Goal: Task Accomplishment & Management: Complete application form

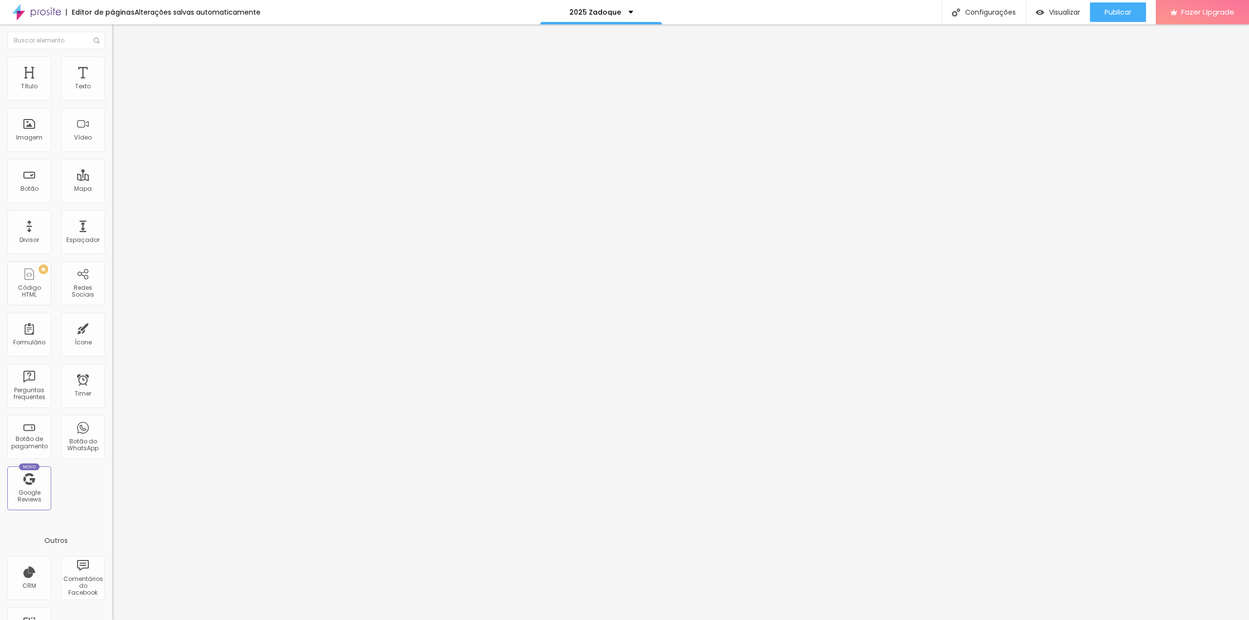
click at [112, 66] on li "Avançado" at bounding box center [168, 71] width 112 height 10
click at [121, 66] on span "Estilo" at bounding box center [128, 63] width 15 height 8
click at [121, 58] on span "Conteúdo" at bounding box center [136, 53] width 30 height 8
click at [112, 84] on span "Trocar imagem" at bounding box center [138, 80] width 53 height 8
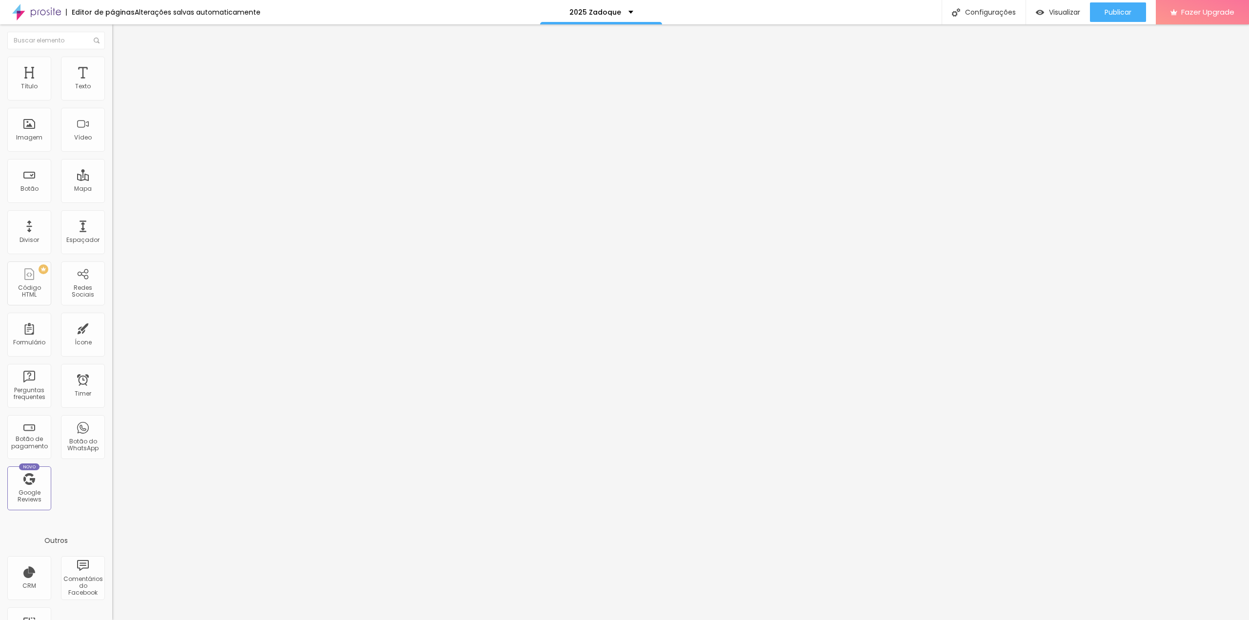
click at [119, 104] on div "Cadastro de alunos para formaturas" at bounding box center [169, 95] width 100 height 18
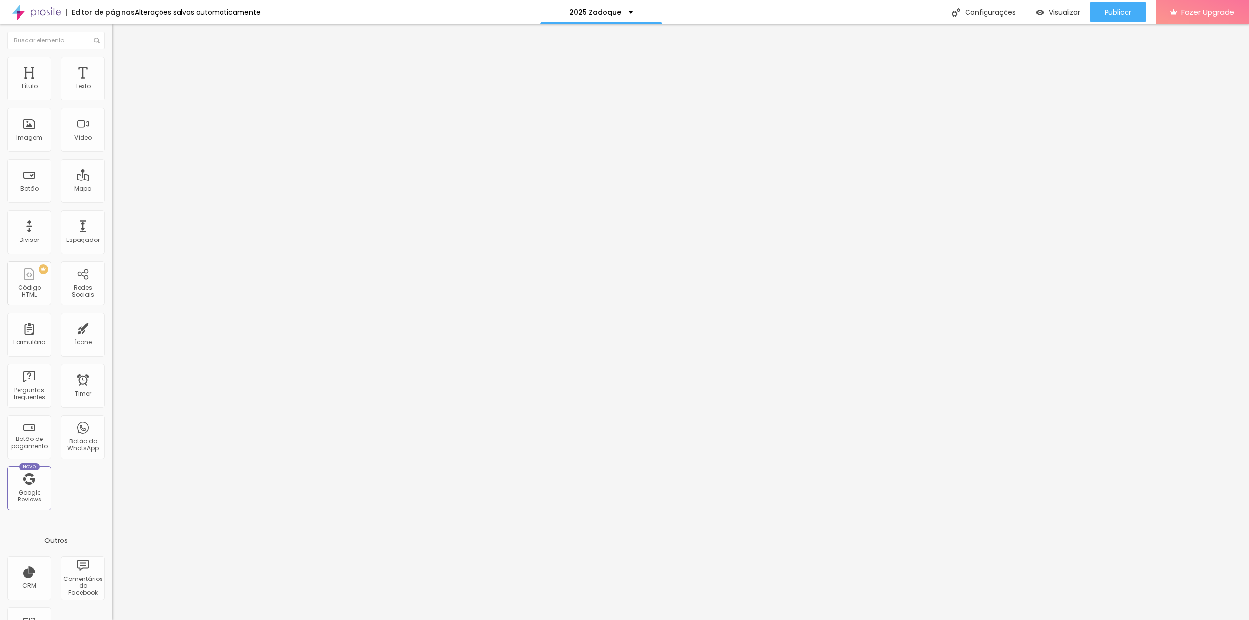
click at [112, 99] on img at bounding box center [115, 102] width 6 height 6
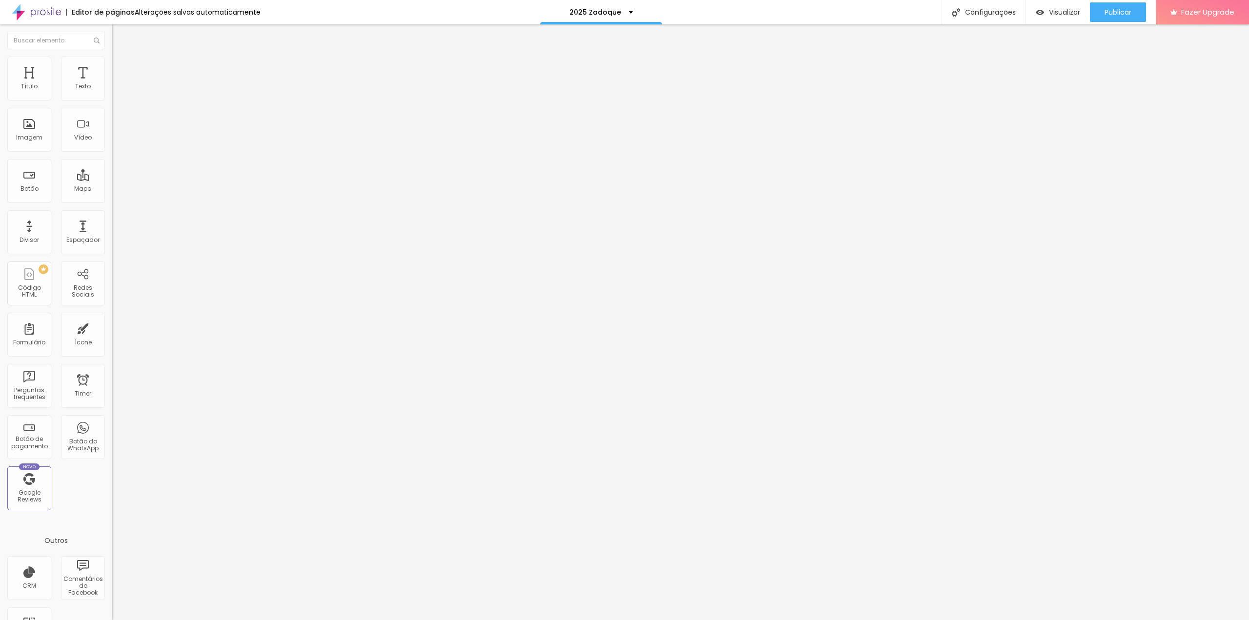
drag, startPoint x: 537, startPoint y: 181, endPoint x: 710, endPoint y: 184, distance: 173.7
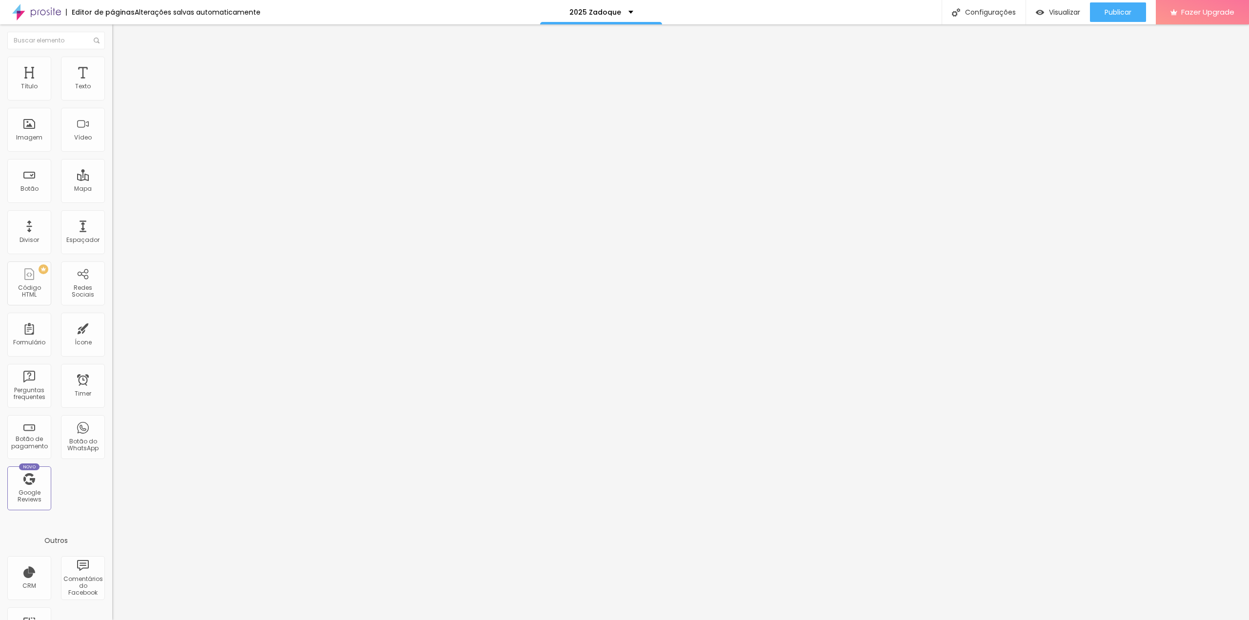
type input "Cadastro alunos Zadoque 2025"
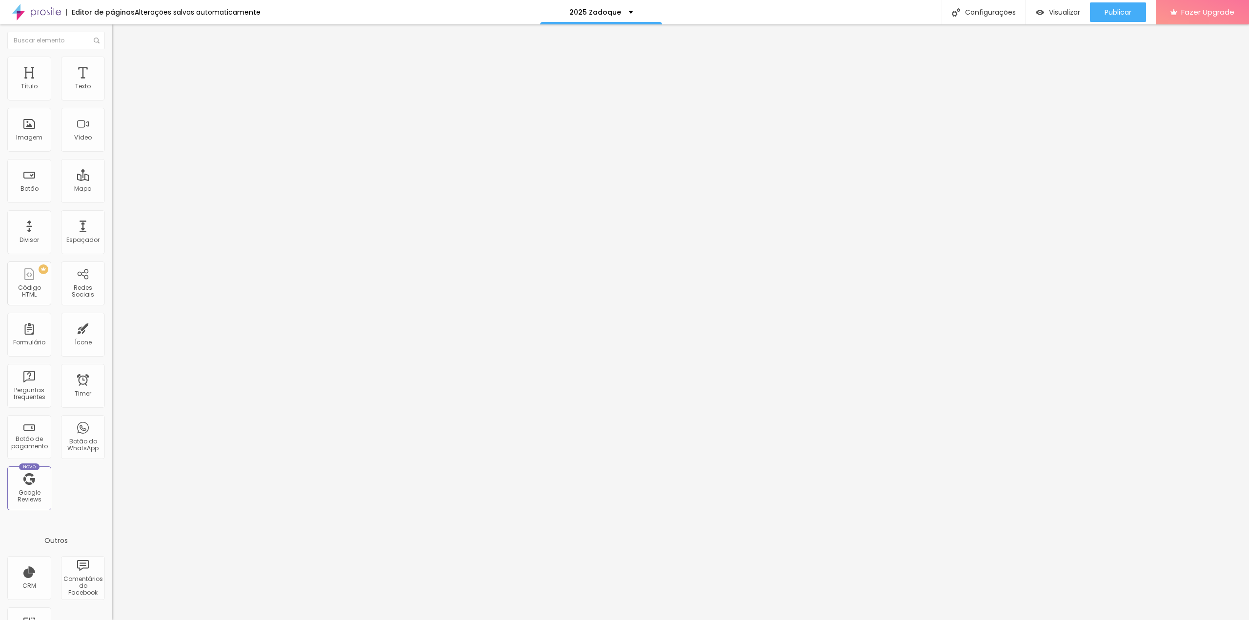
scroll to position [87, 0]
click at [112, 99] on img at bounding box center [115, 102] width 6 height 6
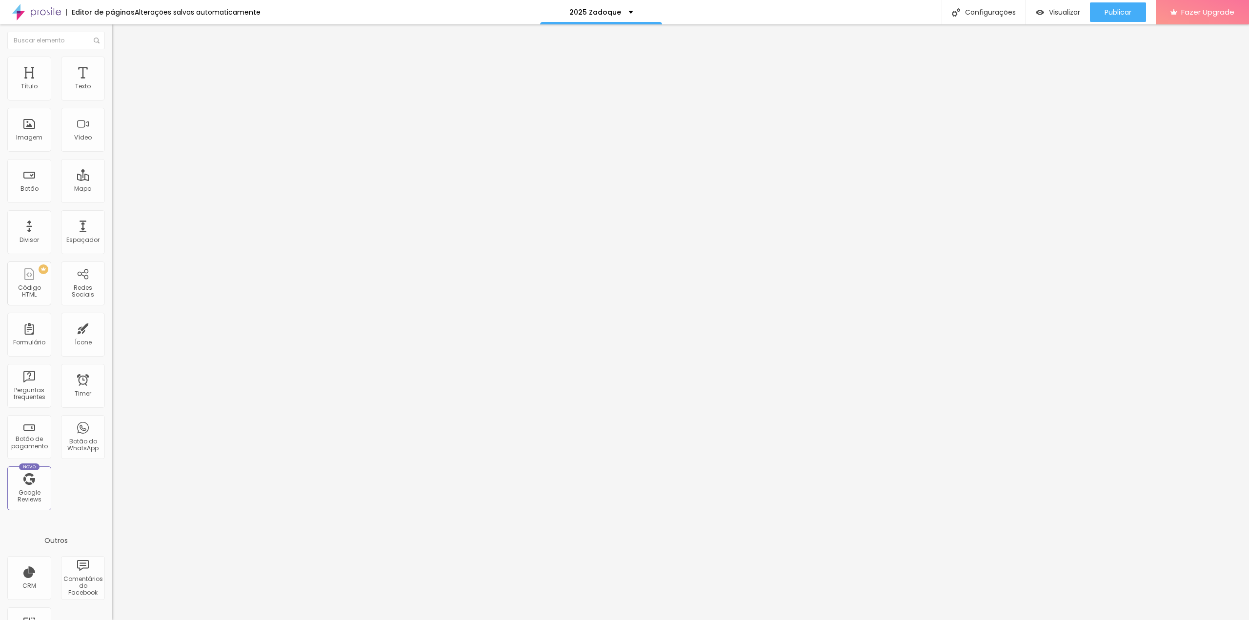
type input "Senac Jaboticabal"
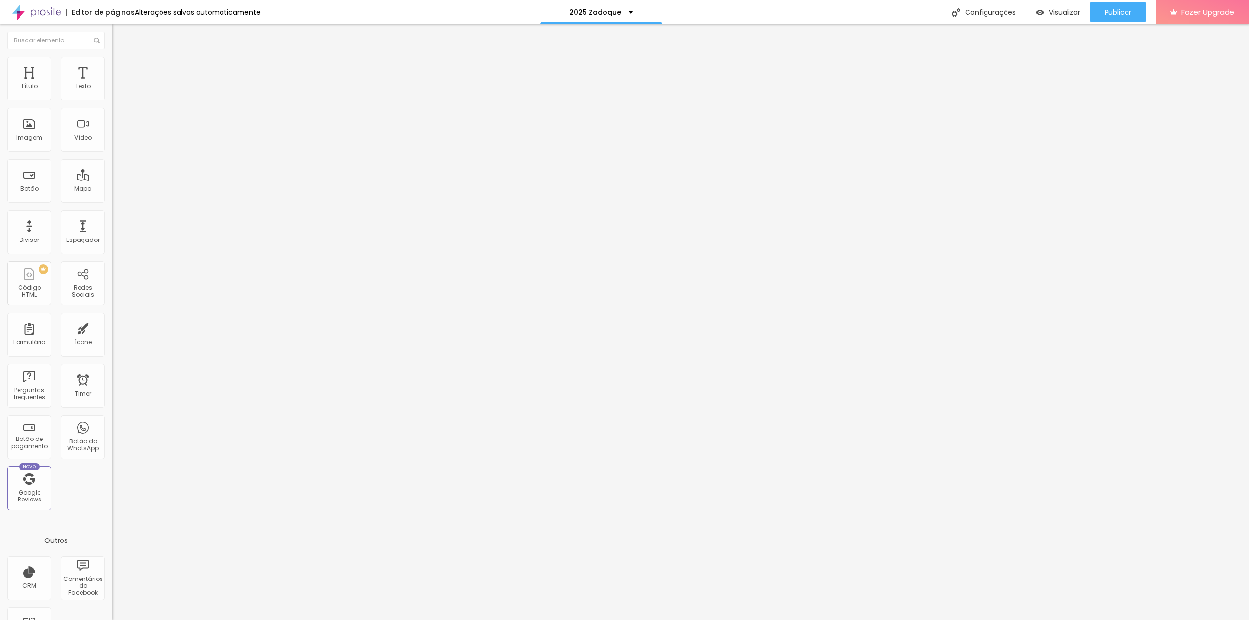
scroll to position [98, 0]
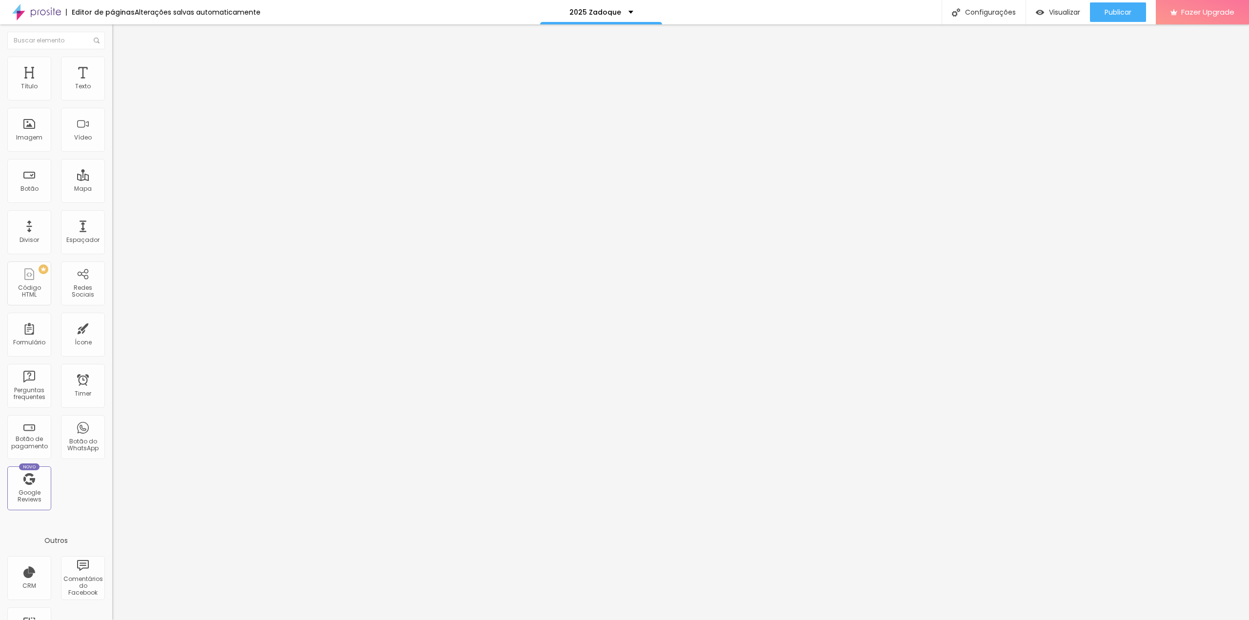
type input "3º colegial"
type input "Enfermagem"
type input "Confeitaria"
type input "Gastronomia"
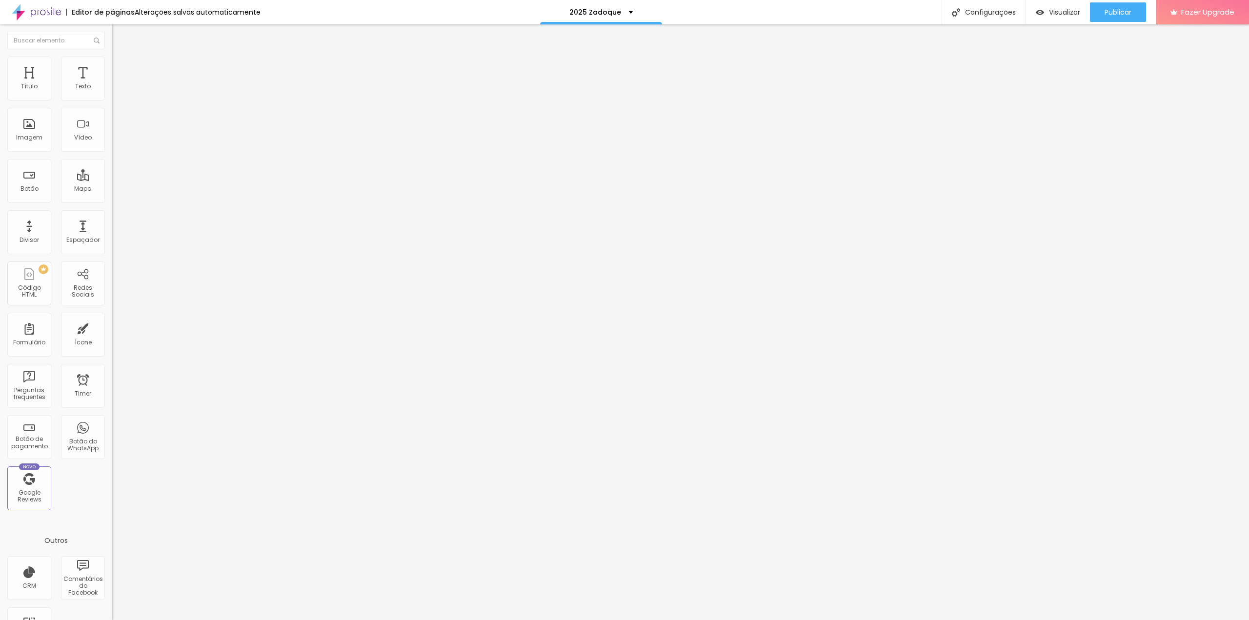
type input "Enfermagem"
type input "Confeitaria"
type input "Gastronomia"
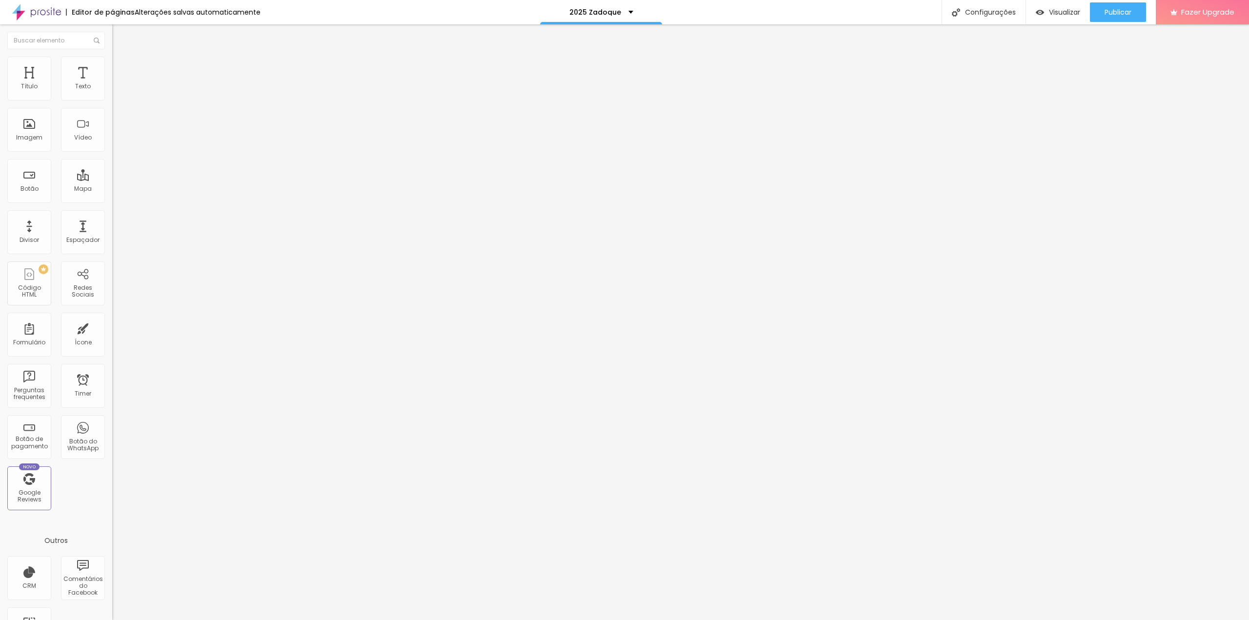
type input "Confeitaria"
type input "Gastronomia"
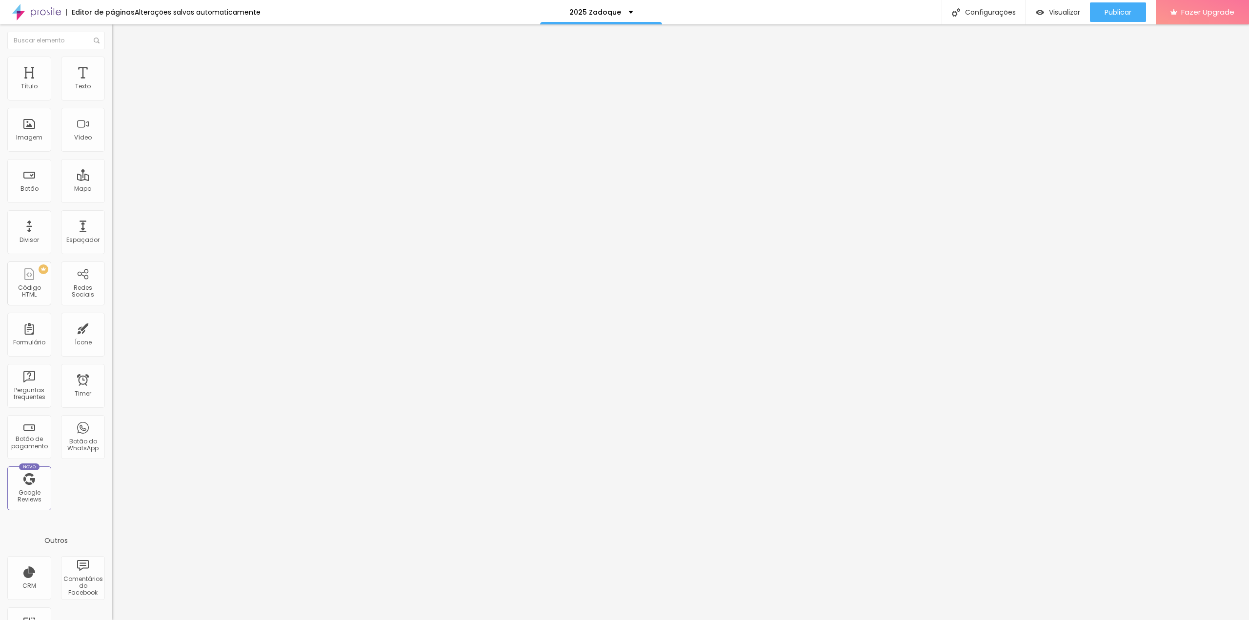
type input "Gastronomia"
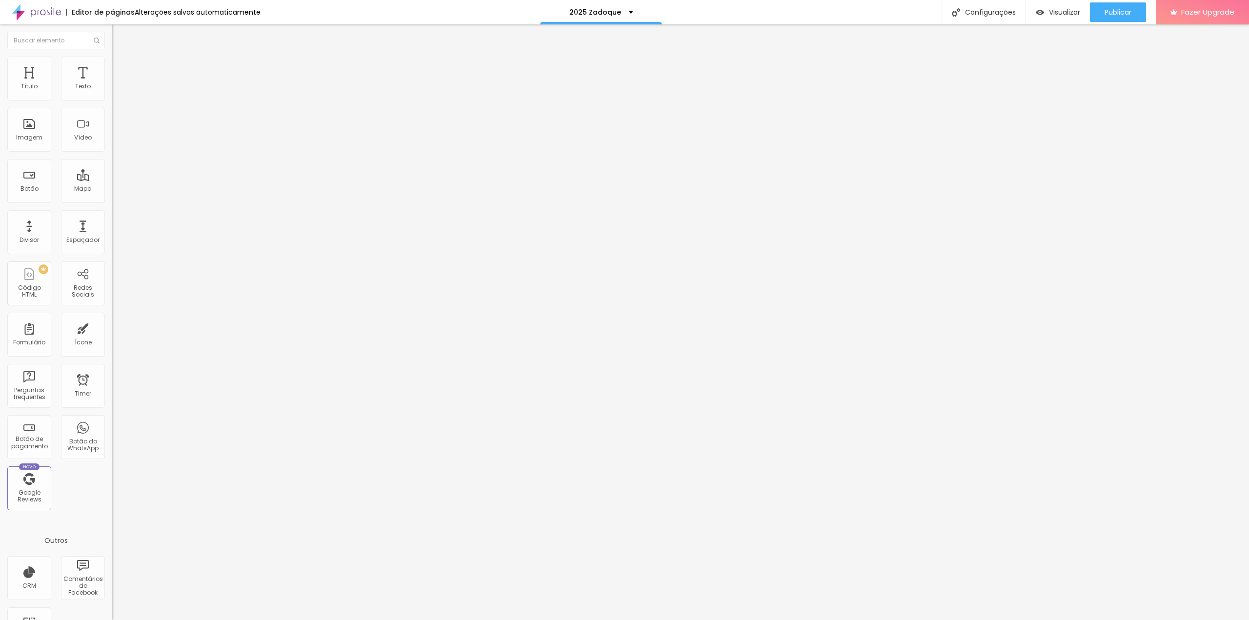
scroll to position [77, 0]
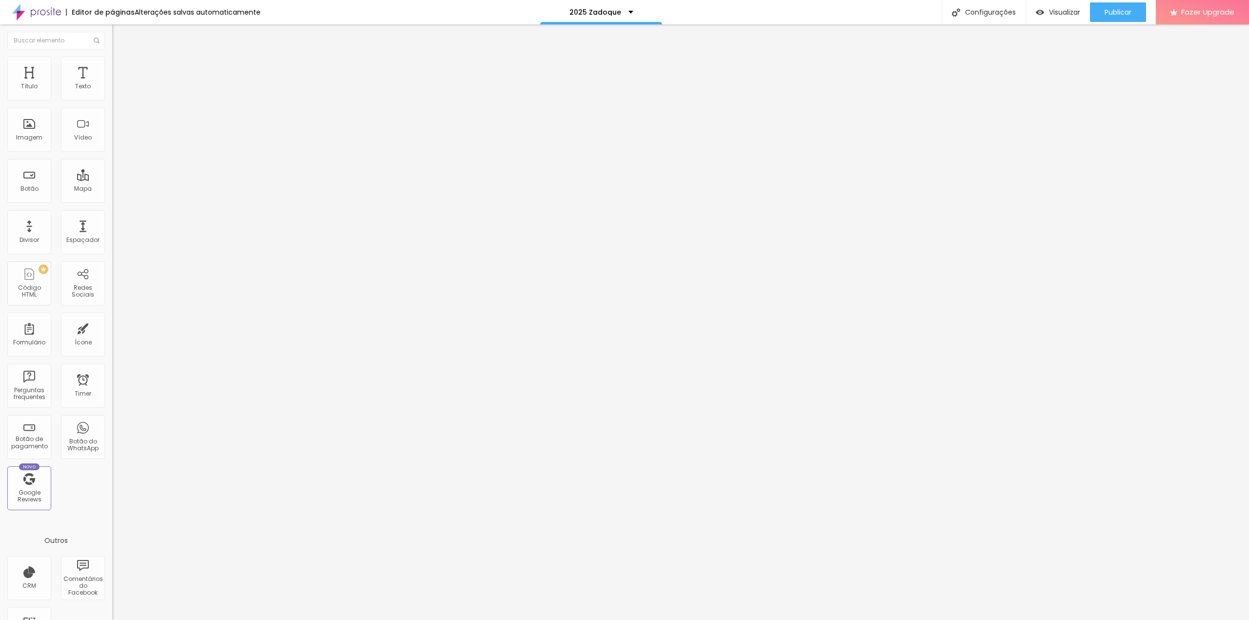
type input "Nome Completo do Responsável"
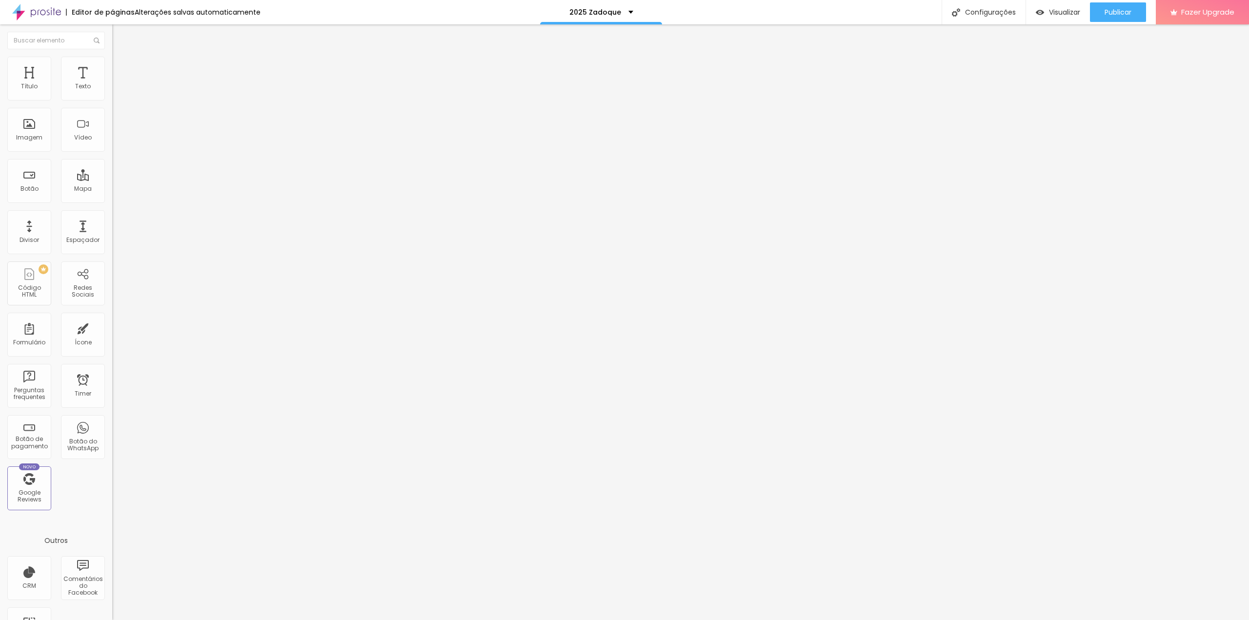
drag, startPoint x: 465, startPoint y: 382, endPoint x: 478, endPoint y: 234, distance: 147.9
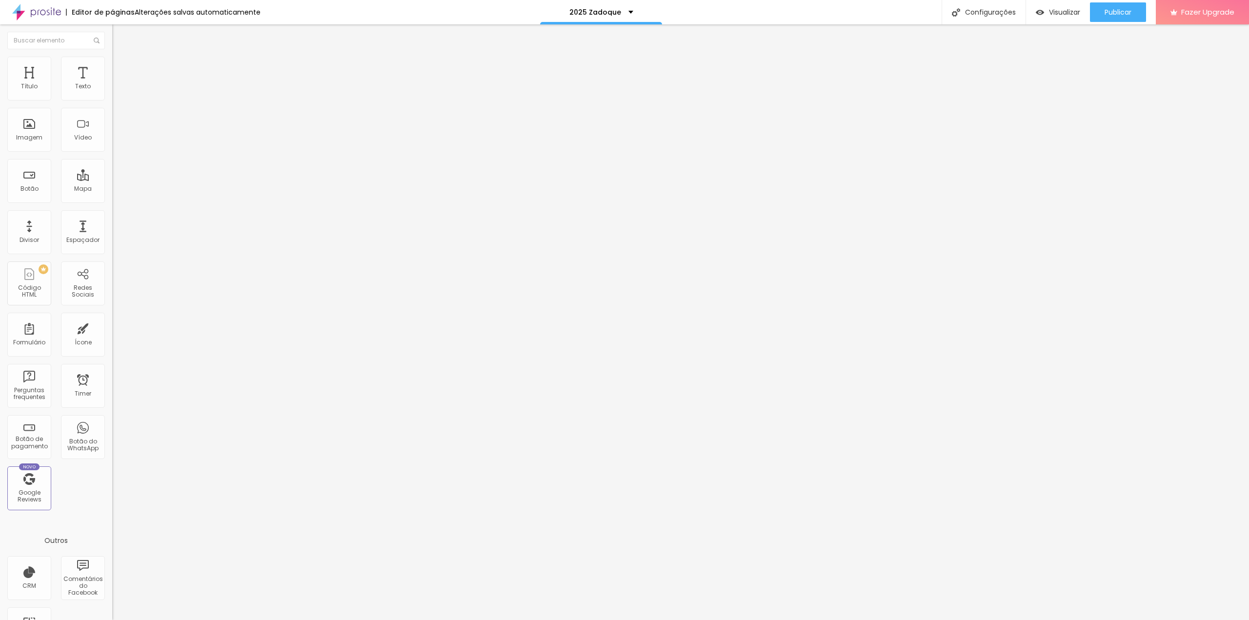
type input "Nome do Aluno(a)"
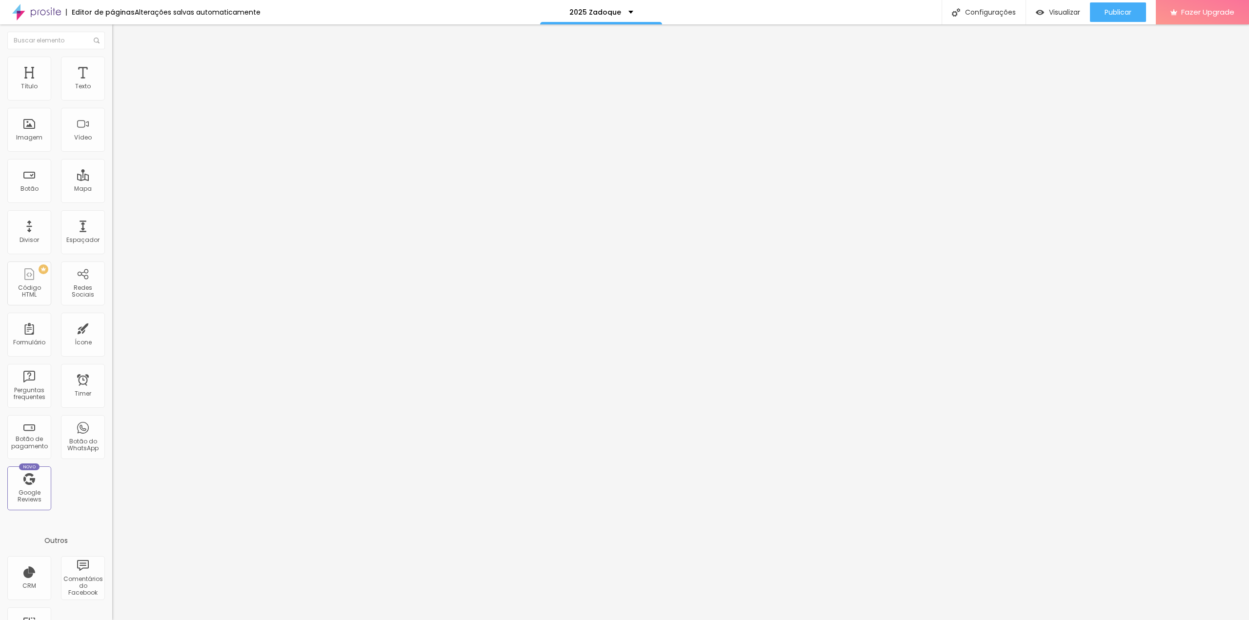
type input "nome do seu filho(a)"
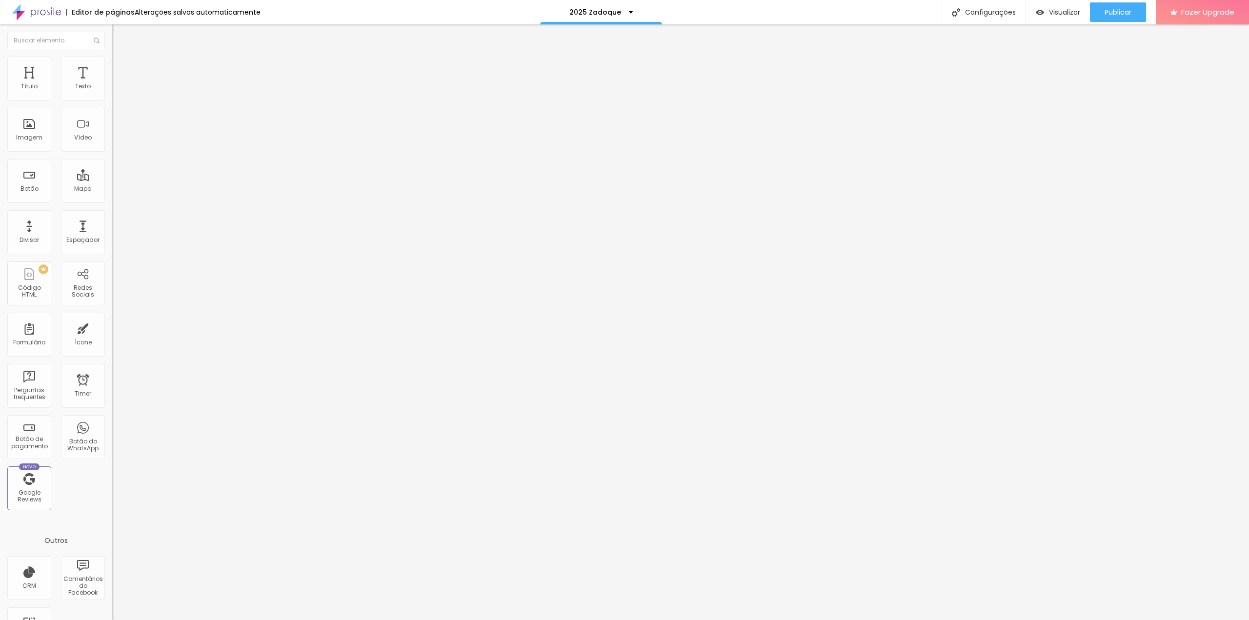
type input "Nome completo do Aluno(a)"
type input "Nome completo do Responsável"
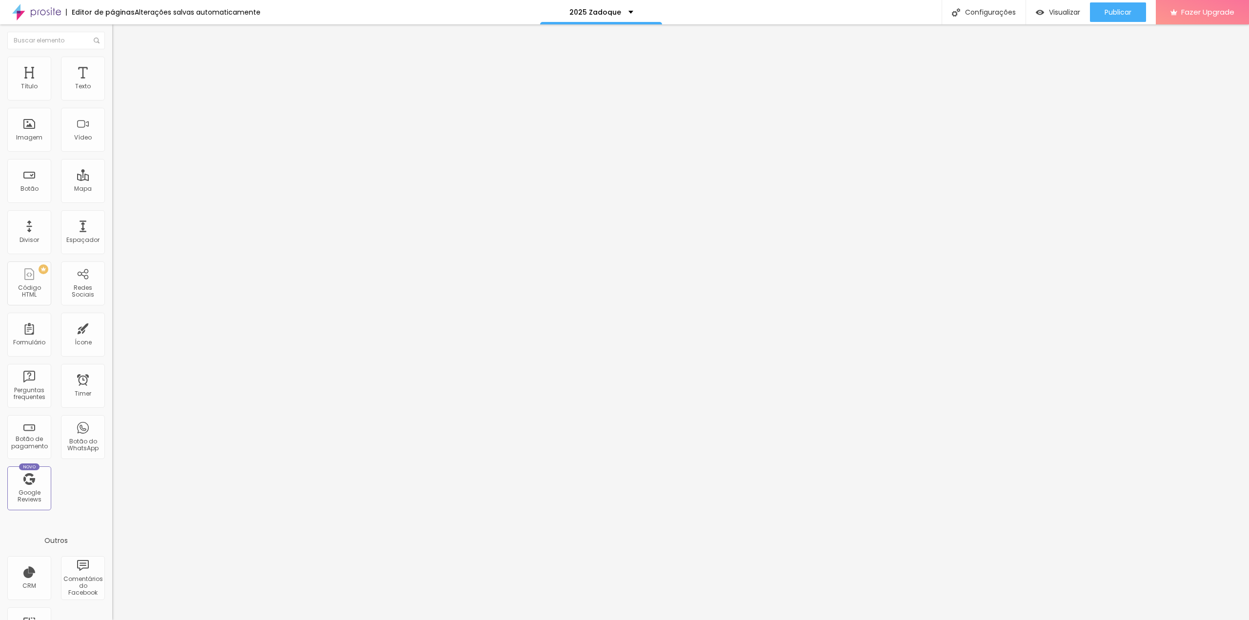
drag, startPoint x: 461, startPoint y: 299, endPoint x: 463, endPoint y: 255, distance: 44.0
drag, startPoint x: 497, startPoint y: 303, endPoint x: 465, endPoint y: 301, distance: 32.3
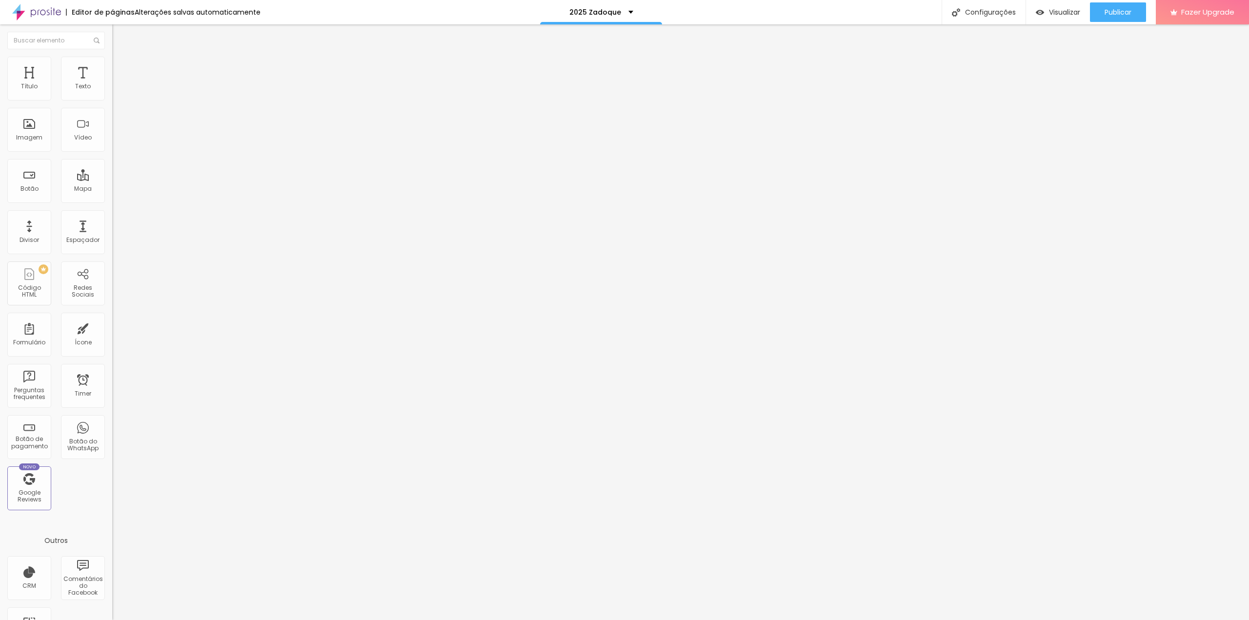
type input "Data de nascimento do aluno(a)"
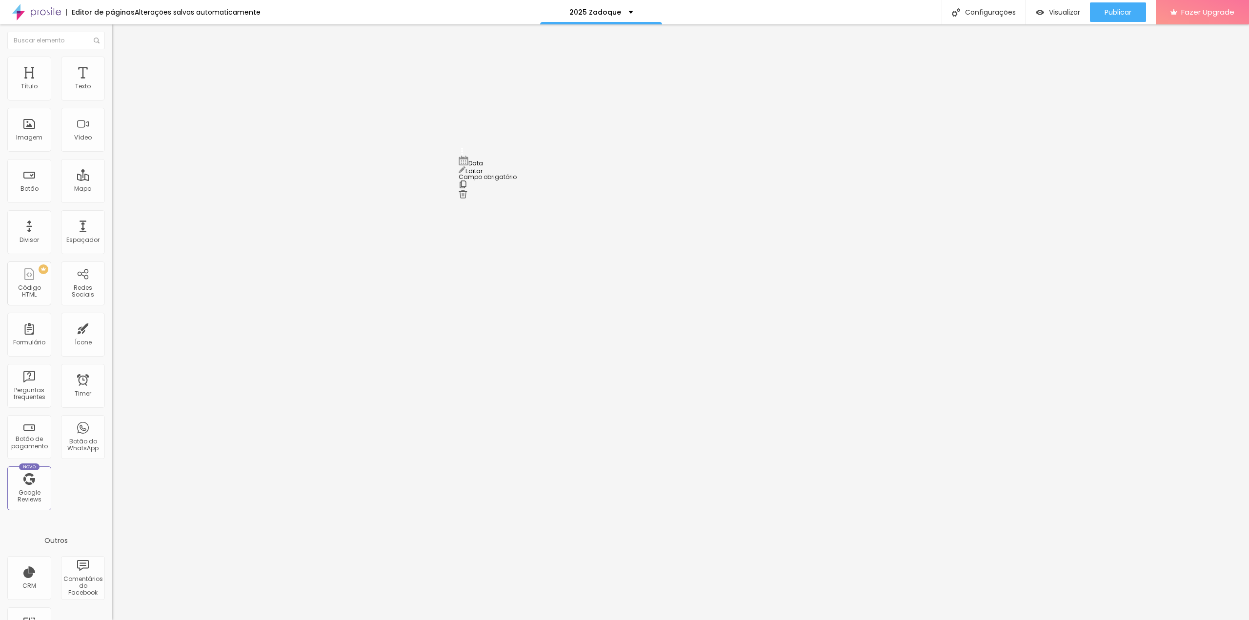
scroll to position [361, 0]
drag, startPoint x: 463, startPoint y: 382, endPoint x: 465, endPoint y: 242, distance: 140.1
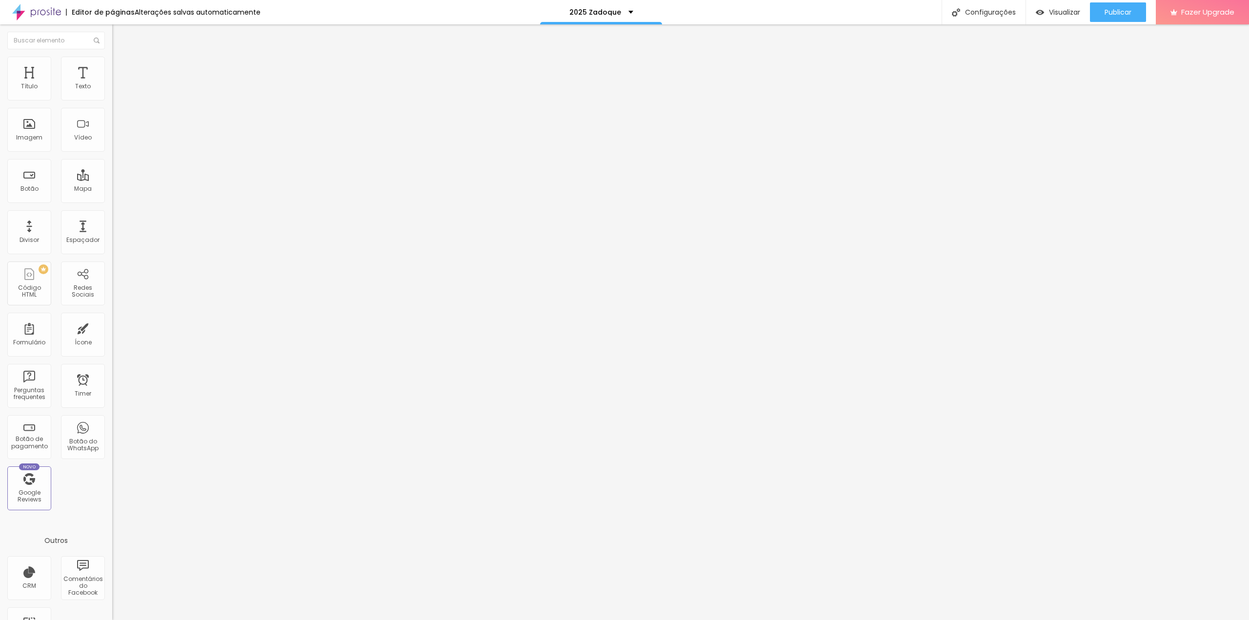
type input "Data de nascimento do responsável"
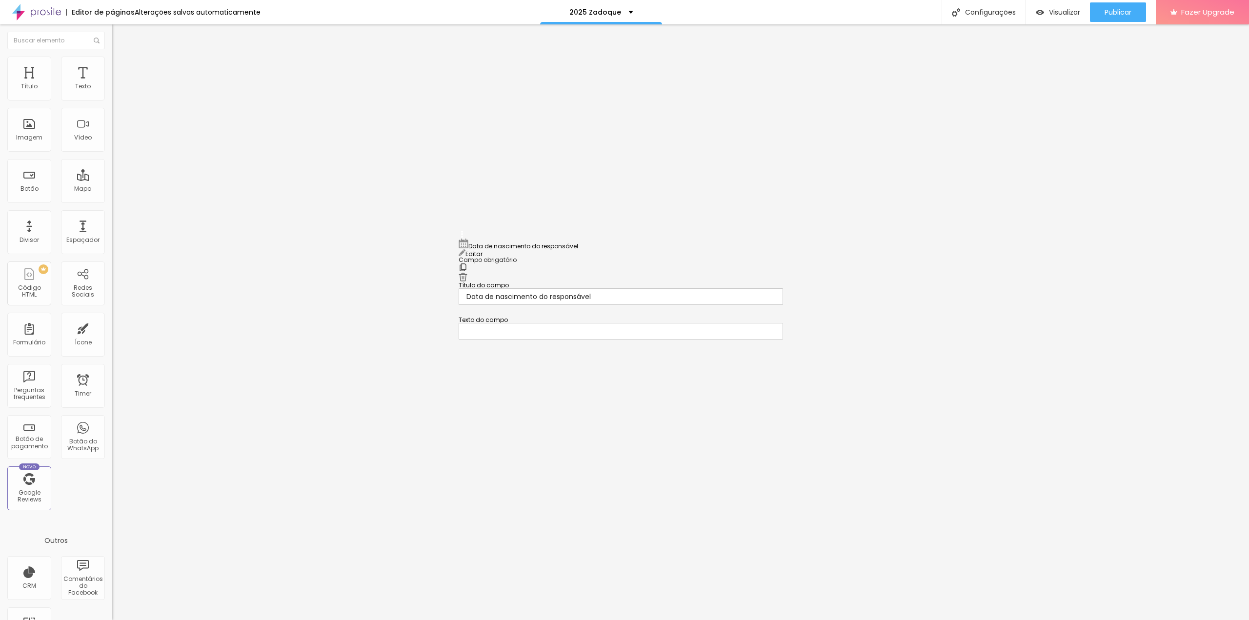
drag, startPoint x: 459, startPoint y: 411, endPoint x: 461, endPoint y: 245, distance: 165.4
drag, startPoint x: 460, startPoint y: 265, endPoint x: 466, endPoint y: 308, distance: 43.8
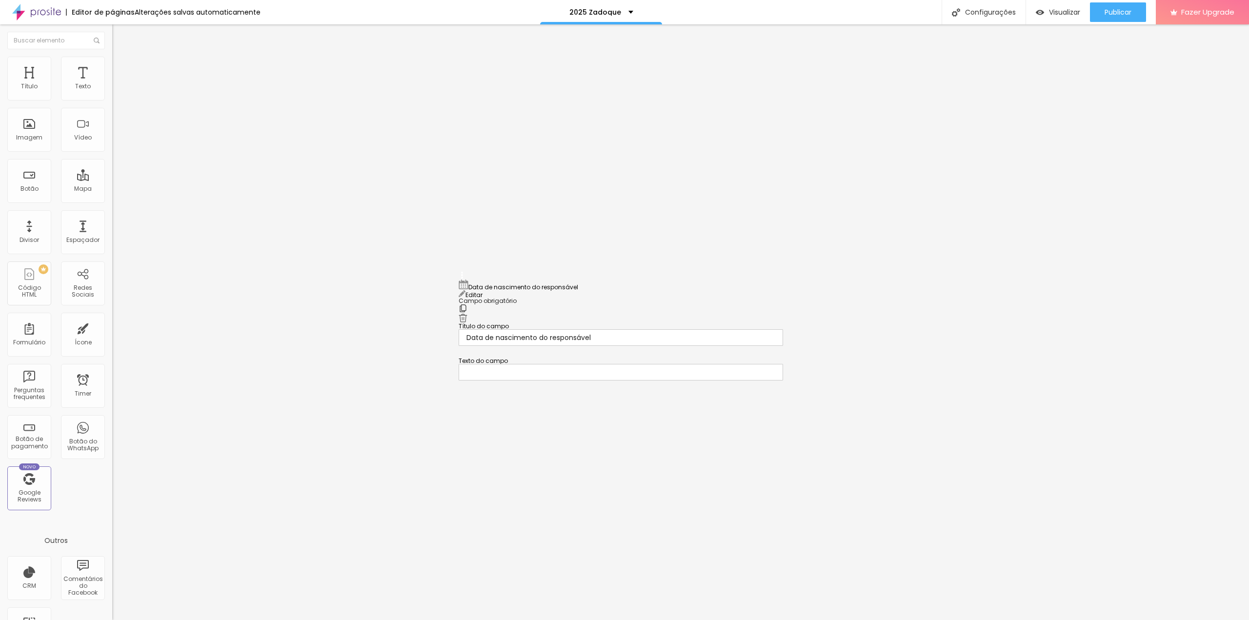
drag, startPoint x: 463, startPoint y: 325, endPoint x: 461, endPoint y: 263, distance: 61.5
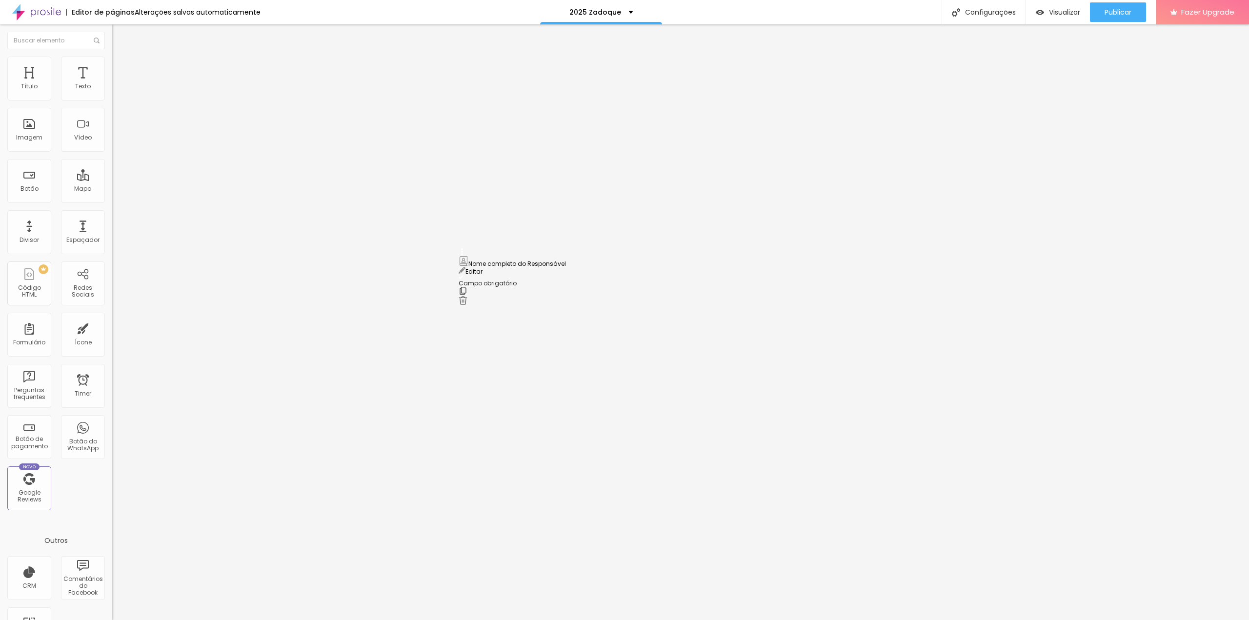
drag, startPoint x: 462, startPoint y: 318, endPoint x: 472, endPoint y: 236, distance: 82.6
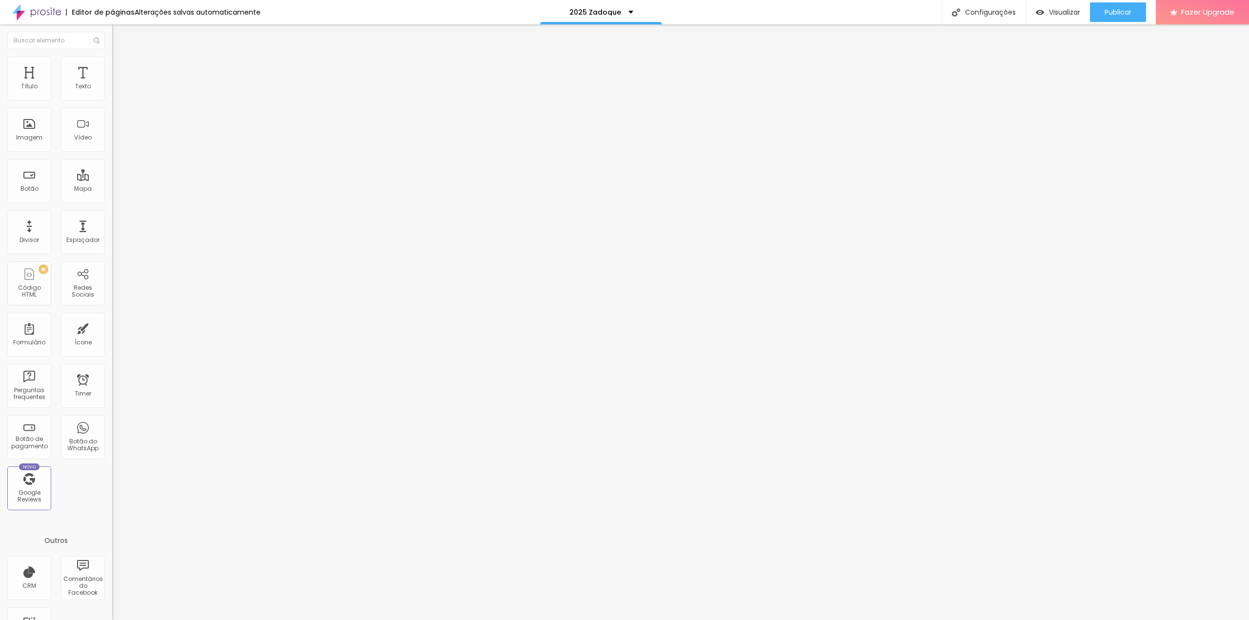
type input "Nome completo do responsável"
type input "ABC / Infantil"
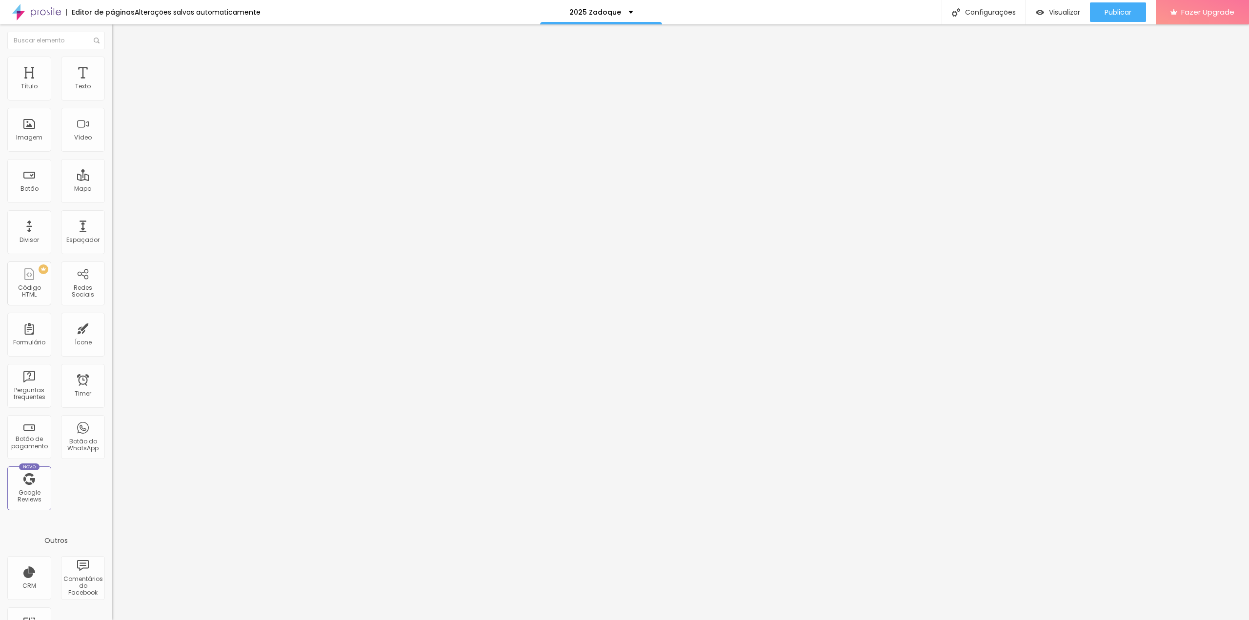
type input "Nome completo do aluno(a)"
drag, startPoint x: 493, startPoint y: 329, endPoint x: 451, endPoint y: 330, distance: 42.0
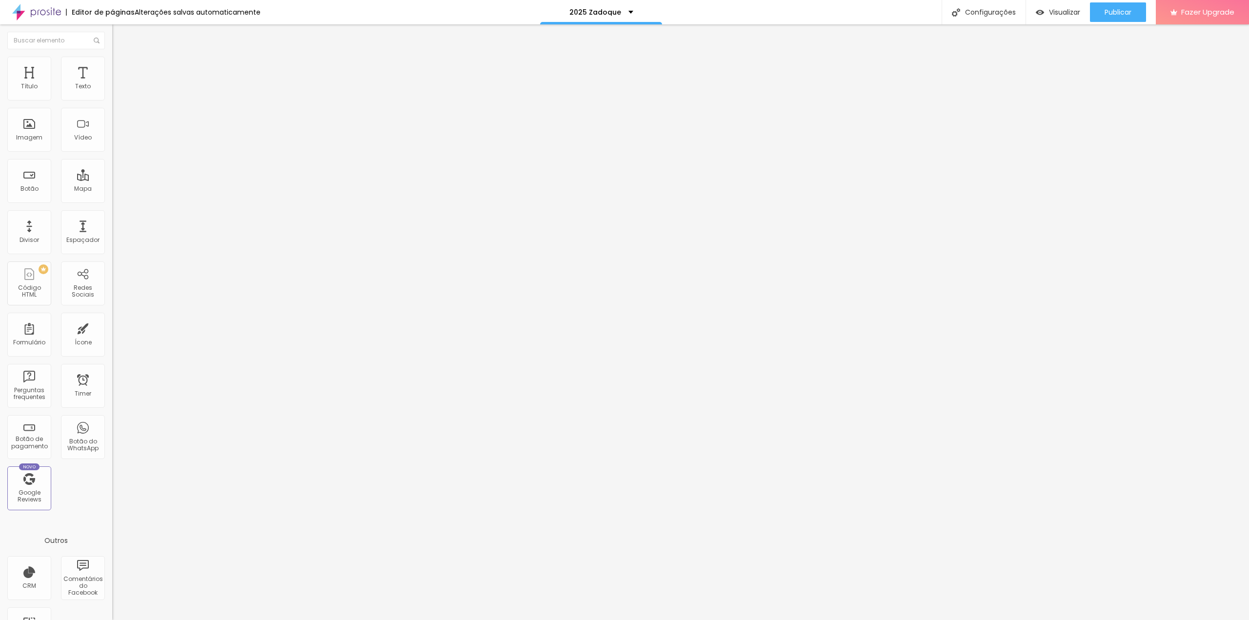
type input "CPF do responsável"
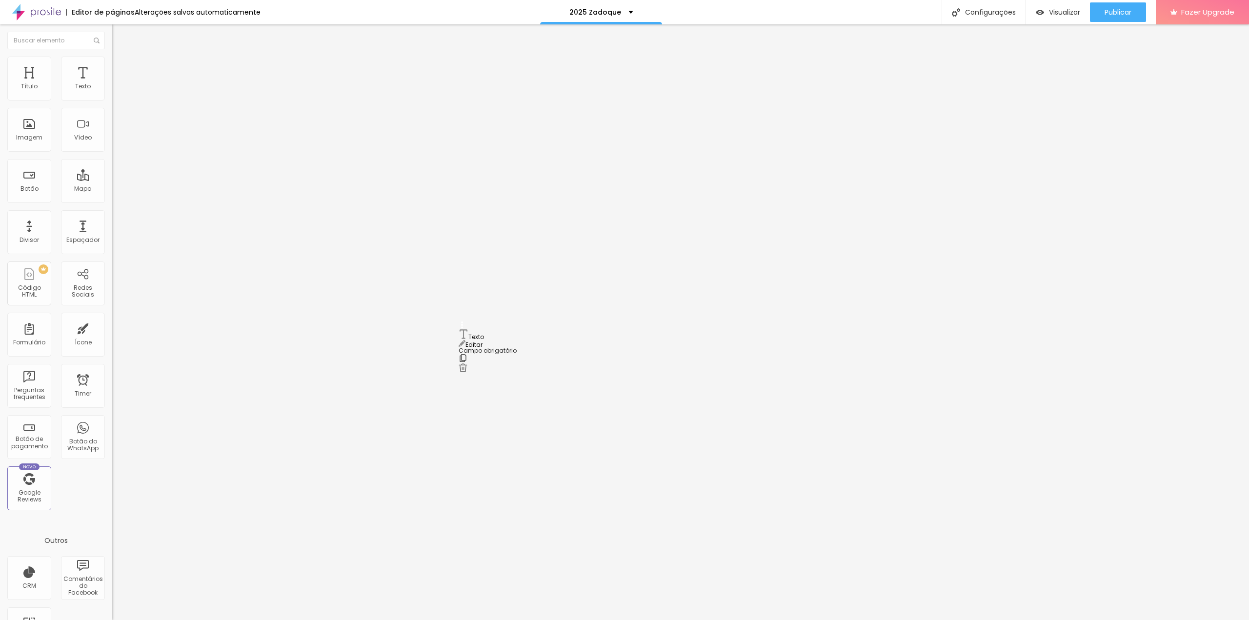
drag, startPoint x: 462, startPoint y: 381, endPoint x: 477, endPoint y: 339, distance: 45.1
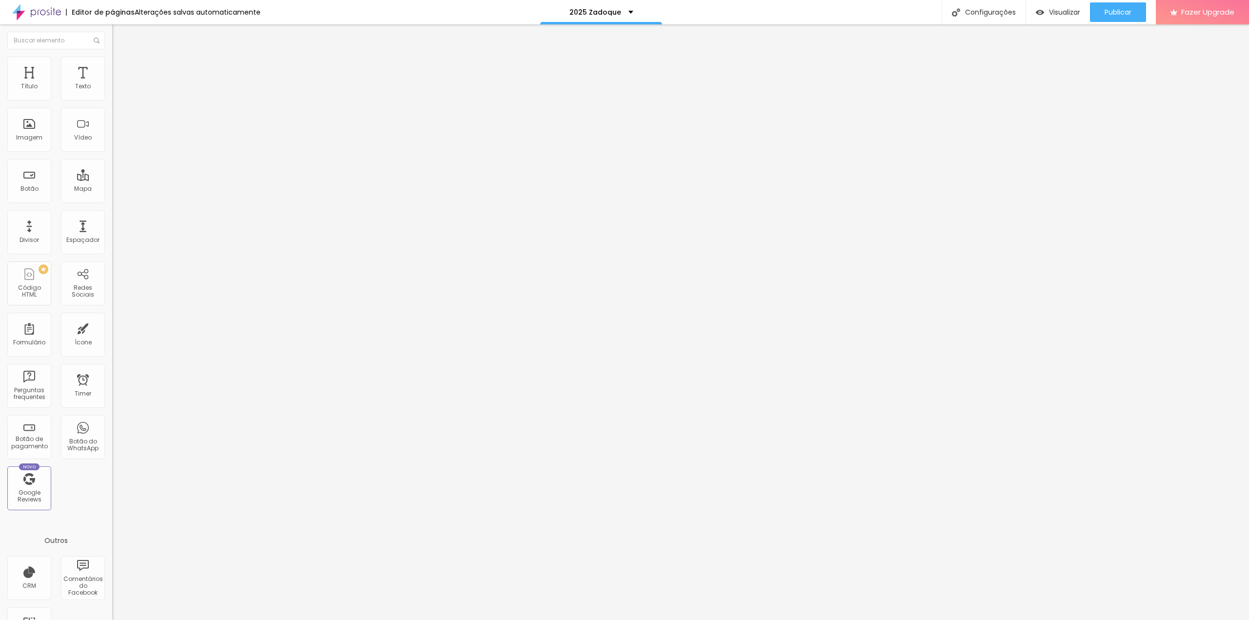
type input "RG do responsável"
type input "99.999.999-9"
drag, startPoint x: 498, startPoint y: 377, endPoint x: 472, endPoint y: 377, distance: 25.4
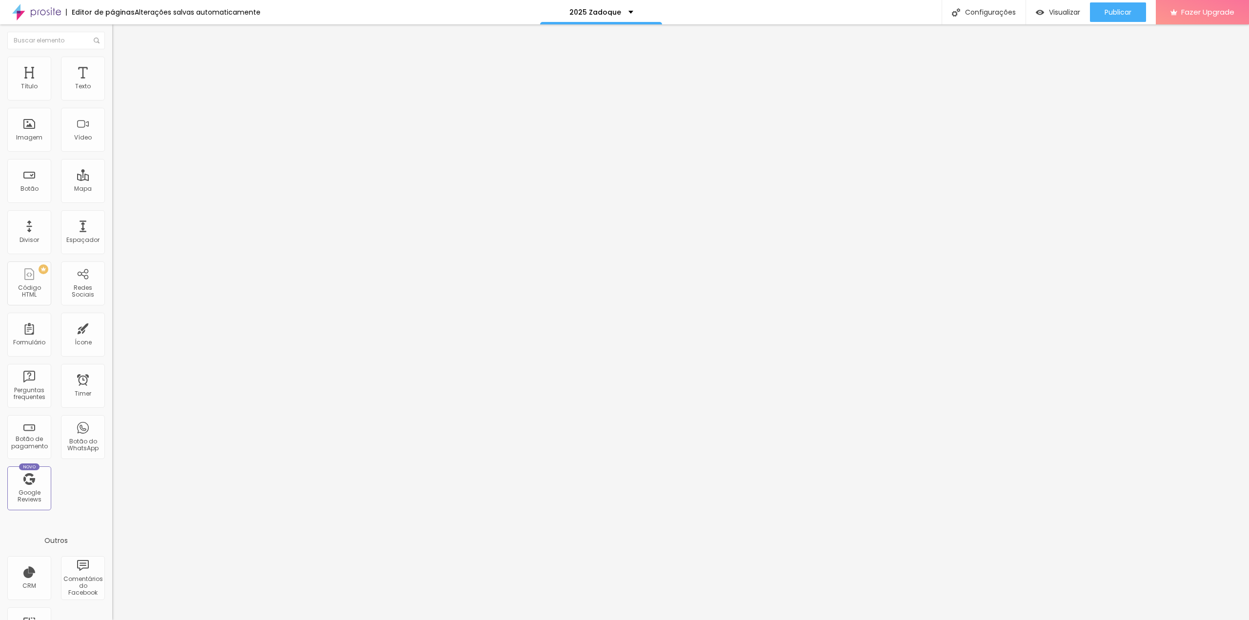
type input "Telefone / WhatsApp do responsável"
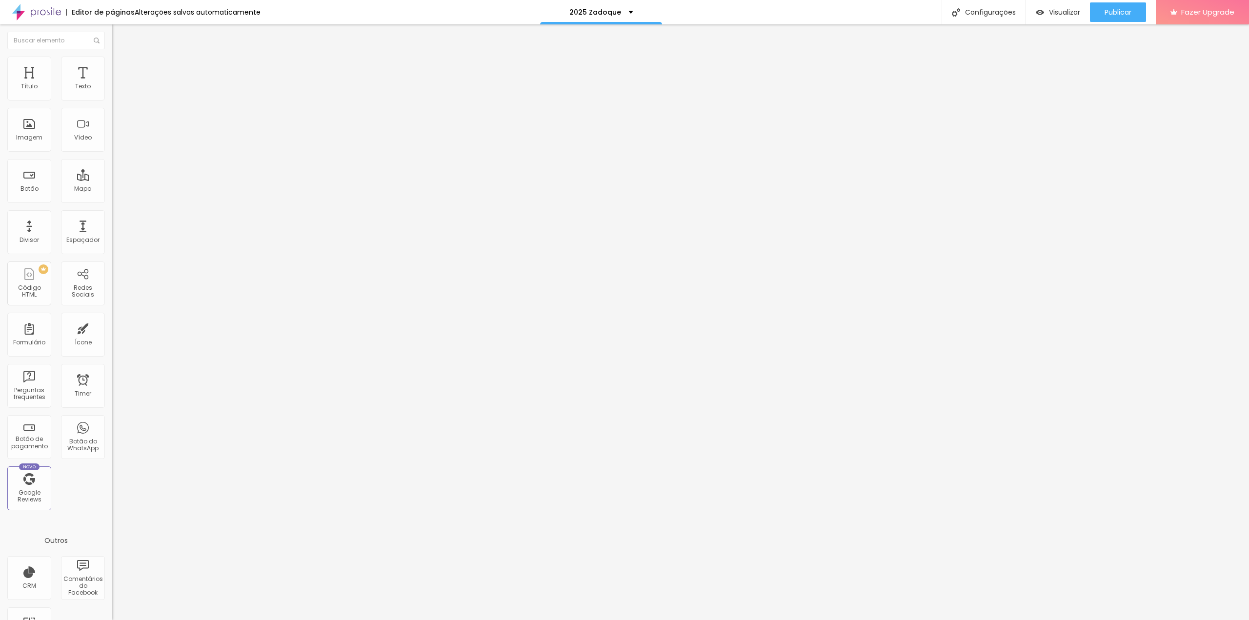
scroll to position [875, 0]
drag, startPoint x: 508, startPoint y: 416, endPoint x: 503, endPoint y: 414, distance: 5.7
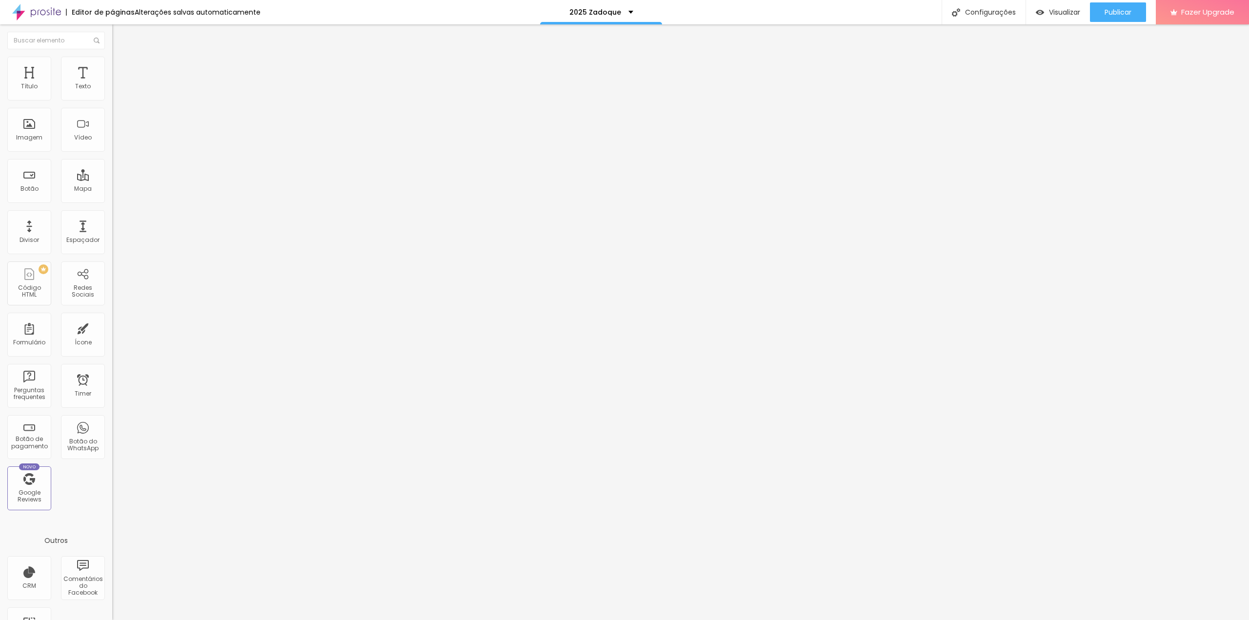
type input "Profissão"
drag, startPoint x: 461, startPoint y: 390, endPoint x: 587, endPoint y: 410, distance: 127.5
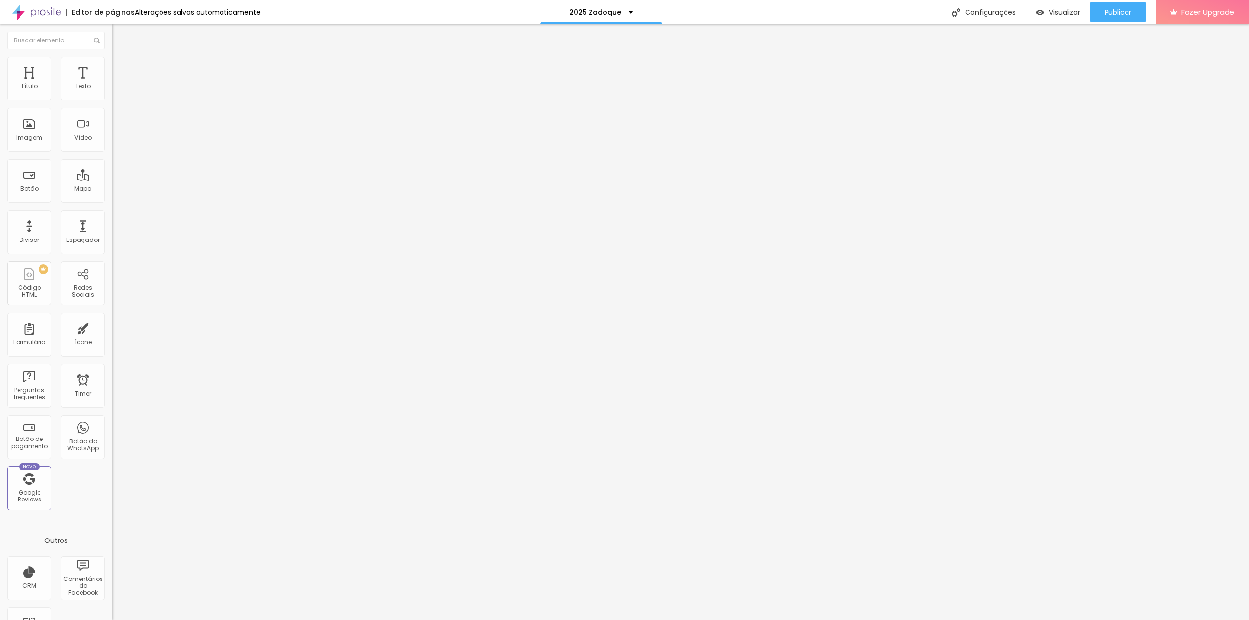
scroll to position [669, 0]
drag, startPoint x: 463, startPoint y: 394, endPoint x: 474, endPoint y: 364, distance: 32.7
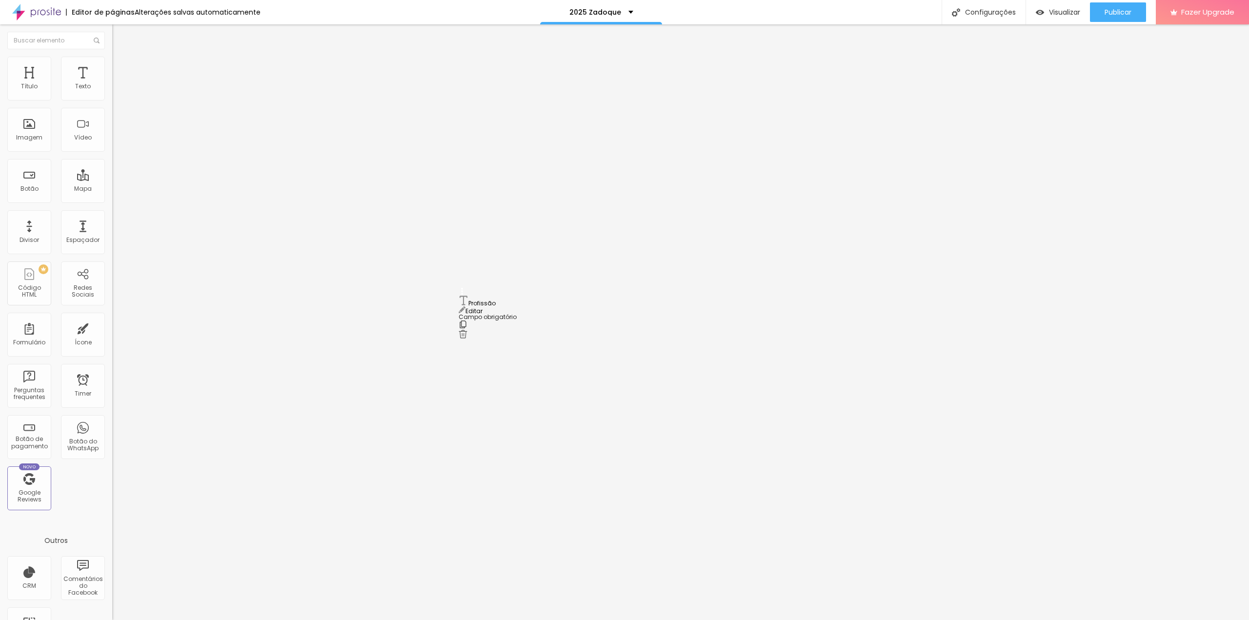
drag, startPoint x: 464, startPoint y: 377, endPoint x: 467, endPoint y: 305, distance: 71.3
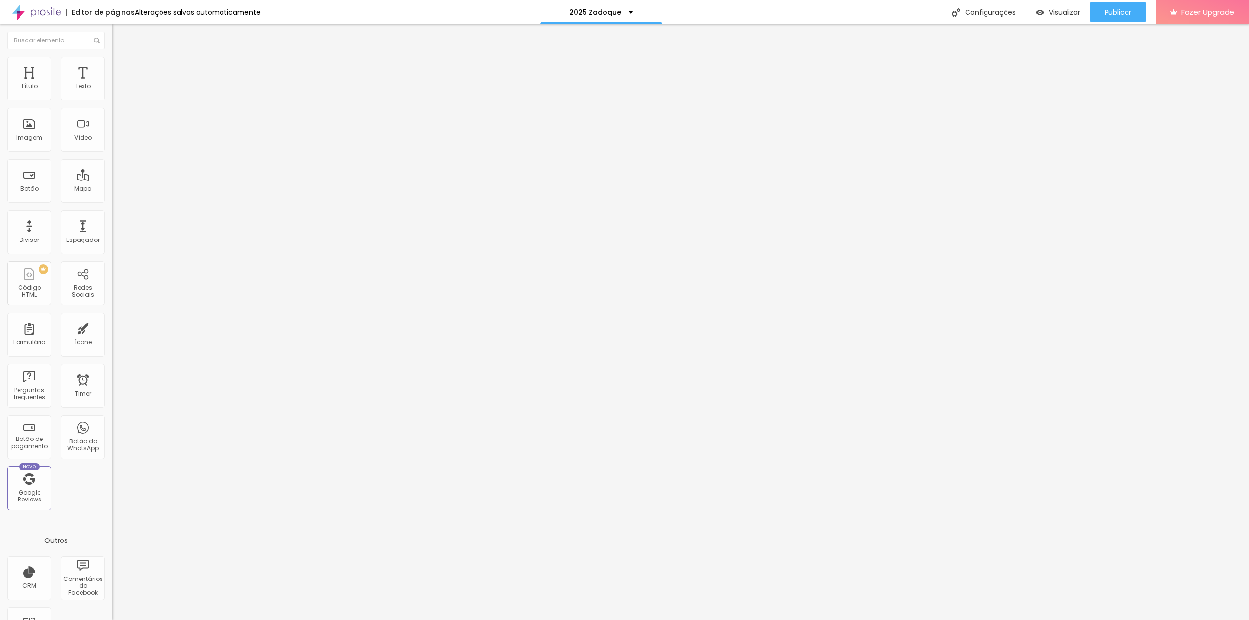
scroll to position [234, 0]
type input "sua profissão"
drag, startPoint x: 462, startPoint y: 235, endPoint x: 454, endPoint y: 327, distance: 92.6
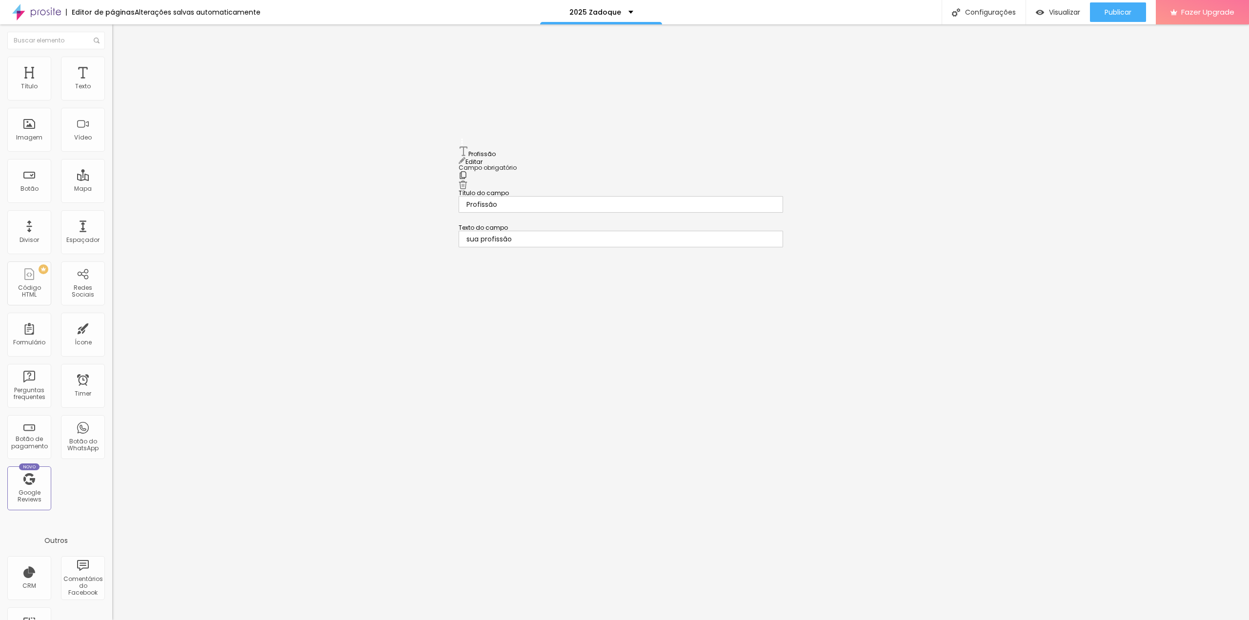
scroll to position [326, 0]
drag, startPoint x: 462, startPoint y: 183, endPoint x: 459, endPoint y: 288, distance: 105.0
drag, startPoint x: 463, startPoint y: 186, endPoint x: 467, endPoint y: 246, distance: 60.7
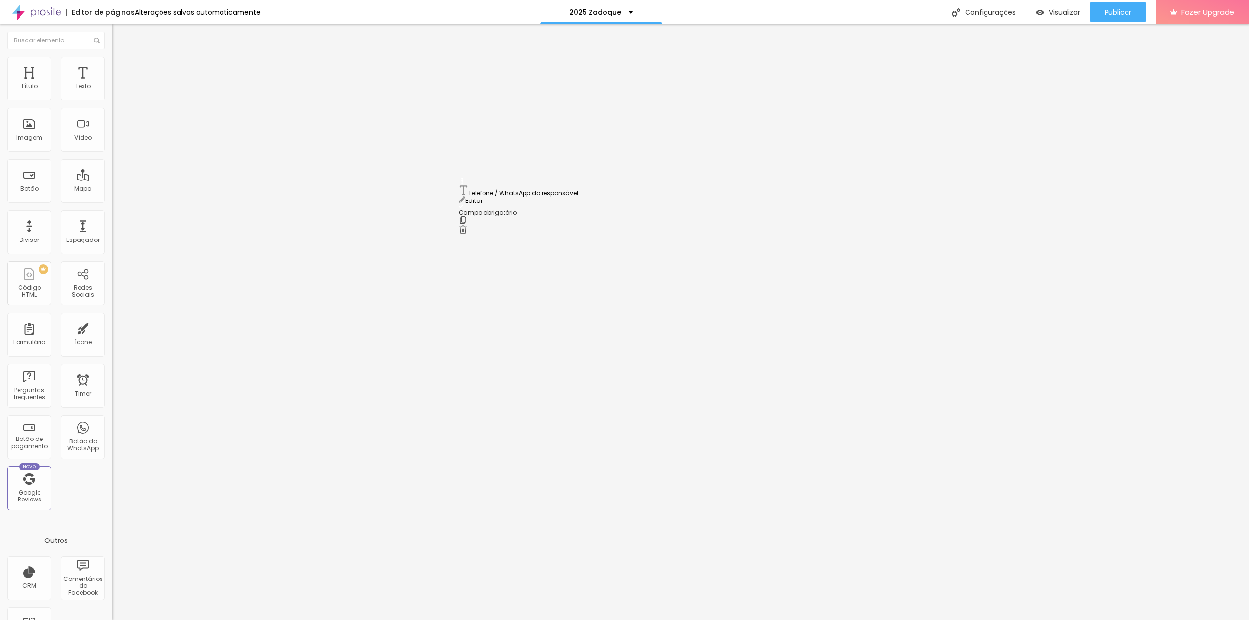
drag, startPoint x: 461, startPoint y: 268, endPoint x: 462, endPoint y: 187, distance: 81.5
drag, startPoint x: 499, startPoint y: 291, endPoint x: 462, endPoint y: 289, distance: 37.1
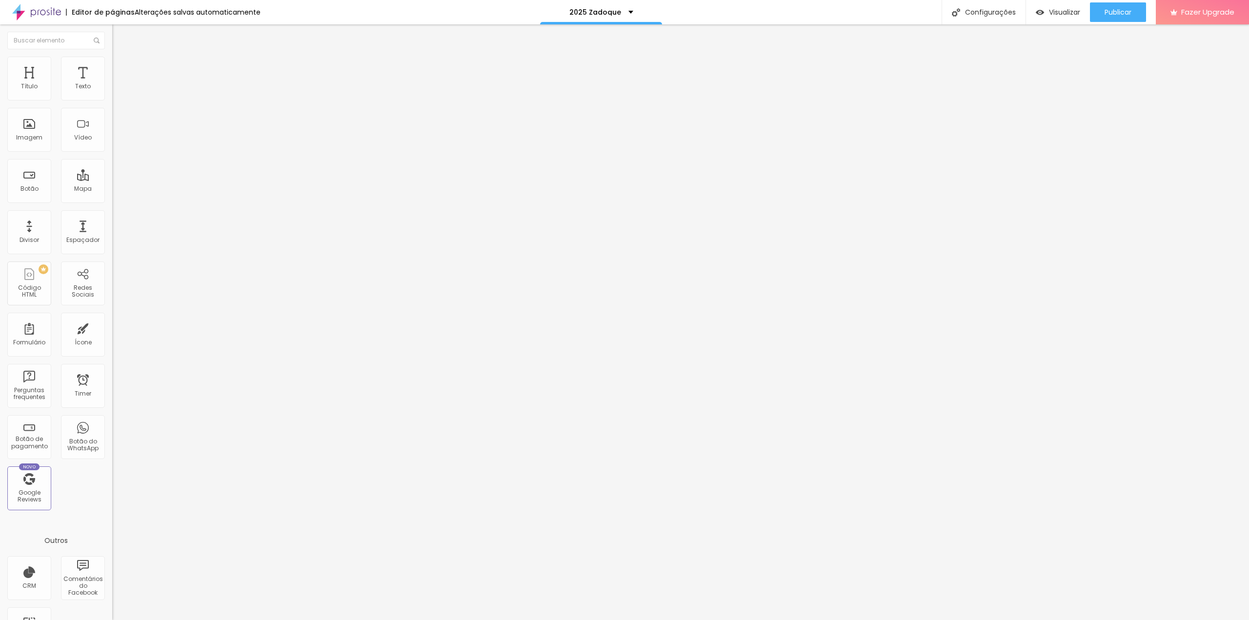
type input "Endereço completo (rua, número, bairro, cidade, [GEOGRAPHIC_DATA])"
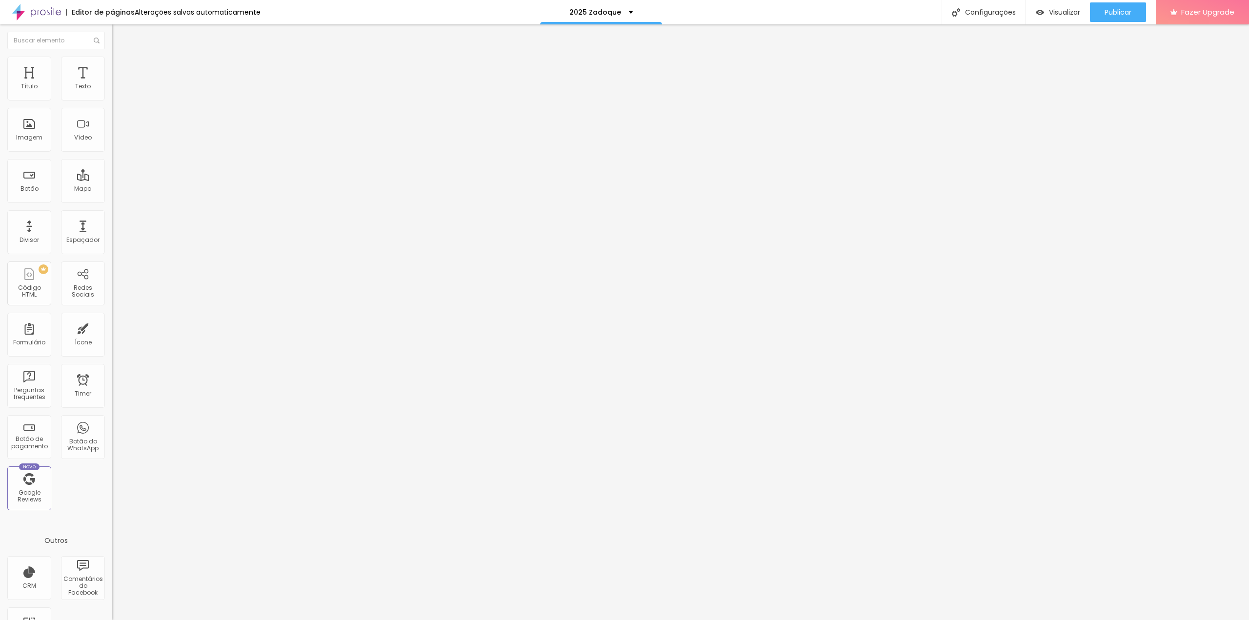
scroll to position [0, 0]
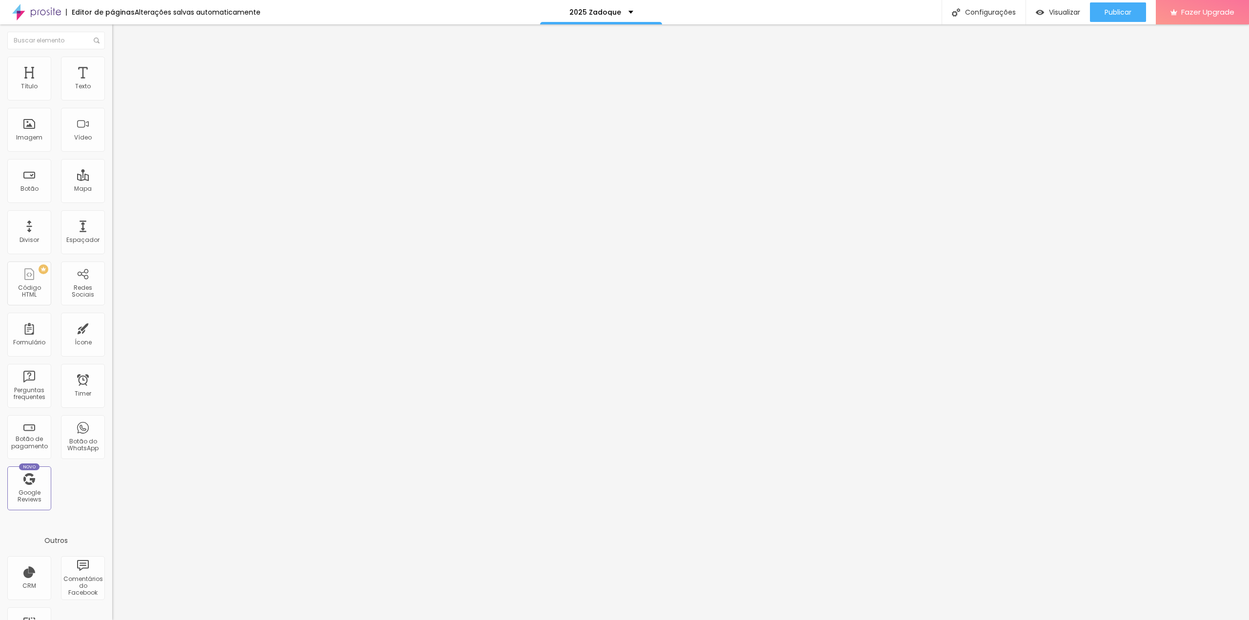
scroll to position [0, 29]
drag, startPoint x: 711, startPoint y: 289, endPoint x: 753, endPoint y: 288, distance: 41.5
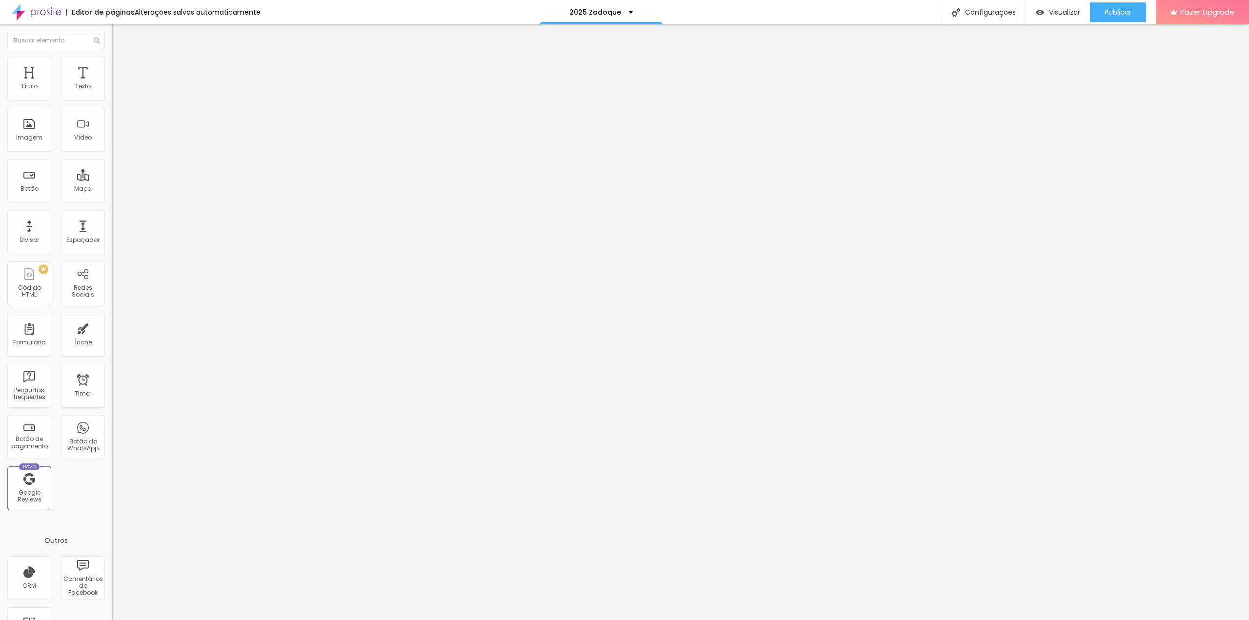
scroll to position [0, 63]
type input "Ex. [STREET_ADDRESS]"
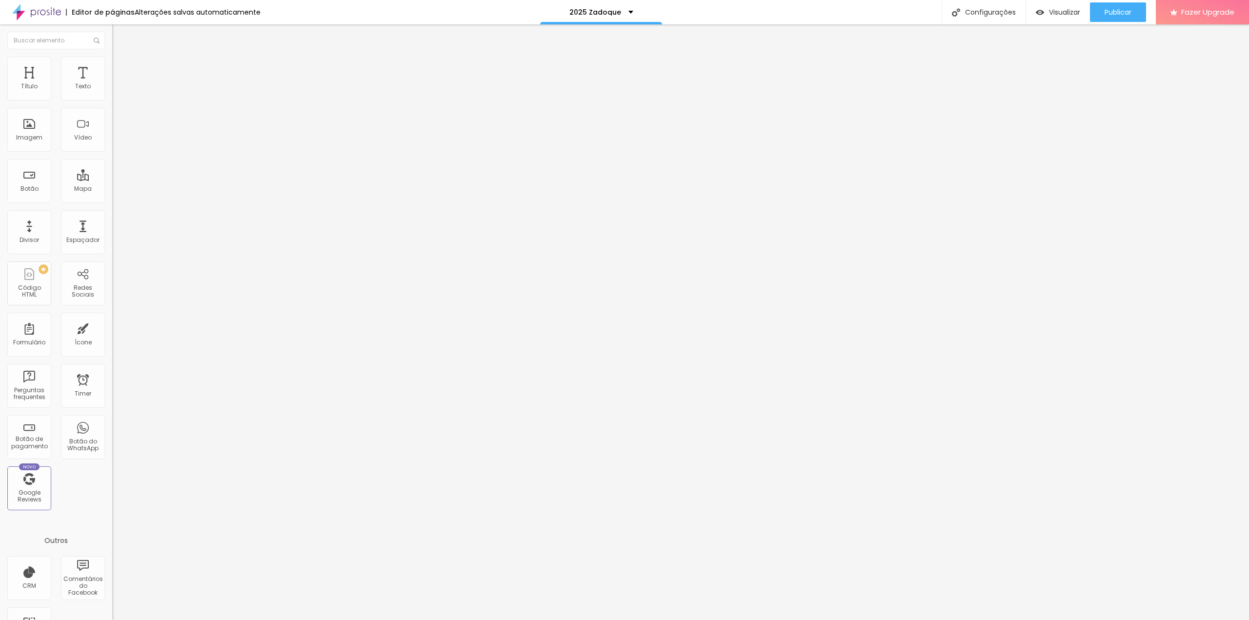
drag, startPoint x: 495, startPoint y: 324, endPoint x: 473, endPoint y: 247, distance: 79.7
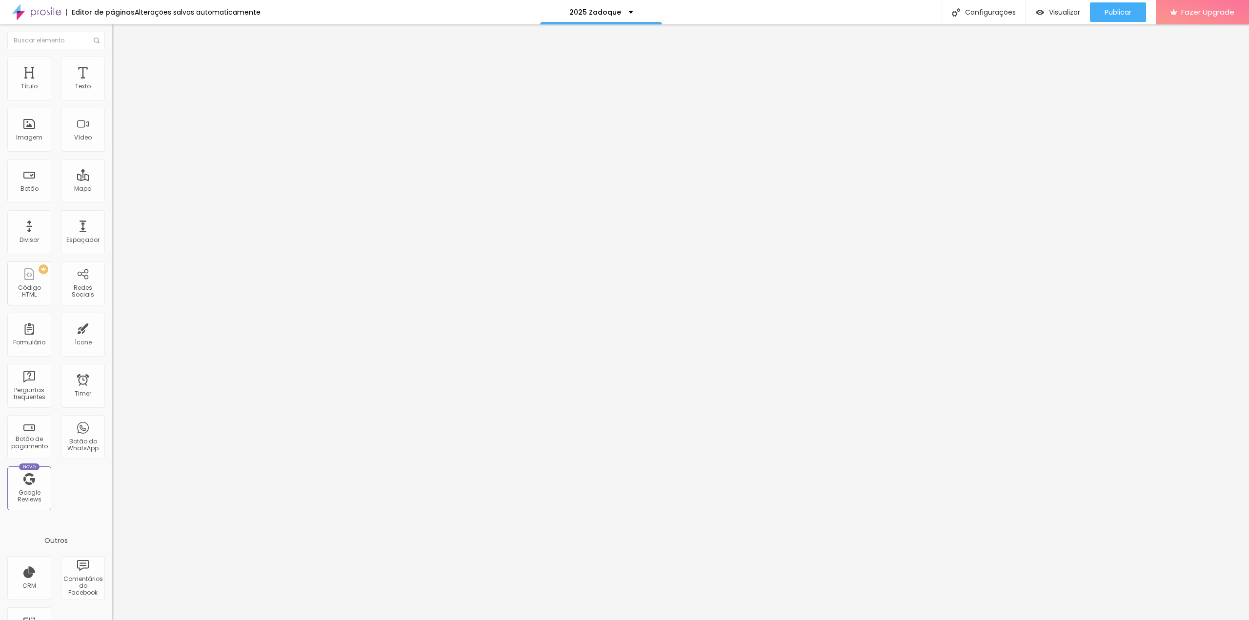
scroll to position [0, 38]
type input "Seu melhor e-mail (para receber o link das fotos)"
type input "[EMAIL_ADDRESS][DOMAIN_NAME]"
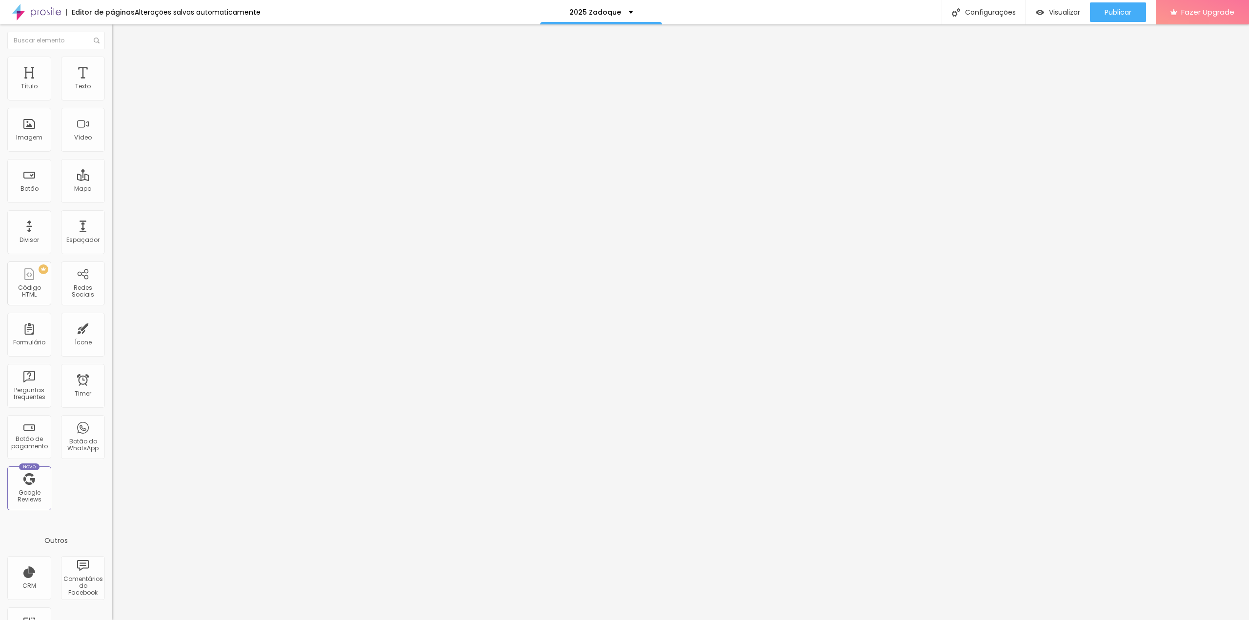
type input "O"
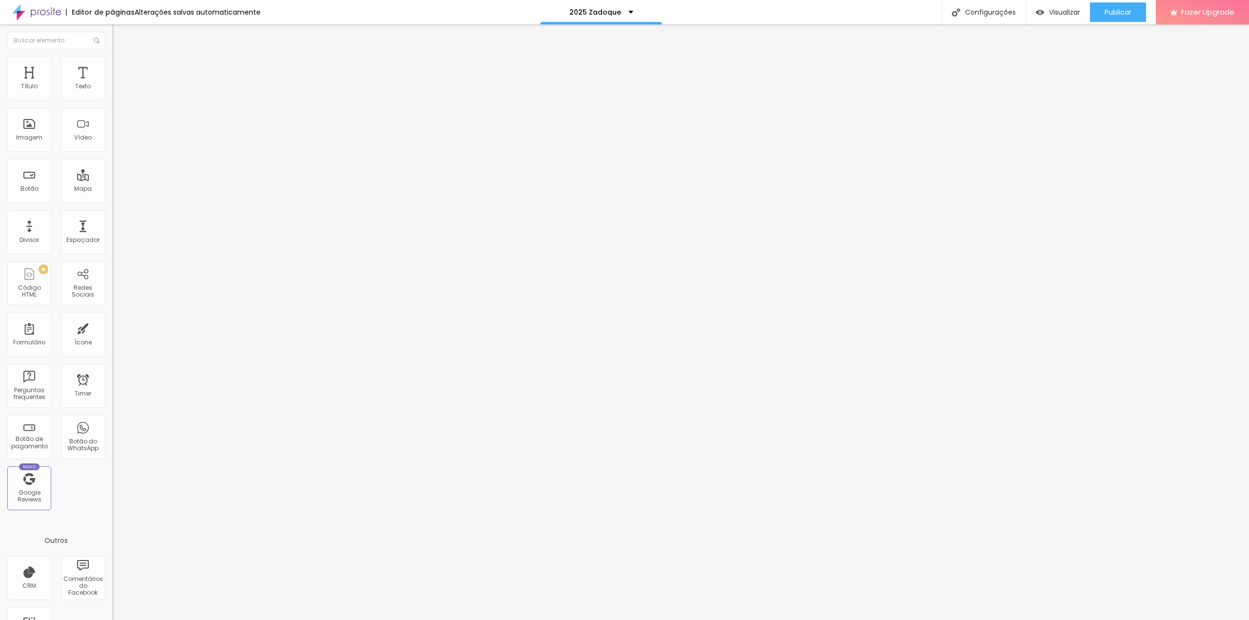
type input "20 fotos digitais + 20 ampliações 15x21cm + álbum (brinde)brinde"
drag, startPoint x: 529, startPoint y: 271, endPoint x: 491, endPoint y: 273, distance: 38.1
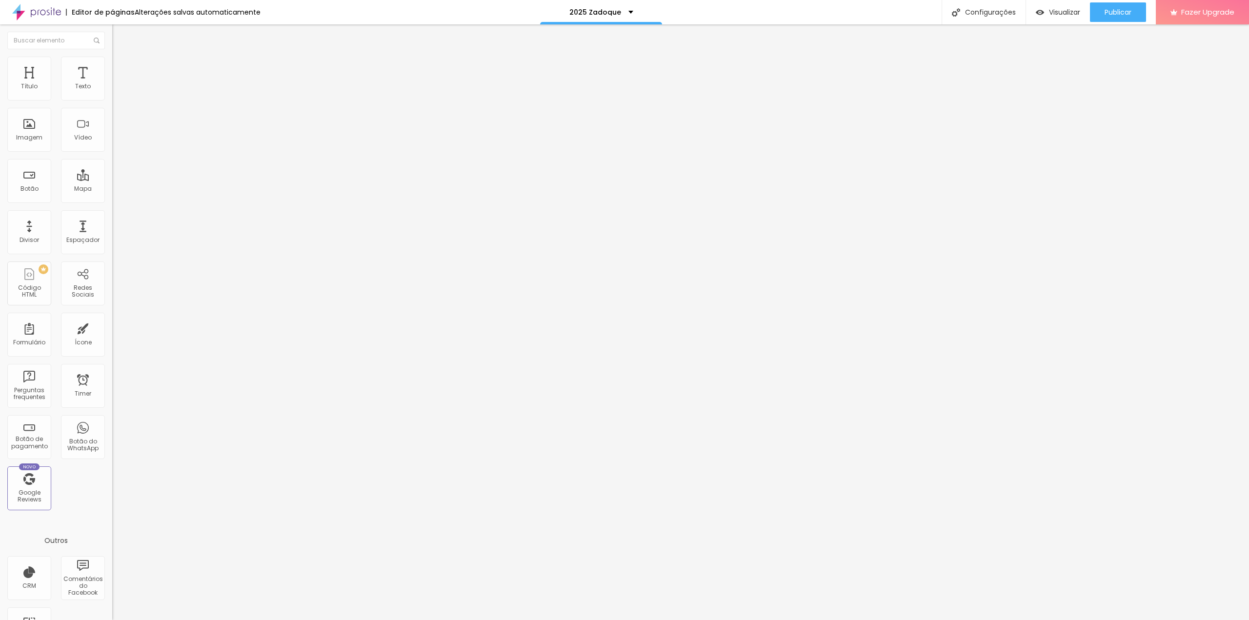
scroll to position [0, 44]
type input "15 fotos digitais + 15 ampliações 15x21cm + álbum (brinde)"
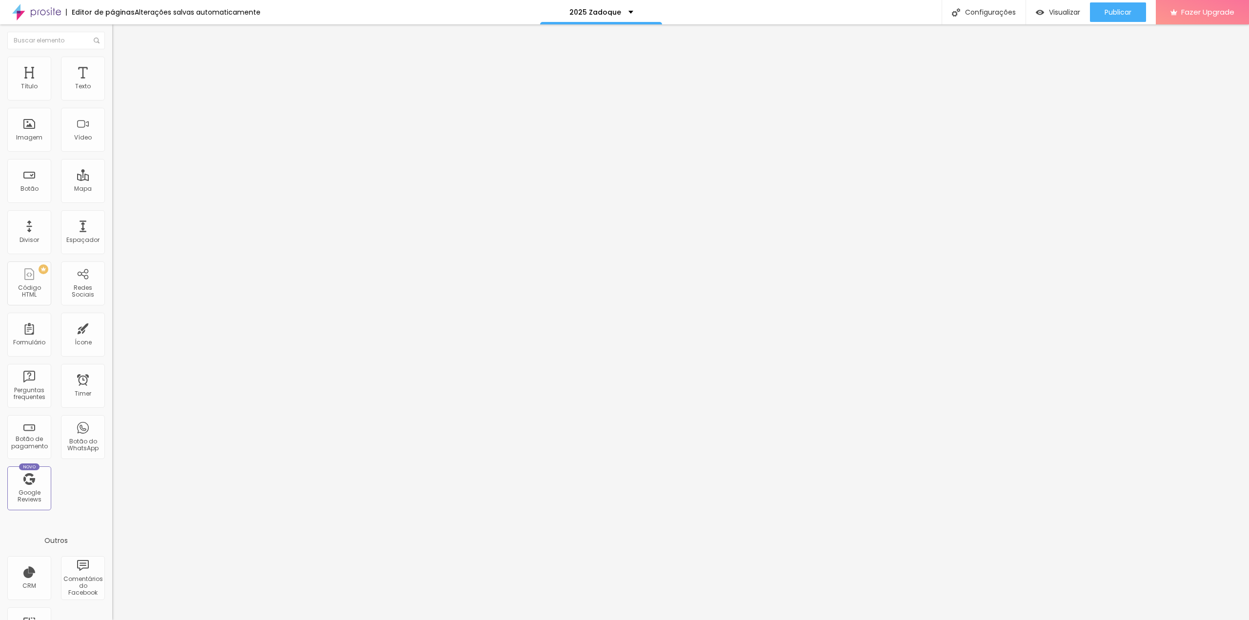
drag, startPoint x: 540, startPoint y: 293, endPoint x: 402, endPoint y: 292, distance: 138.1
type input "10 fotos digitais + 10 ampliações 15x21cm"
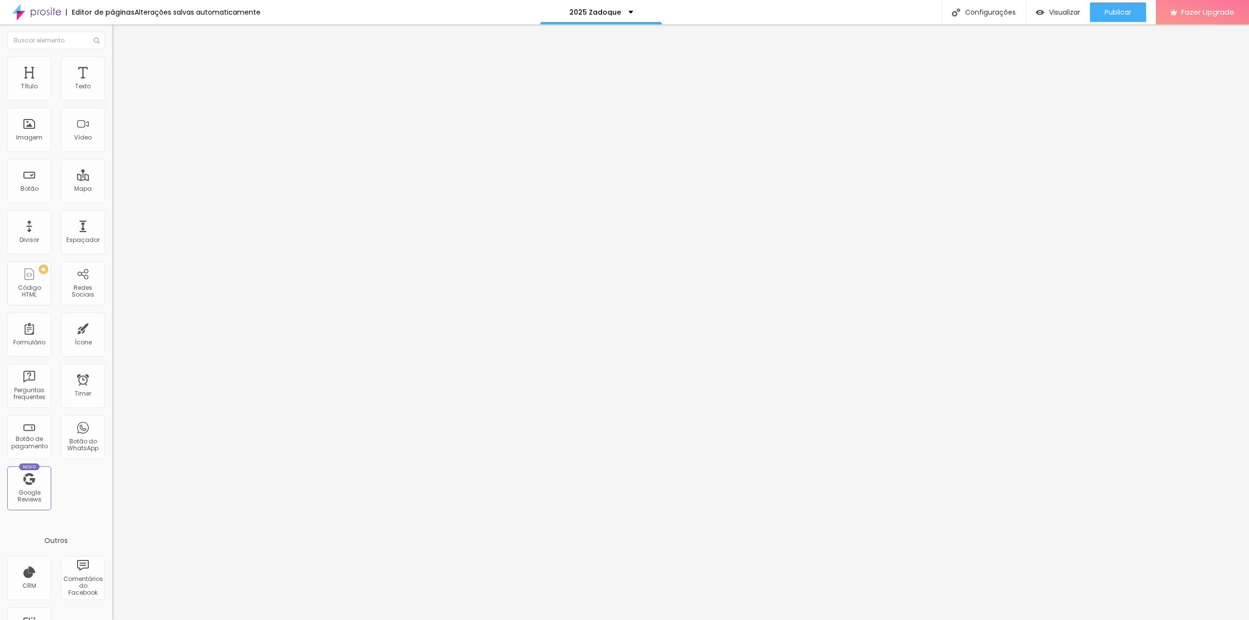
drag, startPoint x: 546, startPoint y: 299, endPoint x: 451, endPoint y: 302, distance: 95.2
type input "Alguel da Beca"
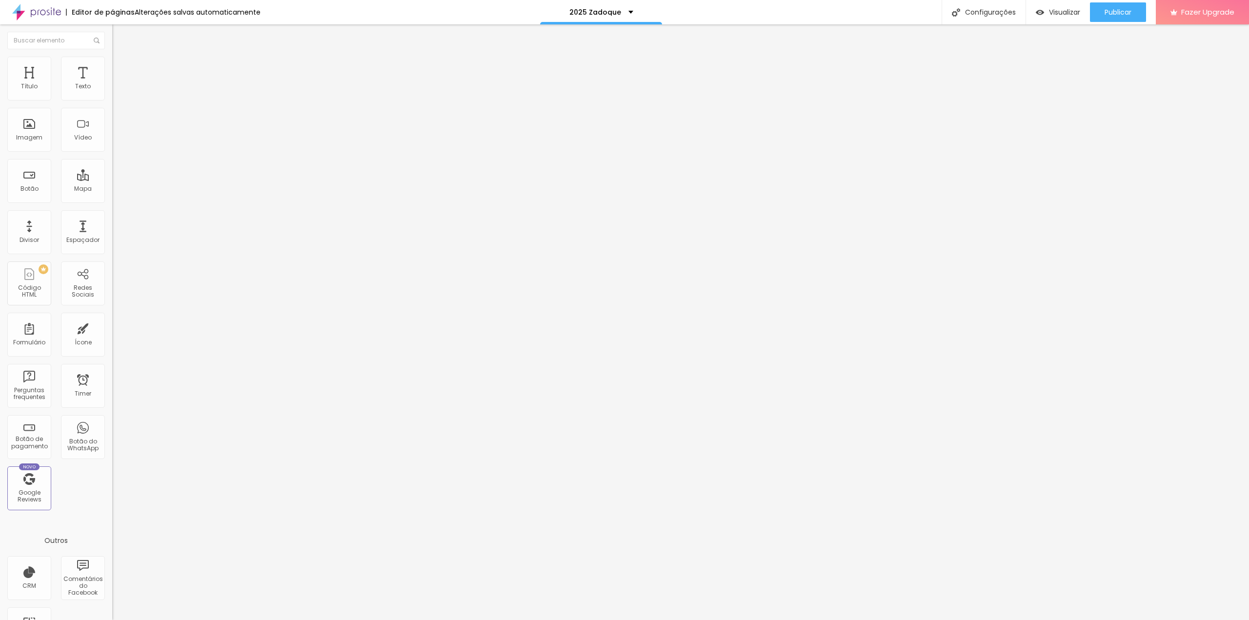
type input "Não quero extras"
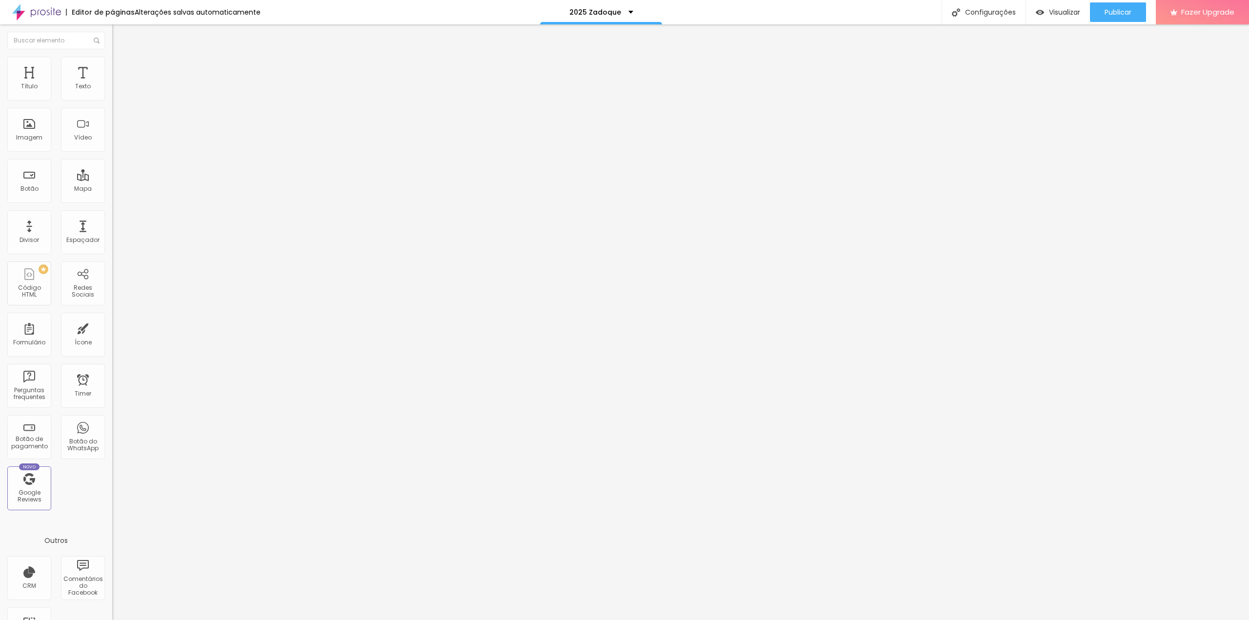
scroll to position [699, 0]
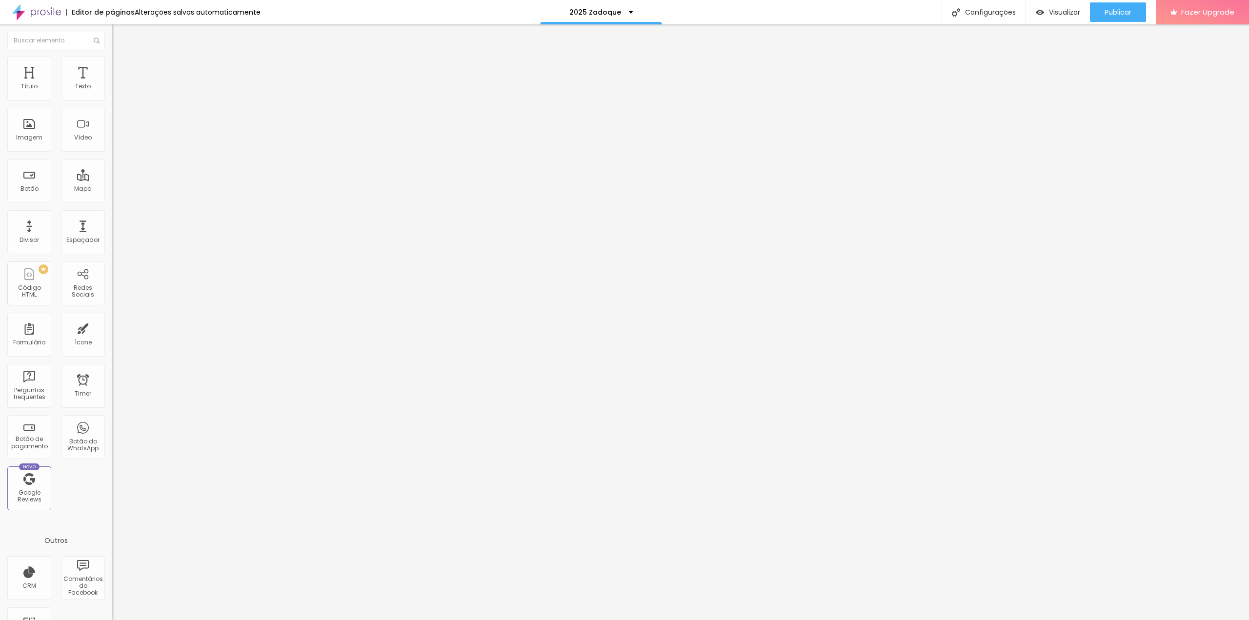
type input "Alguel de Beca (obrigatório para todos os alunos)"
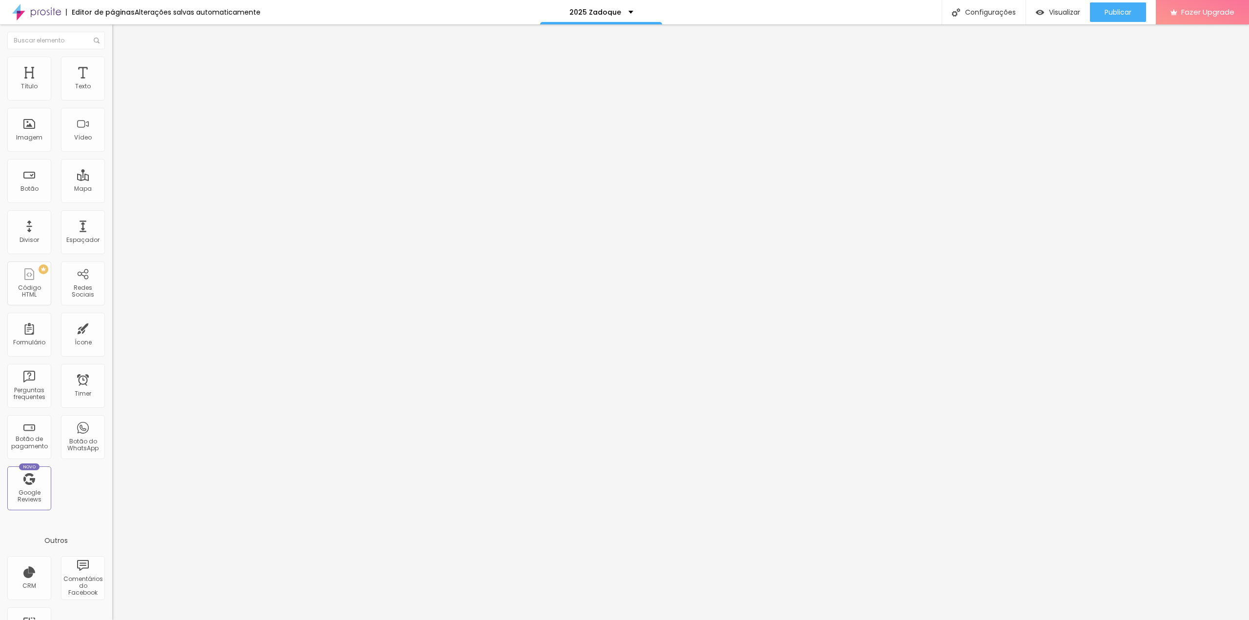
type input "S"
type input "Aluguel da beca R$ 70,00"
drag, startPoint x: 463, startPoint y: 346, endPoint x: 458, endPoint y: 262, distance: 84.5
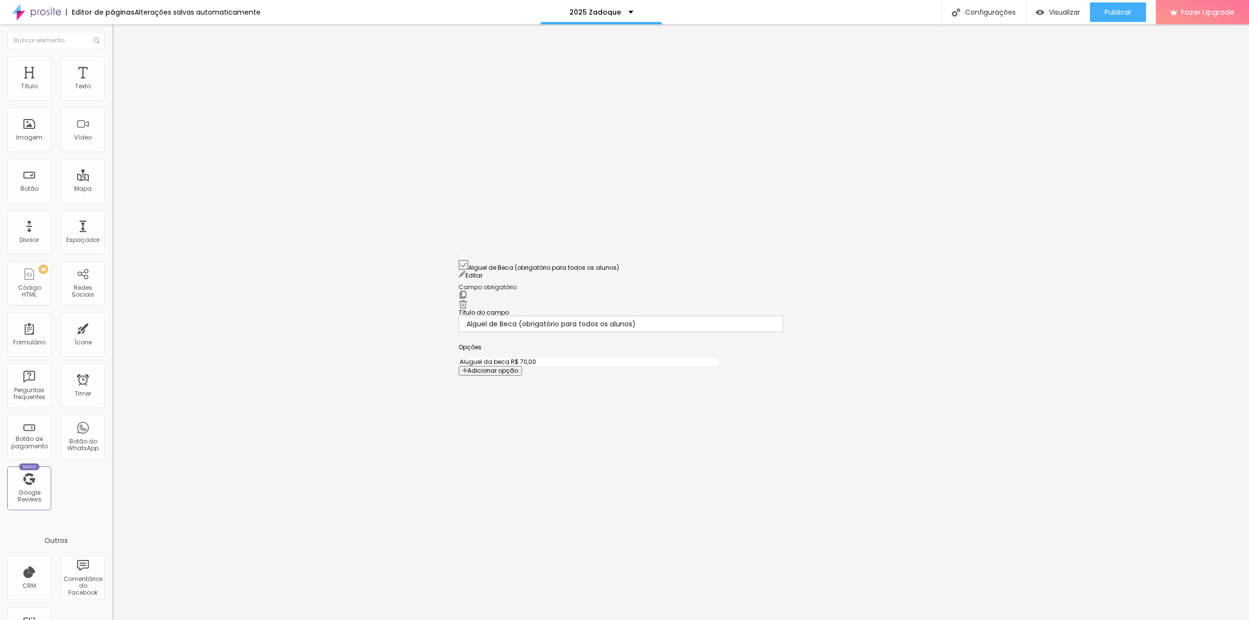
drag, startPoint x: 461, startPoint y: 358, endPoint x: 456, endPoint y: 259, distance: 99.2
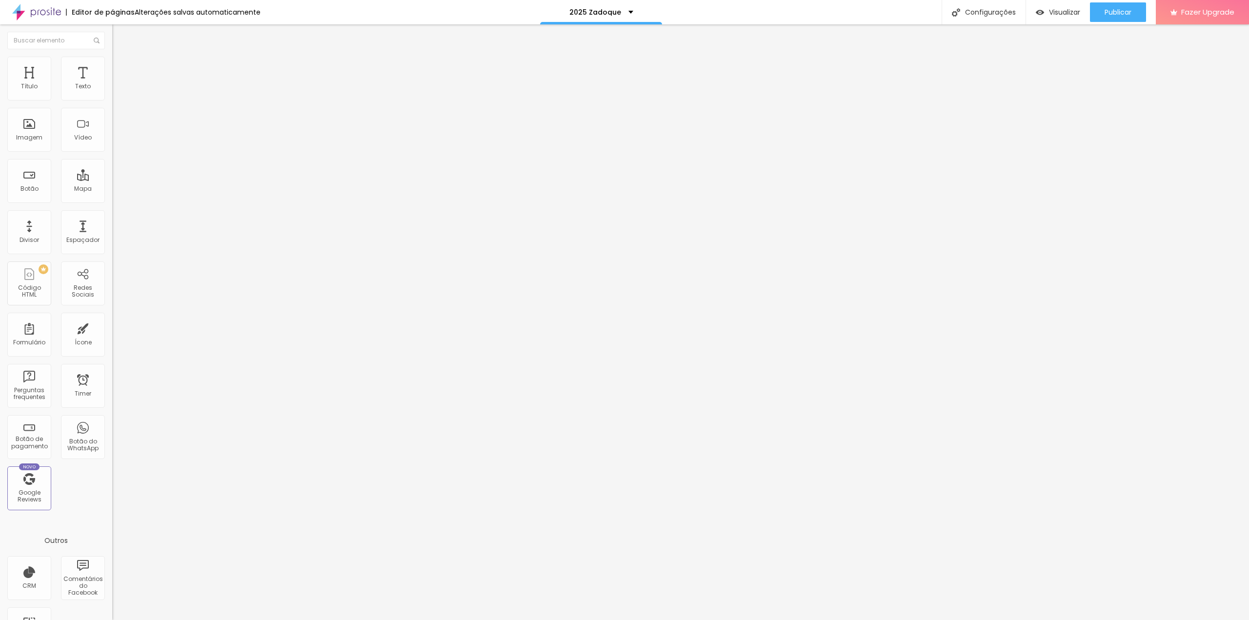
drag, startPoint x: 461, startPoint y: 396, endPoint x: 446, endPoint y: 258, distance: 139.3
click at [119, 95] on div "Cadastro alunos Zadoque 2025" at bounding box center [169, 90] width 100 height 9
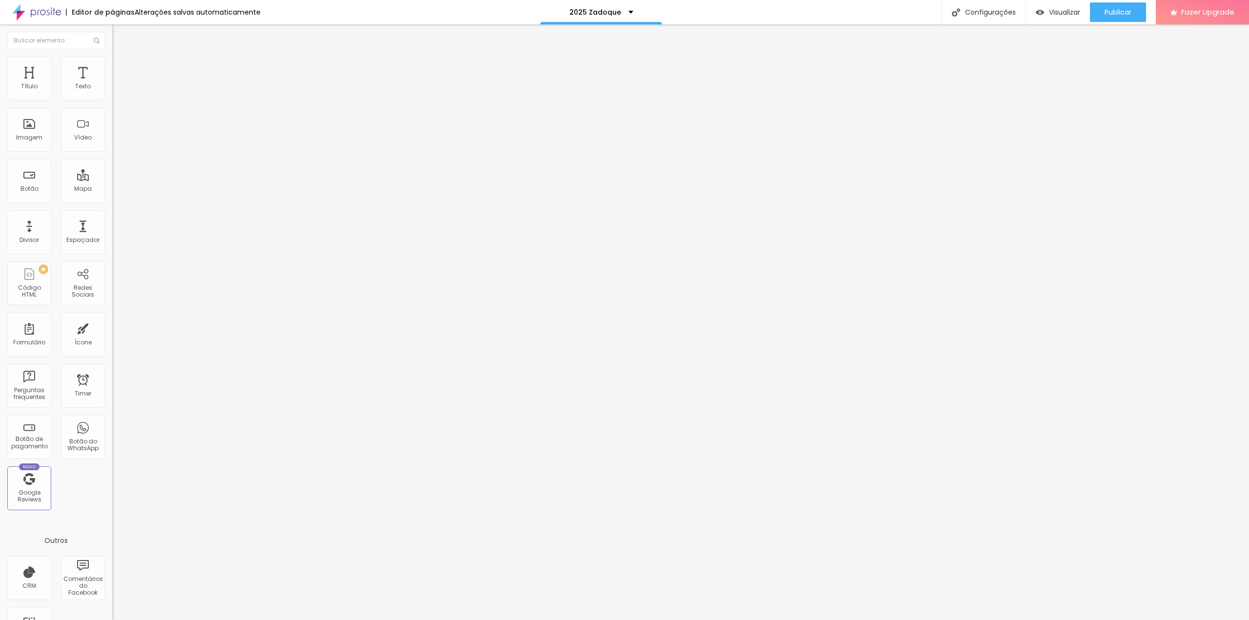
click at [112, 99] on img at bounding box center [115, 102] width 6 height 6
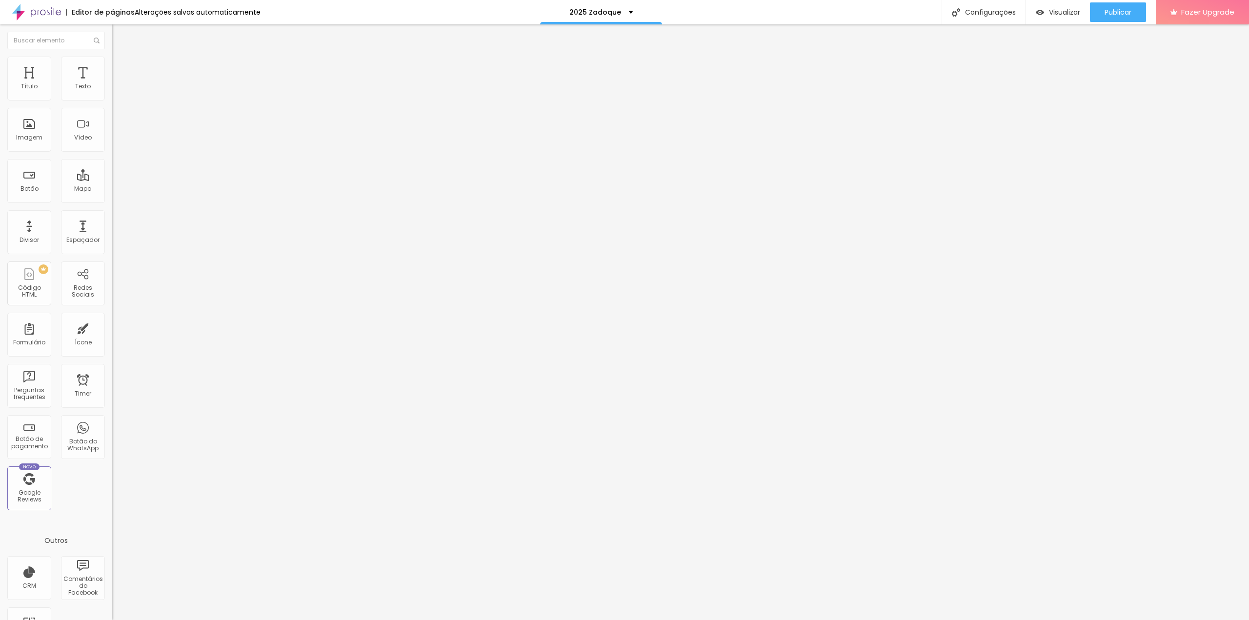
drag, startPoint x: 578, startPoint y: 337, endPoint x: 666, endPoint y: 340, distance: 87.9
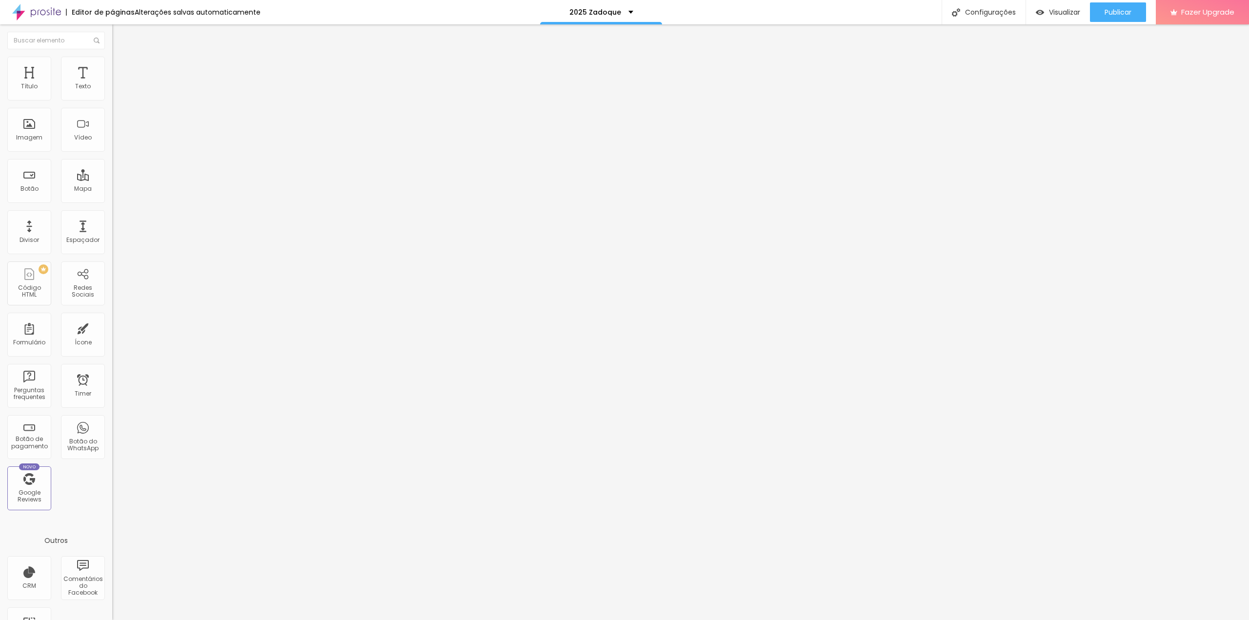
drag, startPoint x: 604, startPoint y: 337, endPoint x: 650, endPoint y: 337, distance: 46.4
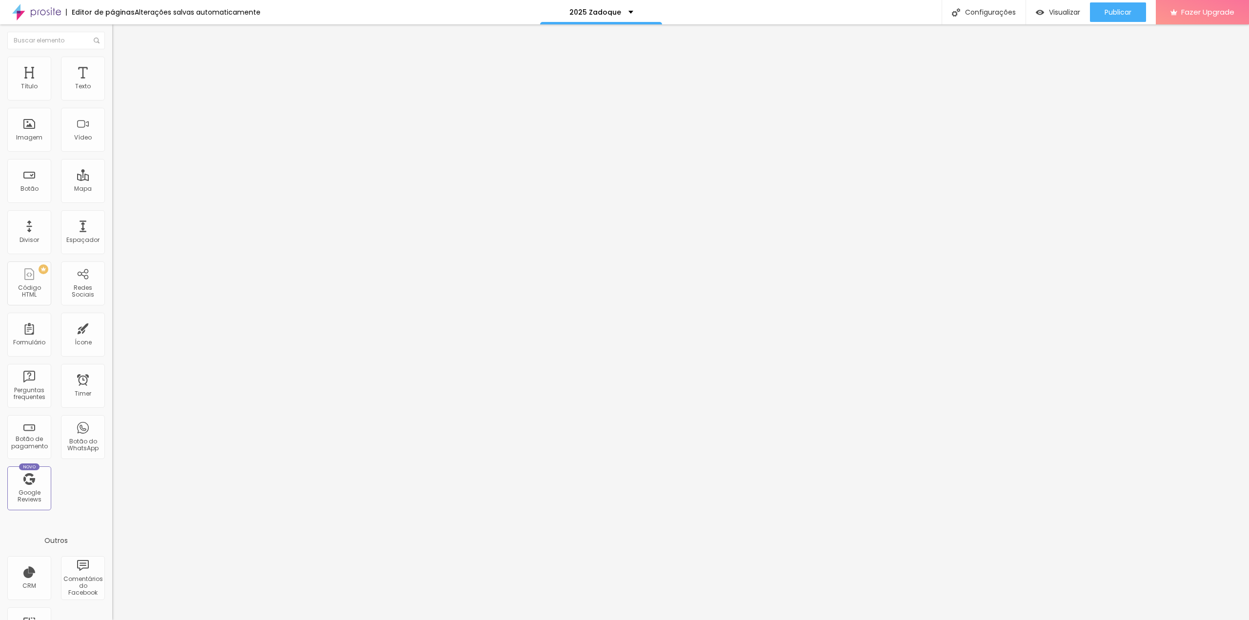
type input "À vista, via PIX, com 4,5% de desconto, até [DATE],."
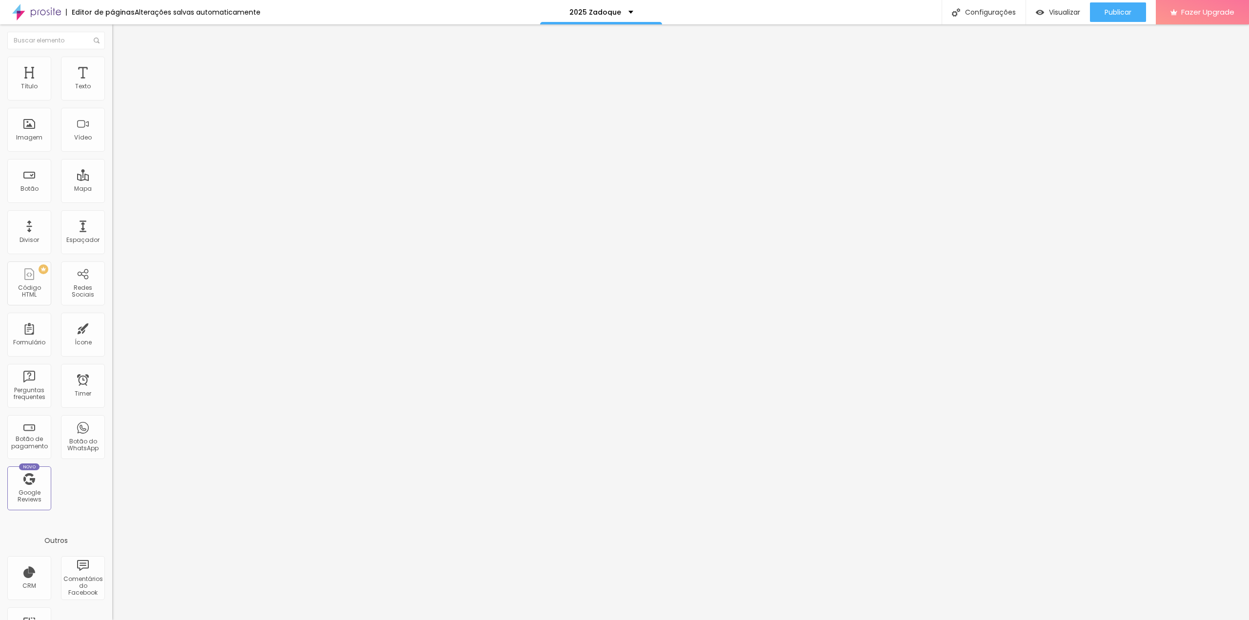
scroll to position [0, 0]
drag, startPoint x: 477, startPoint y: 381, endPoint x: 475, endPoint y: 359, distance: 22.5
type input "Cartão de crédito em até 10x sem juros"
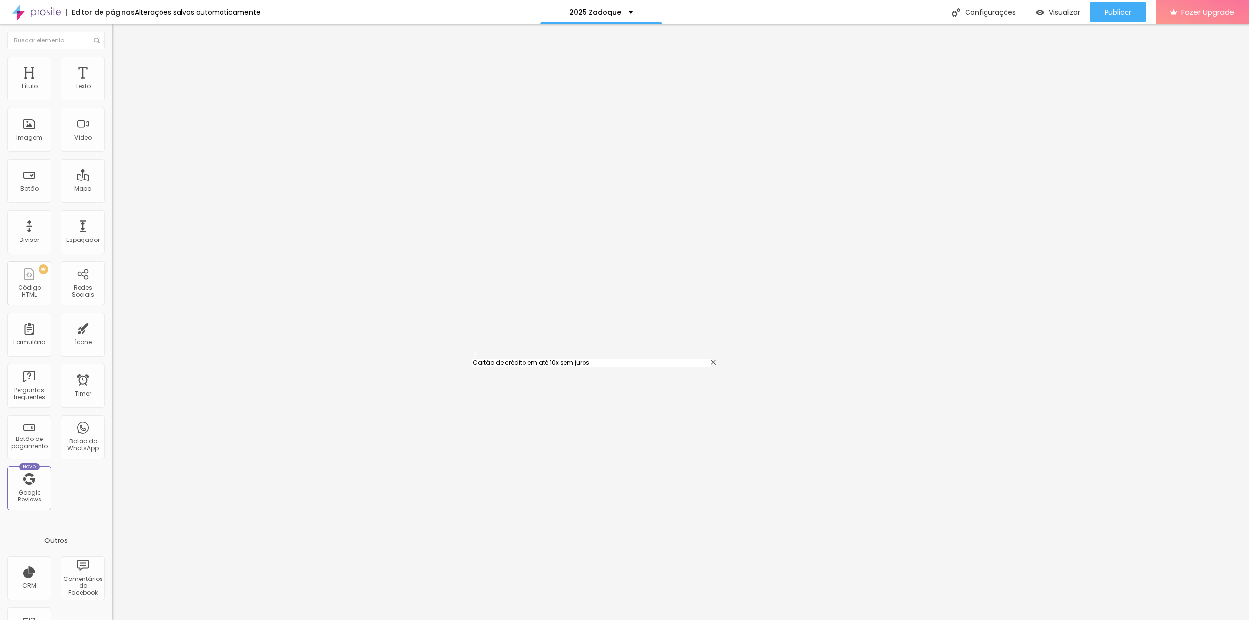
type input "Boleto / PIX programado"
drag, startPoint x: 577, startPoint y: 361, endPoint x: 575, endPoint y: 347, distance: 13.8
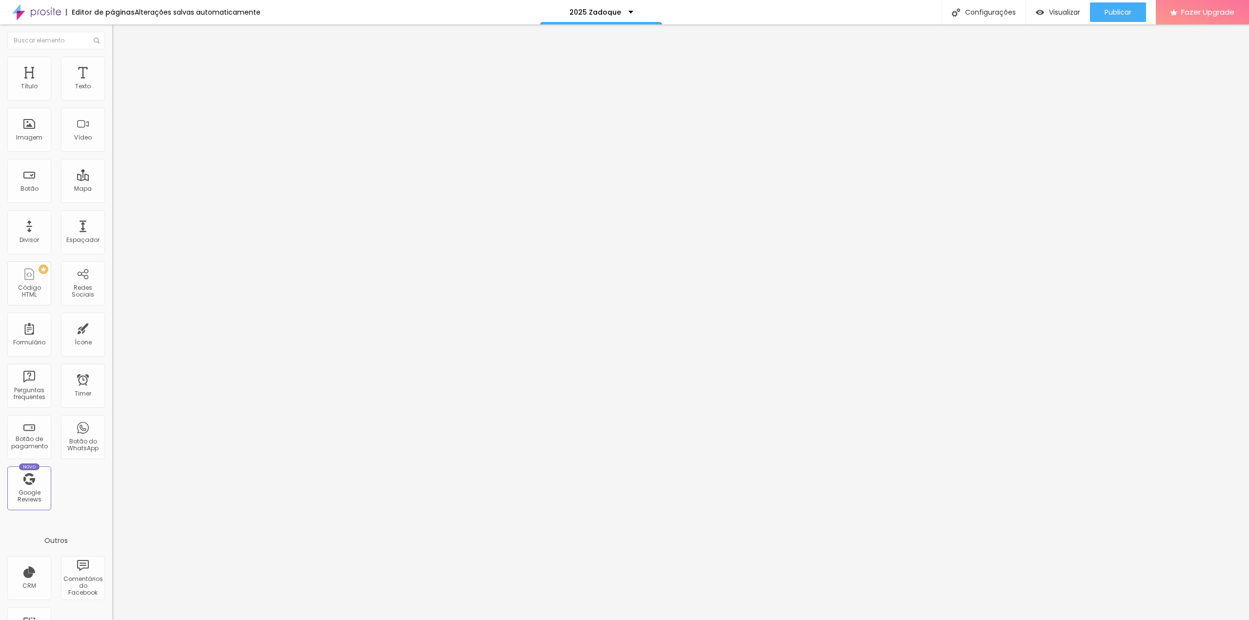
type input "Cartão de crédito em até 4x sem juros"
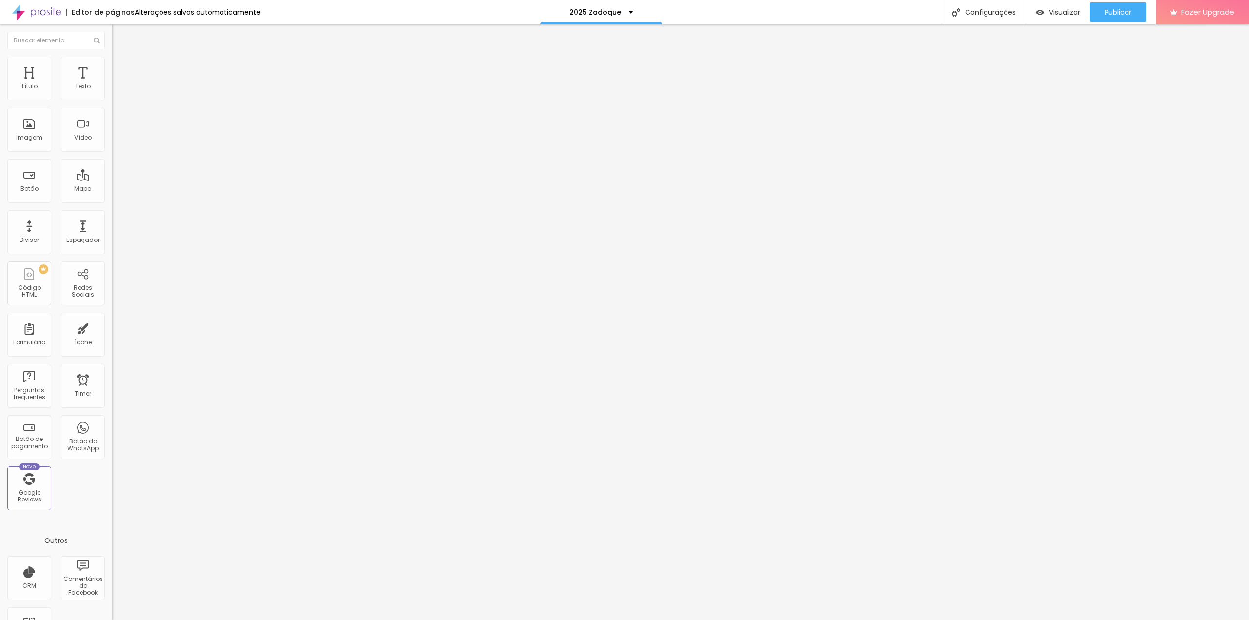
scroll to position [677, 0]
type input "À vista, via PIX, com 4,5% de desconto, até [DATE],"
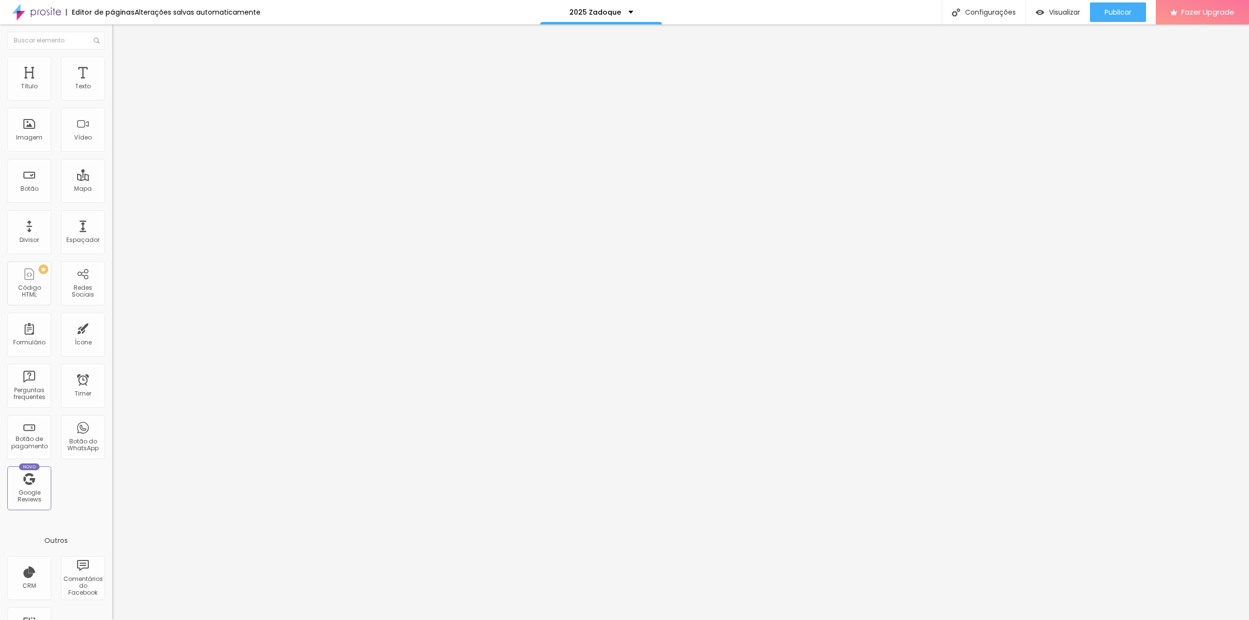
drag, startPoint x: 698, startPoint y: 281, endPoint x: 788, endPoint y: 282, distance: 89.8
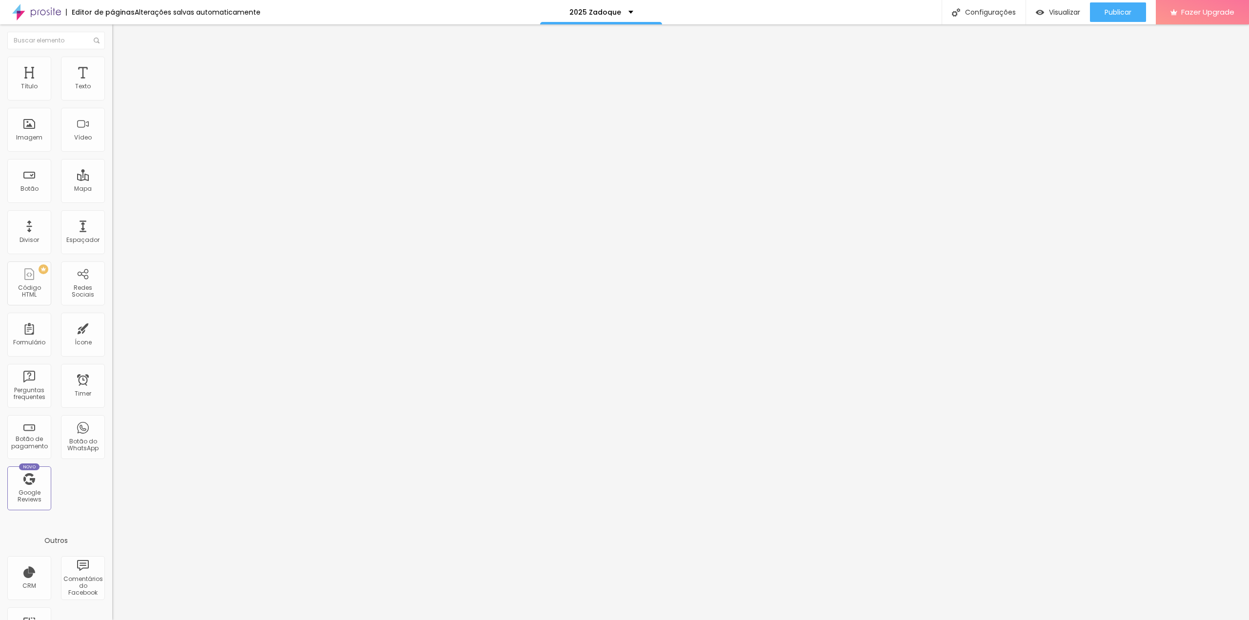
drag, startPoint x: 661, startPoint y: 281, endPoint x: 788, endPoint y: 284, distance: 126.9
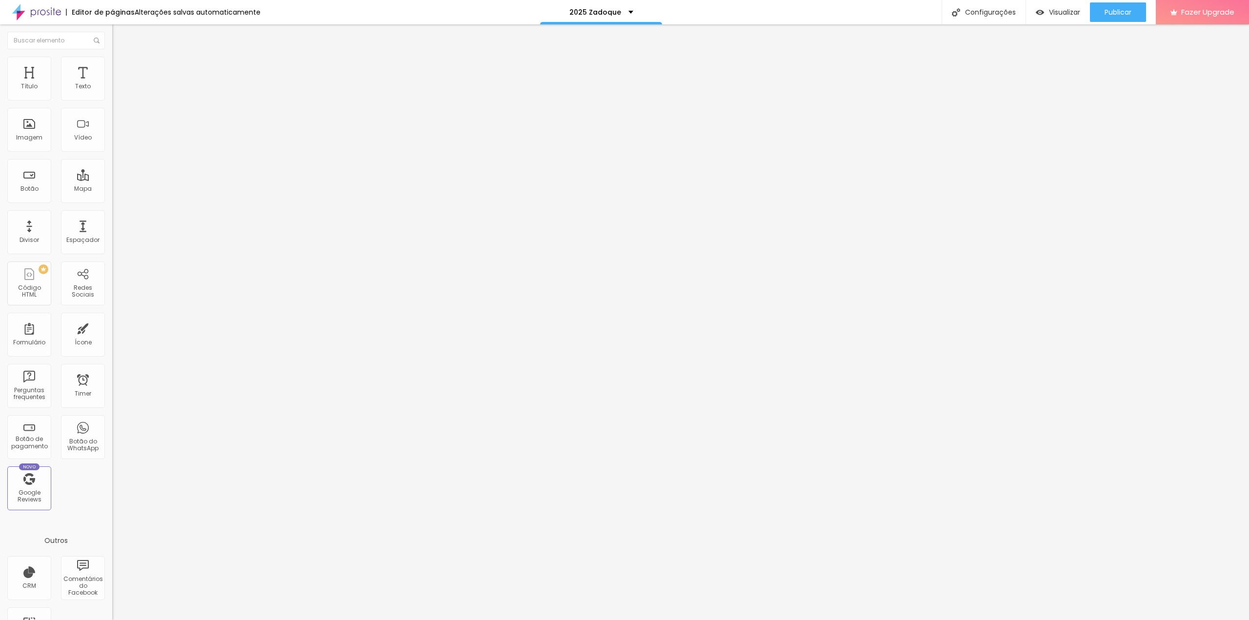
scroll to position [0, 505]
type input "Você poderá comprar fotos extras, caso queira mais fotos do que seu pacote cont…"
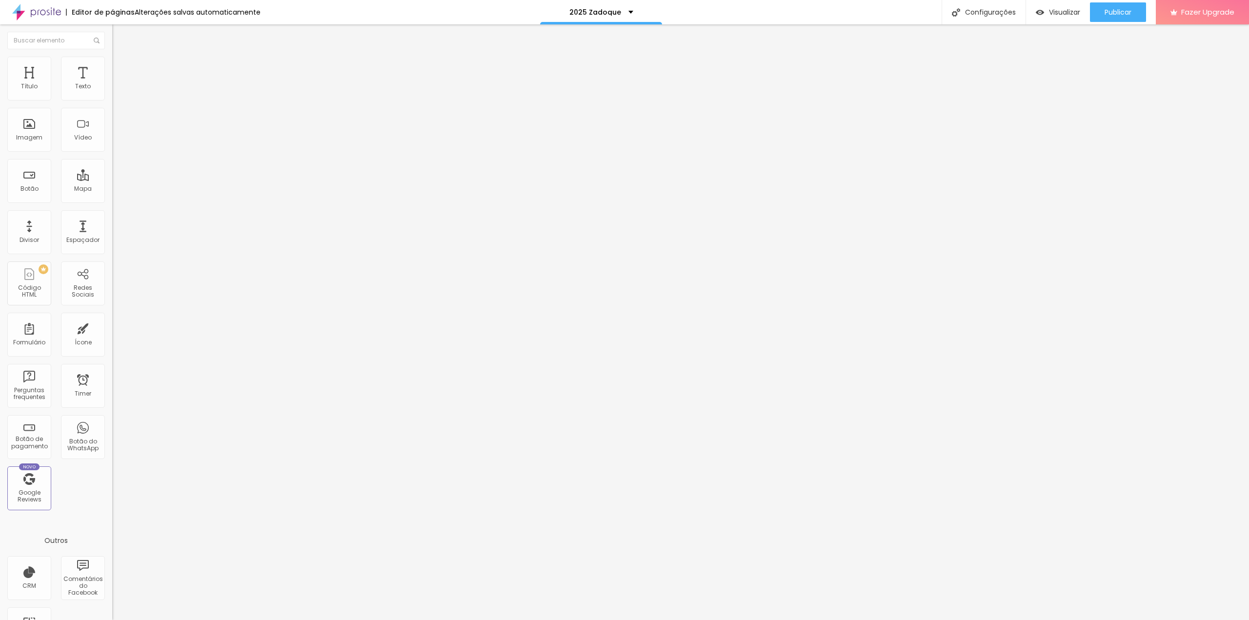
scroll to position [638, 0]
type input "C"
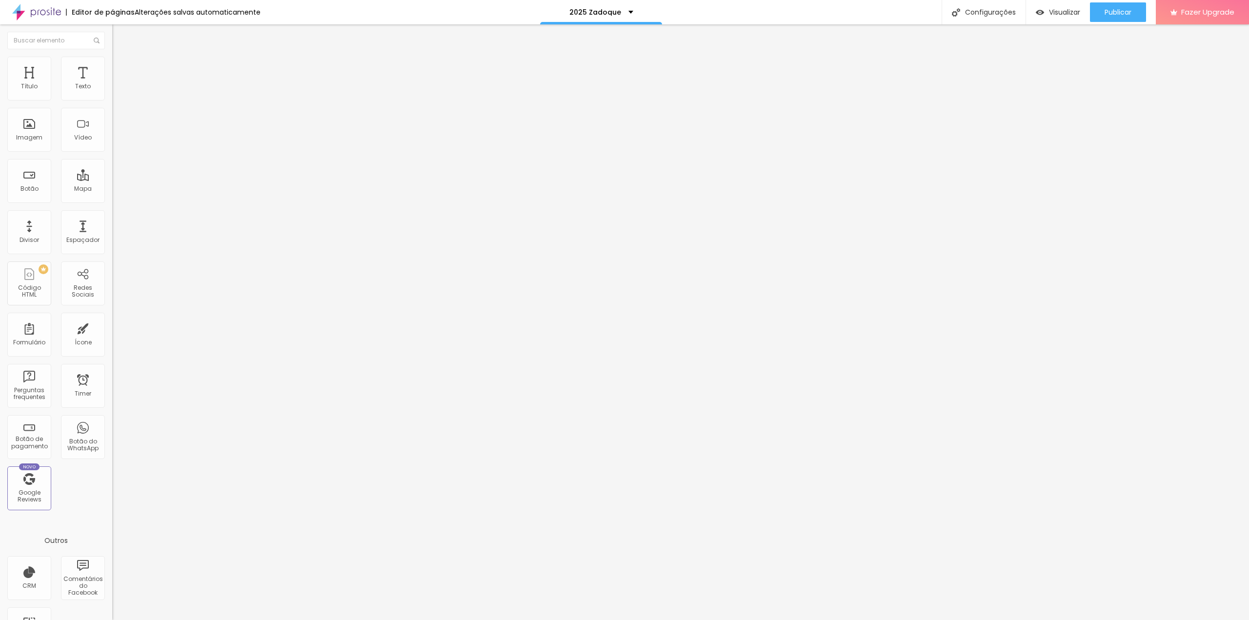
type input "C"
type input "Confirmação"
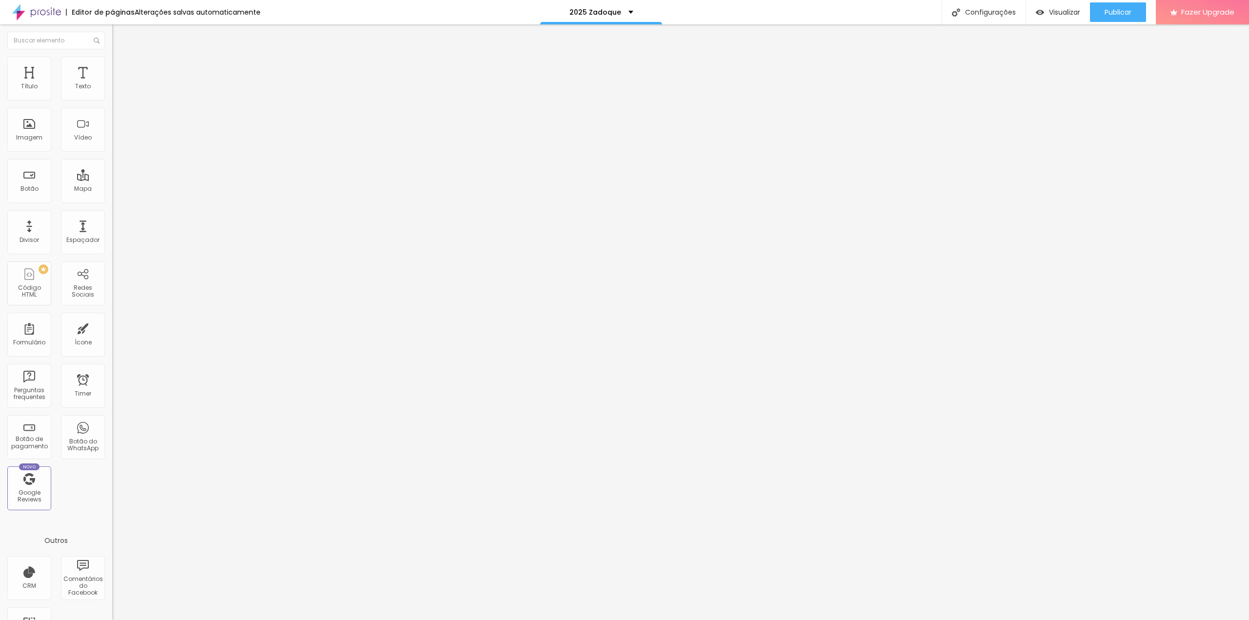
type input "n"
type input "Confirmo que preenchi todas os campos com informações verdadeiras"
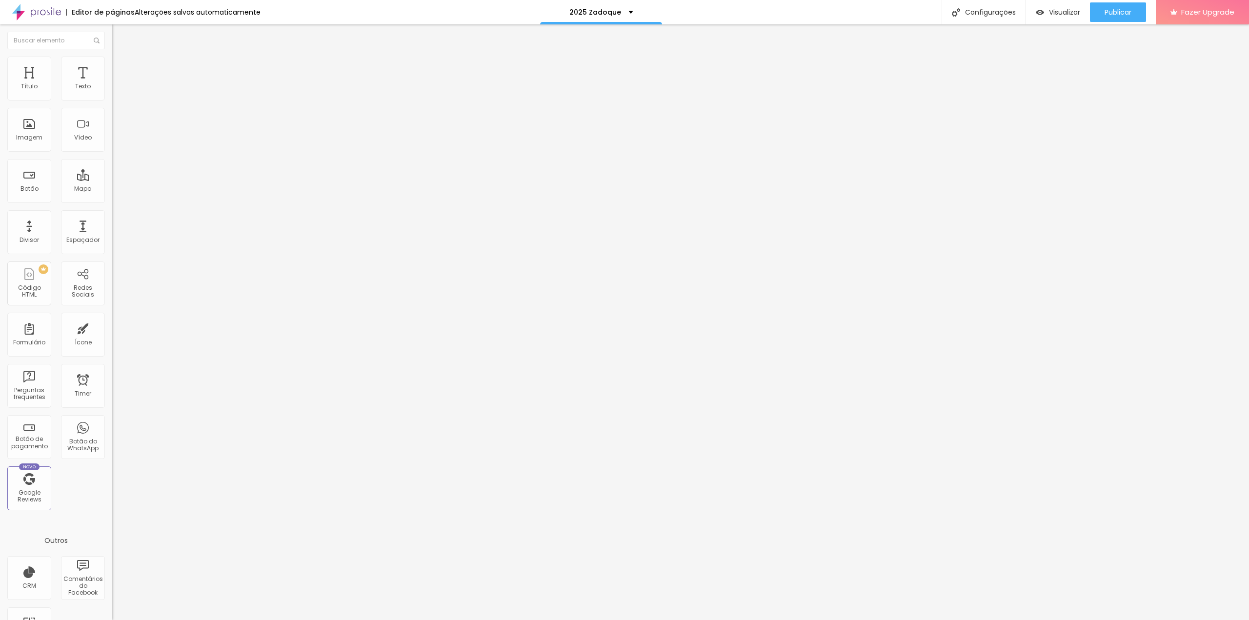
type input "Confirmação e Contrato"
type input "Confirmo que preenchi todas os campos com informações verdadeiras e que em rece…"
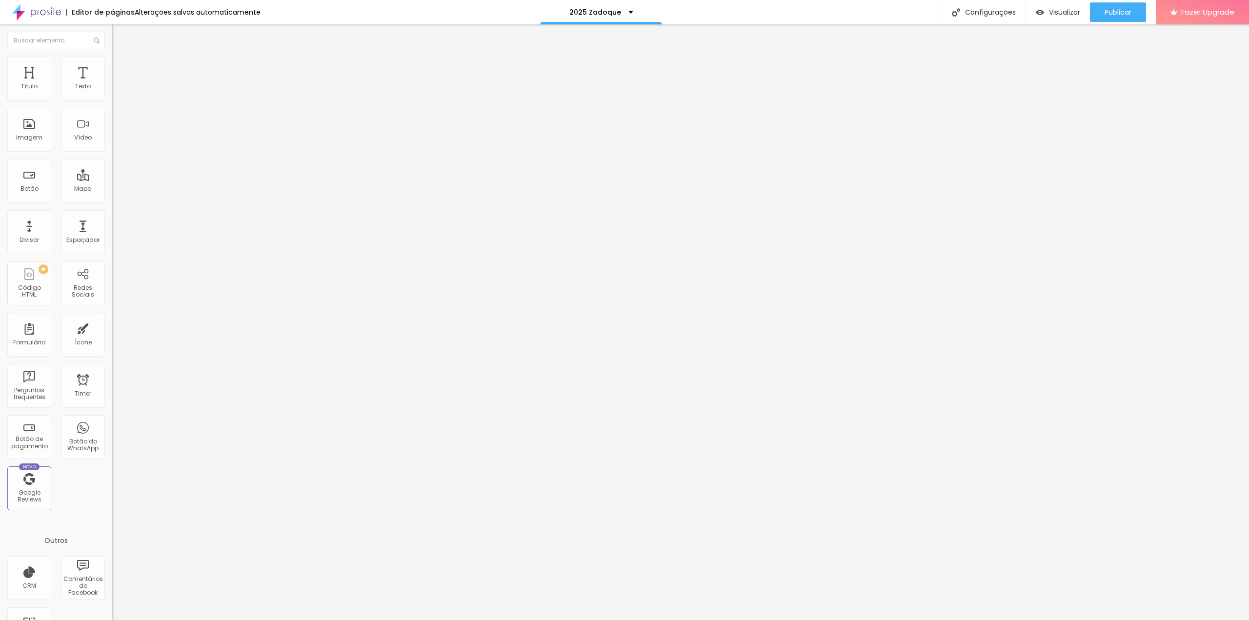
drag, startPoint x: 464, startPoint y: 351, endPoint x: 462, endPoint y: 288, distance: 63.0
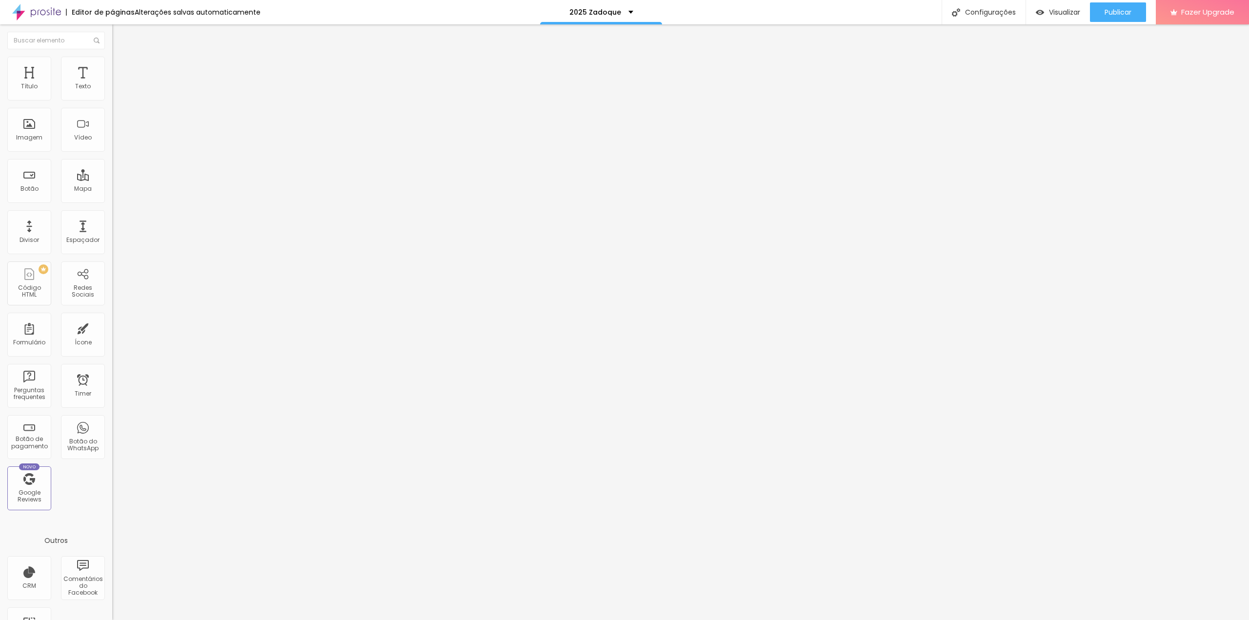
type input "S"
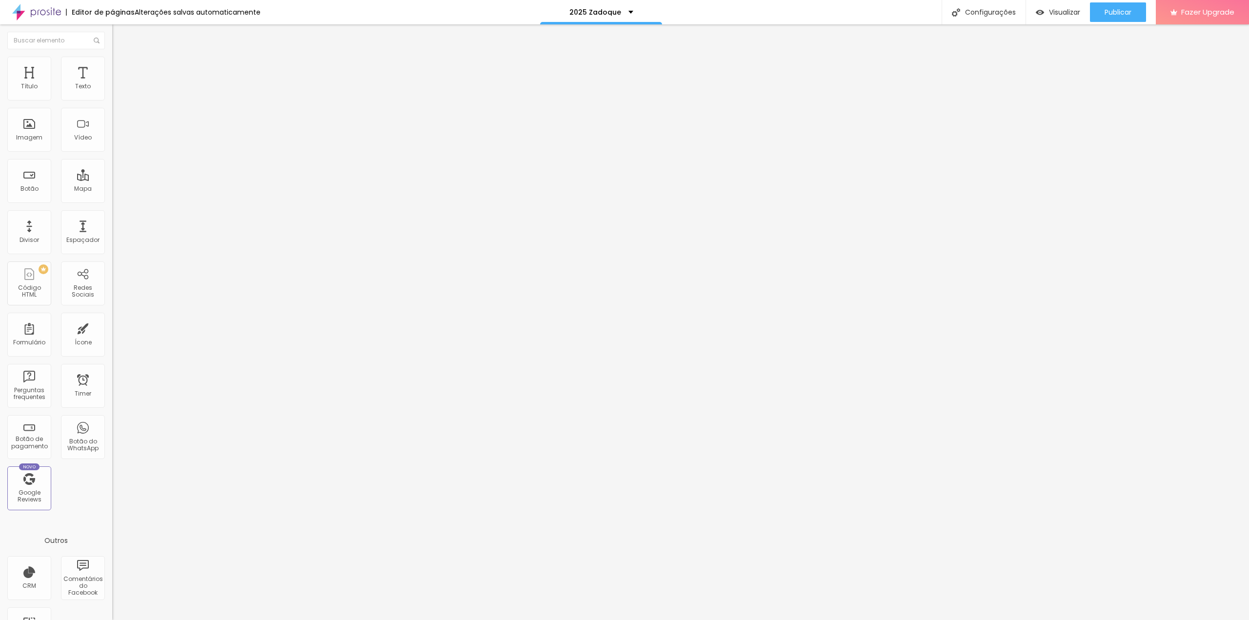
type input "Contrato"
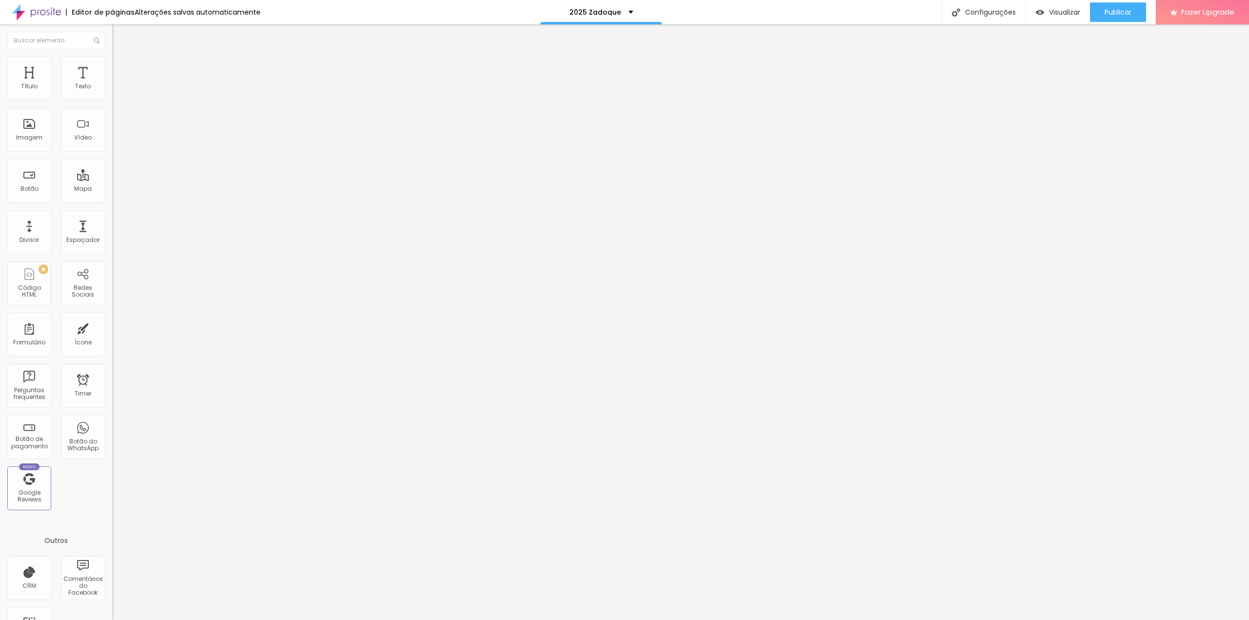
drag, startPoint x: 689, startPoint y: 278, endPoint x: 554, endPoint y: 280, distance: 135.7
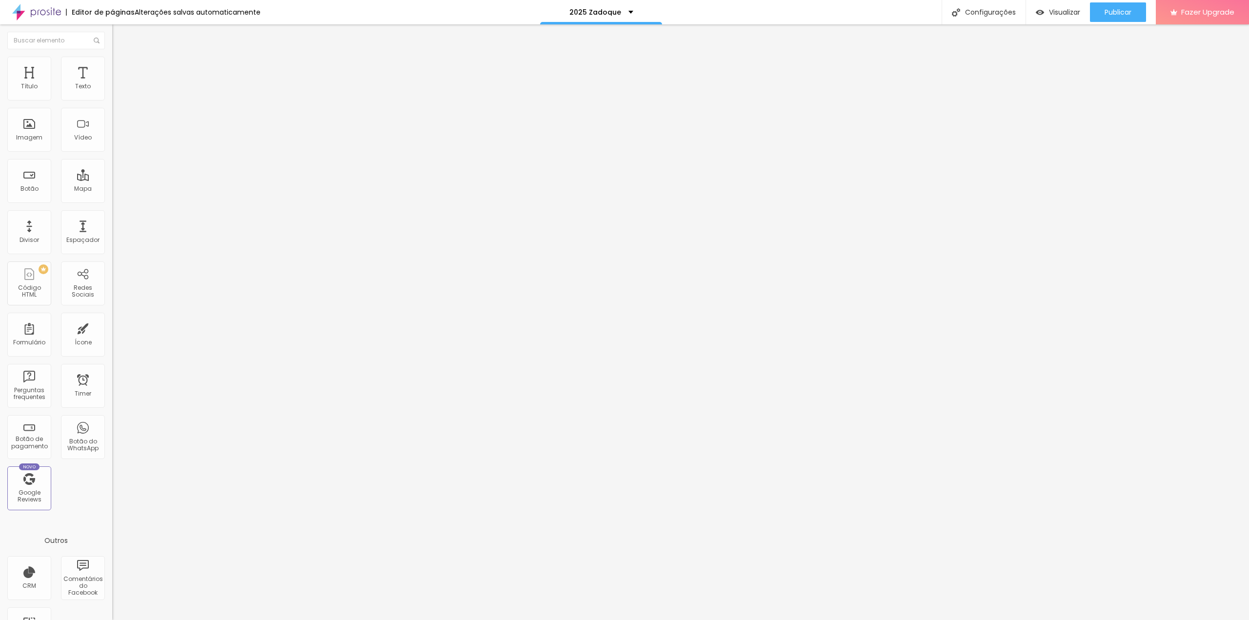
drag, startPoint x: 675, startPoint y: 282, endPoint x: 710, endPoint y: 291, distance: 36.8
type input "O contrato individual será enviado para leitura e assinatura digital em sua cai…"
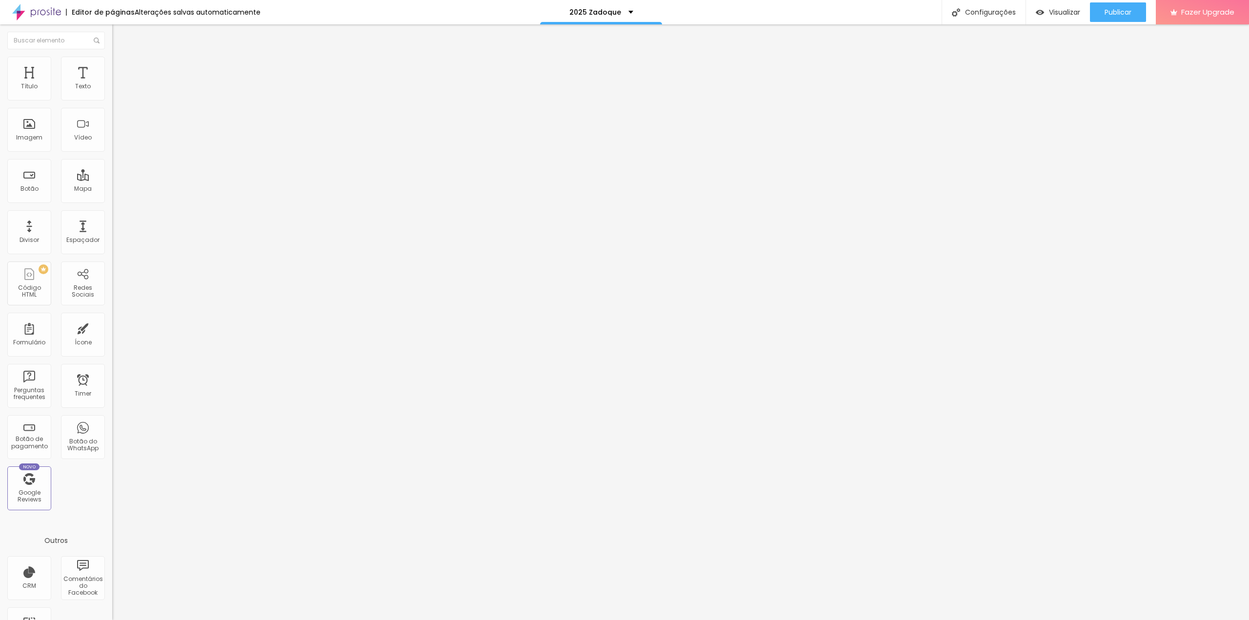
drag, startPoint x: 580, startPoint y: 364, endPoint x: 617, endPoint y: 365, distance: 37.1
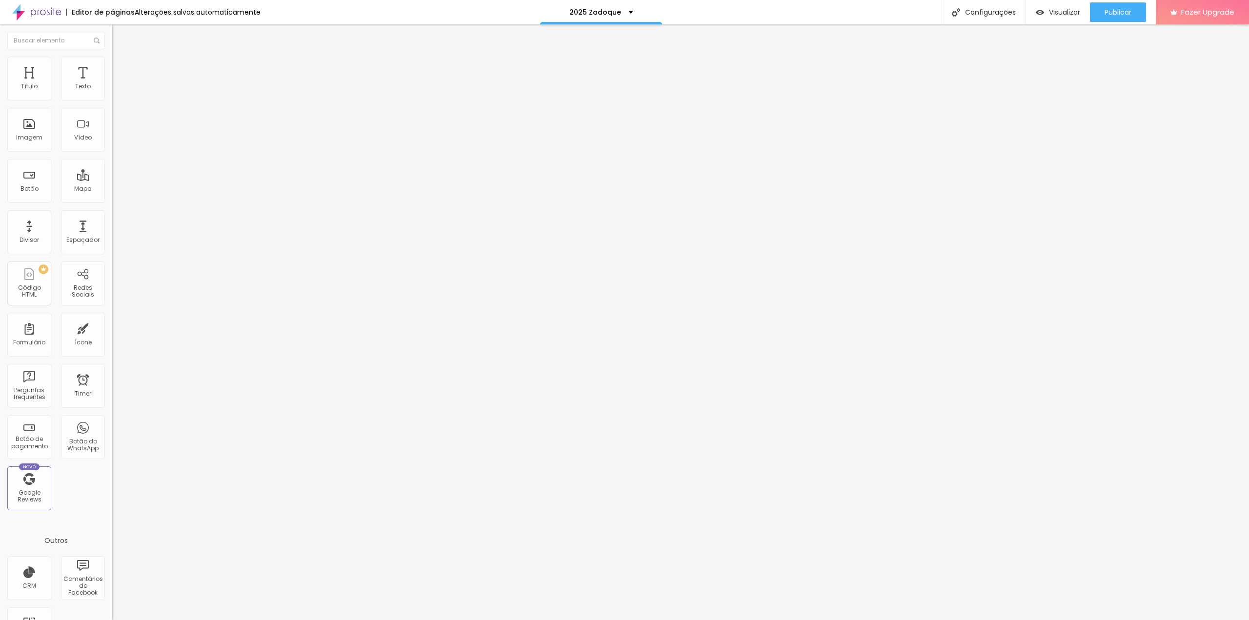
type input "Confirmo que preenchi todas os campos com informações verdadeiras e que receber…"
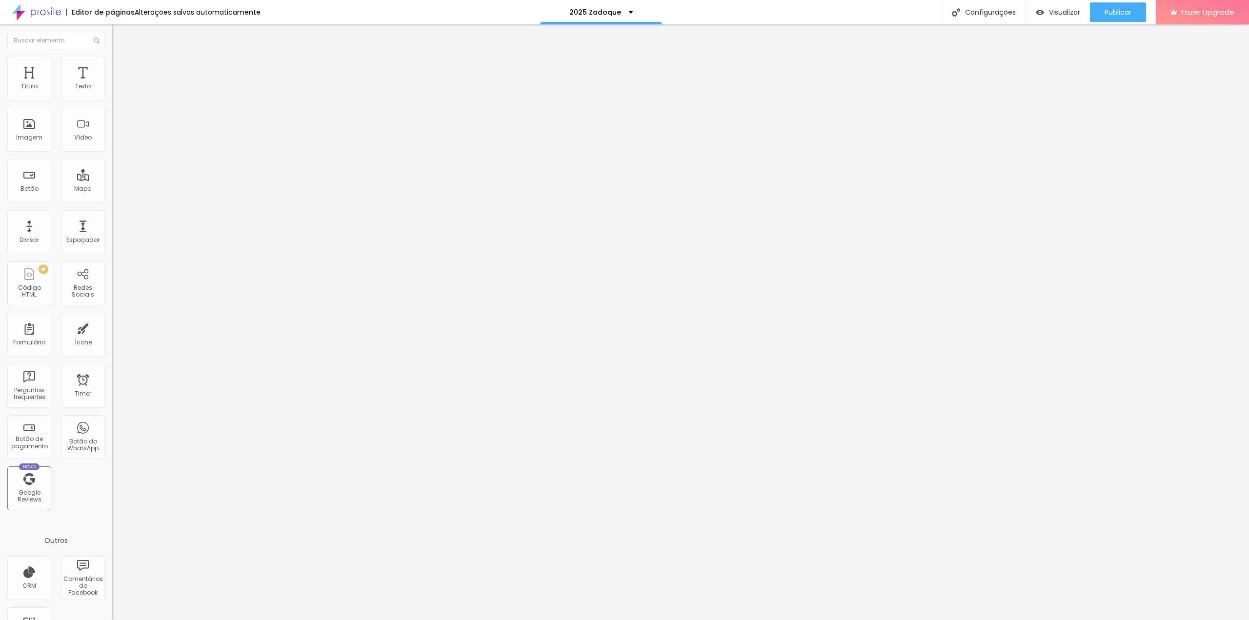
click at [112, 100] on input "text" at bounding box center [170, 95] width 117 height 10
type input "[PHONE_NUMBER]"
click at [112, 309] on input "Conversar no WhatsApp" at bounding box center [170, 314] width 117 height 10
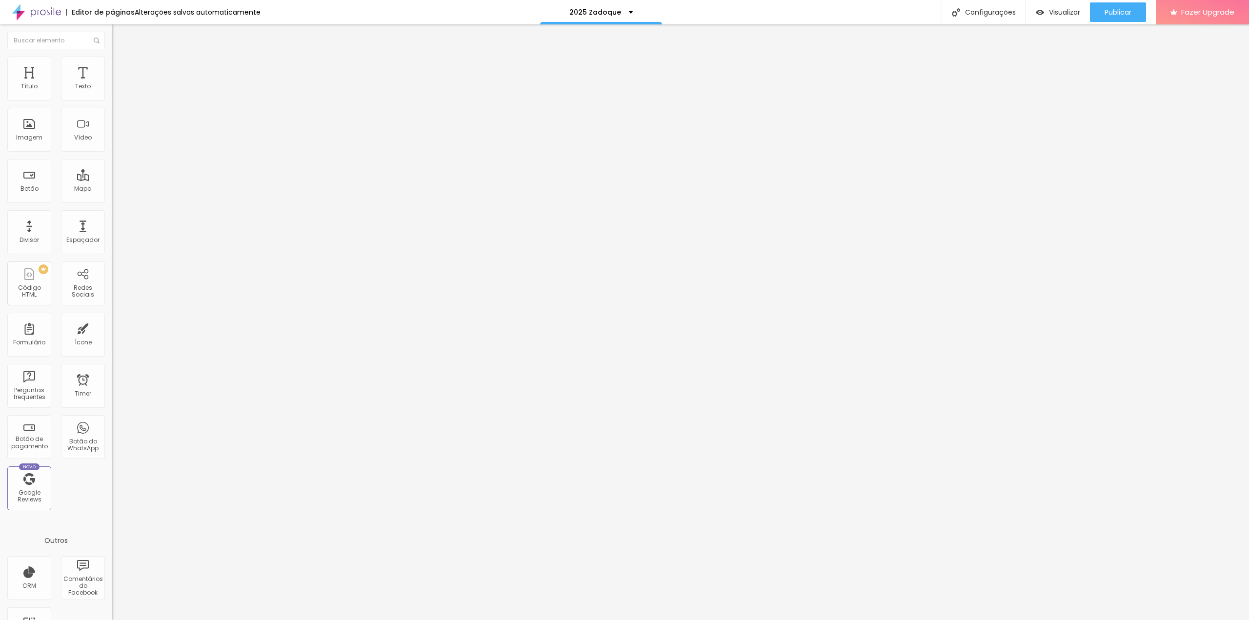
click at [112, 309] on input "Conversar no WhatsApp" at bounding box center [170, 314] width 117 height 10
type input "Dúvidas, me chame no Whats"
click at [112, 337] on textarea "Olá, cheguei até você pela página {page_title} e gostaria de mais informações" at bounding box center [167, 345] width 110 height 17
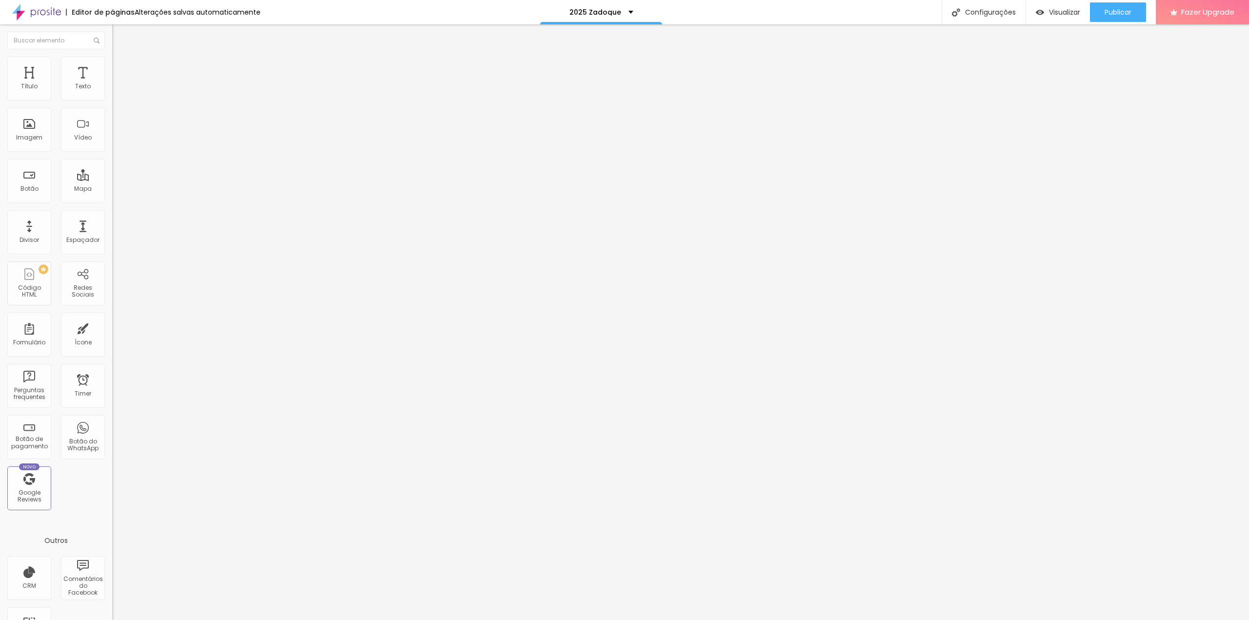
scroll to position [0, 0]
drag, startPoint x: 54, startPoint y: 199, endPoint x: 0, endPoint y: 160, distance: 66.5
click at [112, 160] on div "Número do WhatsApp * [PHONE_NUMBER] + 55 Texto do botão Dúvidas, me chame no Wh…" at bounding box center [168, 246] width 112 height 325
click at [112, 378] on img at bounding box center [115, 381] width 7 height 7
click at [167, 365] on span "{page_title}" at bounding box center [185, 369] width 36 height 8
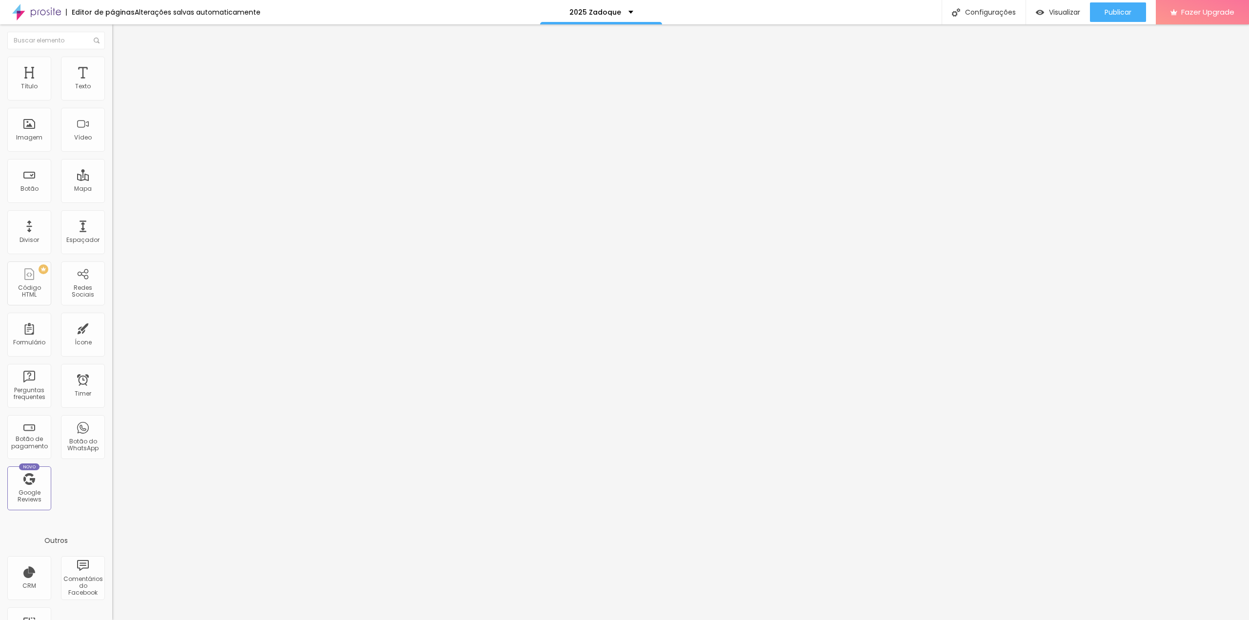
click at [112, 337] on textarea "Olá, gostaria de tirar dúvidas sobre a formatura do [GEOGRAPHIC_DATA] 2025." at bounding box center [167, 345] width 110 height 17
click at [202, 367] on icon at bounding box center [203, 369] width 3 height 4
click at [112, 337] on textarea "Olá, gostaria de tirar dúvidas sobre a formatura do [GEOGRAPHIC_DATA] 2025." at bounding box center [167, 345] width 110 height 17
paste textarea
click at [112, 337] on textarea "Olá, gostaria de tirar dúvidas sobre a formatura do [GEOGRAPHIC_DATA] 2025." at bounding box center [167, 345] width 110 height 17
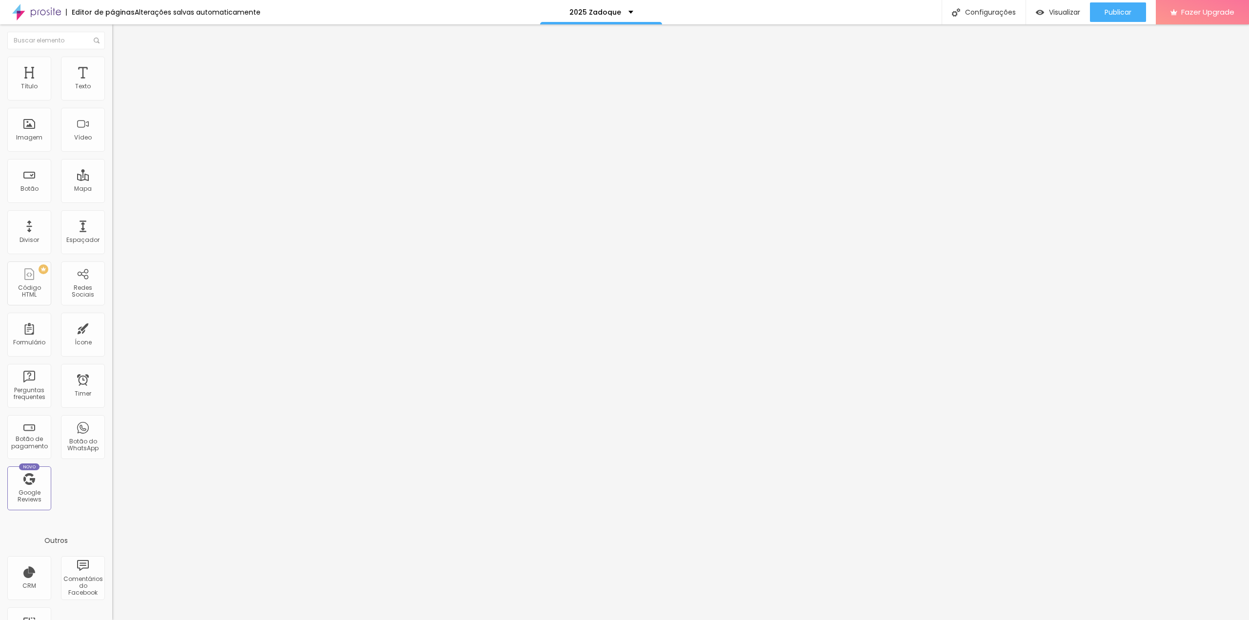
click at [112, 337] on textarea "Olá, gostaria de tirar dúvidas sobre a formatura do [GEOGRAPHIC_DATA] 2025." at bounding box center [167, 345] width 110 height 17
type textarea "Olá, gostaria de tirar dúvidas sobre a formatura do [GEOGRAPHIC_DATA] 2025."
click at [112, 65] on img at bounding box center [116, 68] width 9 height 9
click at [112, 160] on button at bounding box center [119, 165] width 14 height 10
radio input "false"
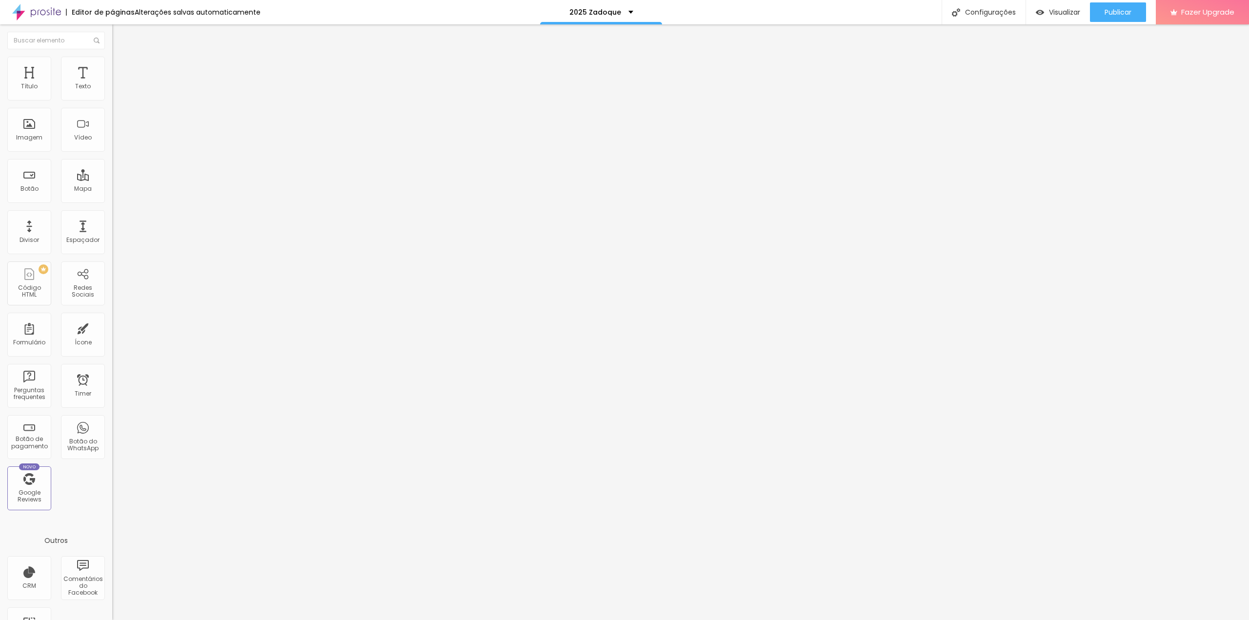
radio input "true"
click at [121, 65] on span "Conteúdo" at bounding box center [136, 61] width 30 height 8
click at [112, 386] on img at bounding box center [115, 389] width 7 height 7
click at [112, 72] on li "Estilo" at bounding box center [168, 69] width 112 height 10
type input "15"
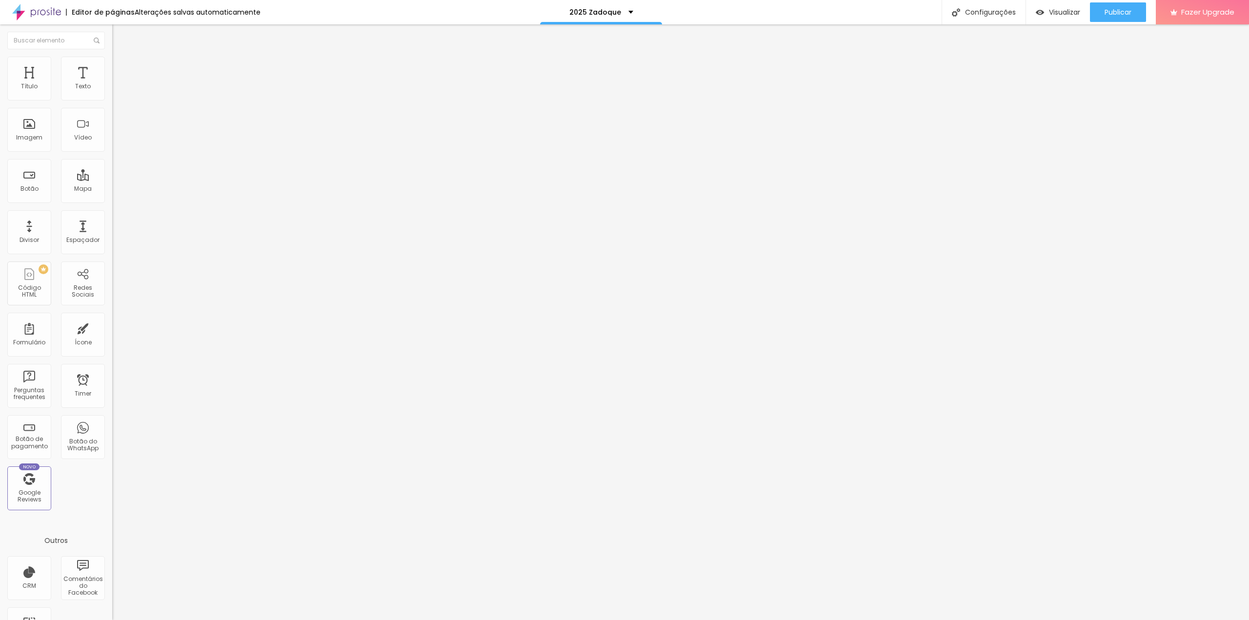
type input "15"
type input "16"
type input "17"
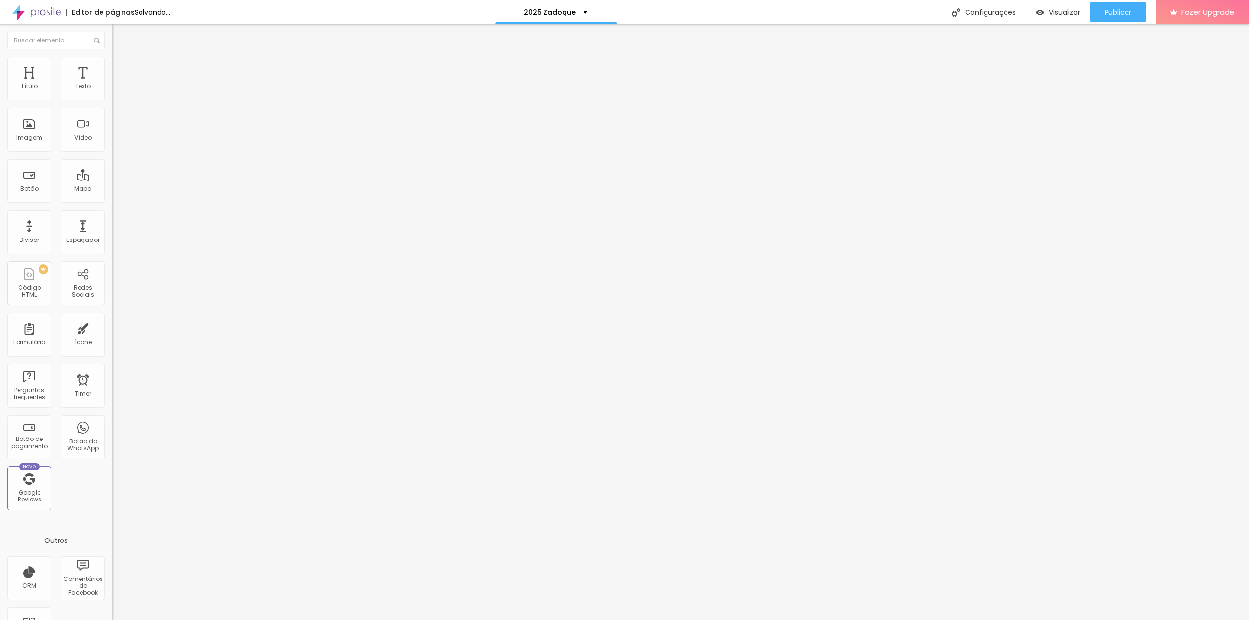
type input "18"
drag, startPoint x: 40, startPoint y: 155, endPoint x: 80, endPoint y: 160, distance: 40.8
type input "18"
click at [112, 291] on input "range" at bounding box center [143, 295] width 63 height 8
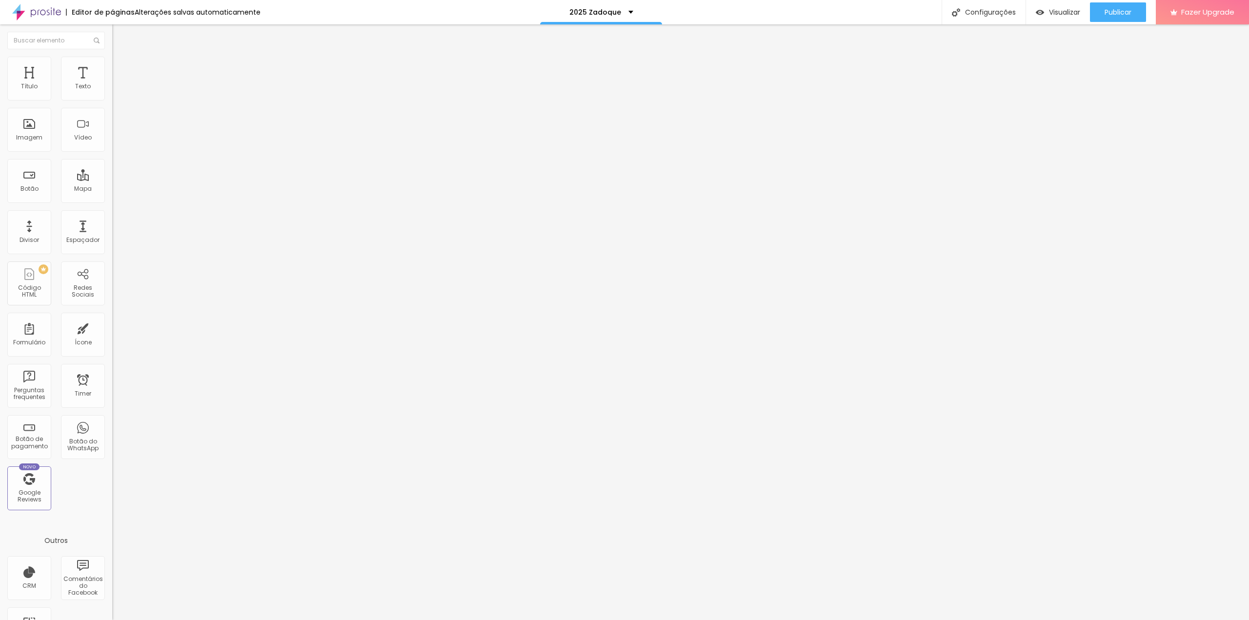
click at [121, 77] on span "Avançado" at bounding box center [137, 81] width 32 height 8
click at [120, 40] on img "button" at bounding box center [123, 40] width 7 height 8
click at [112, 99] on img at bounding box center [115, 102] width 6 height 6
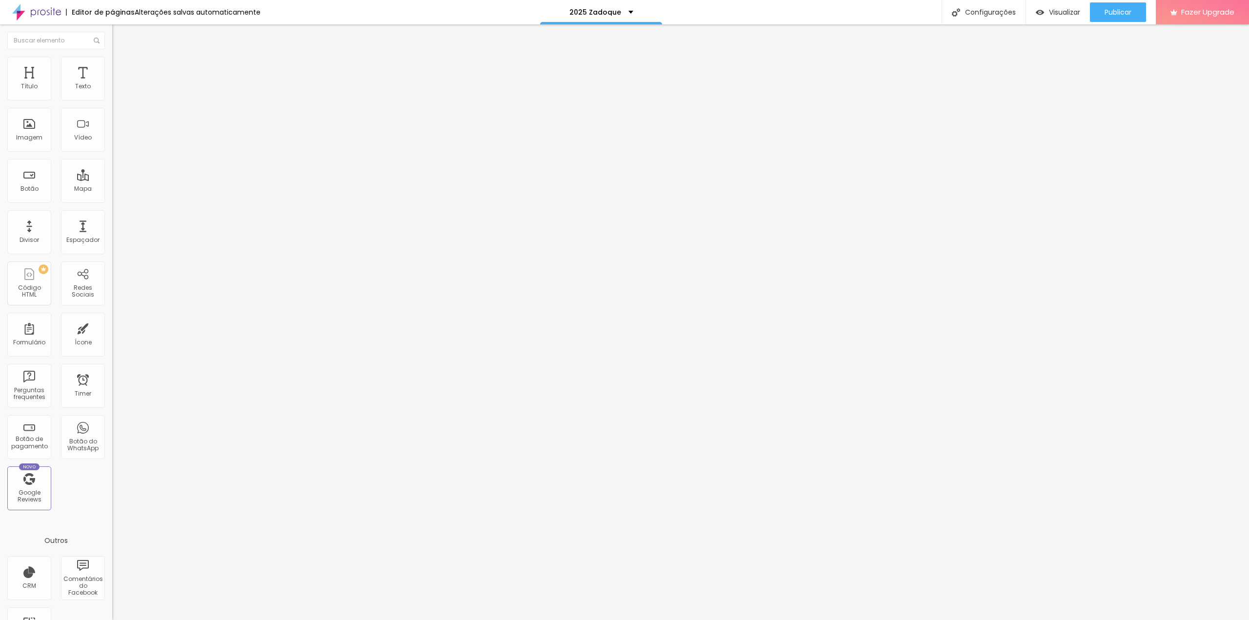
type input "Pré Escola"
click at [120, 36] on img "button" at bounding box center [124, 36] width 8 height 8
